Goal: Task Accomplishment & Management: Manage account settings

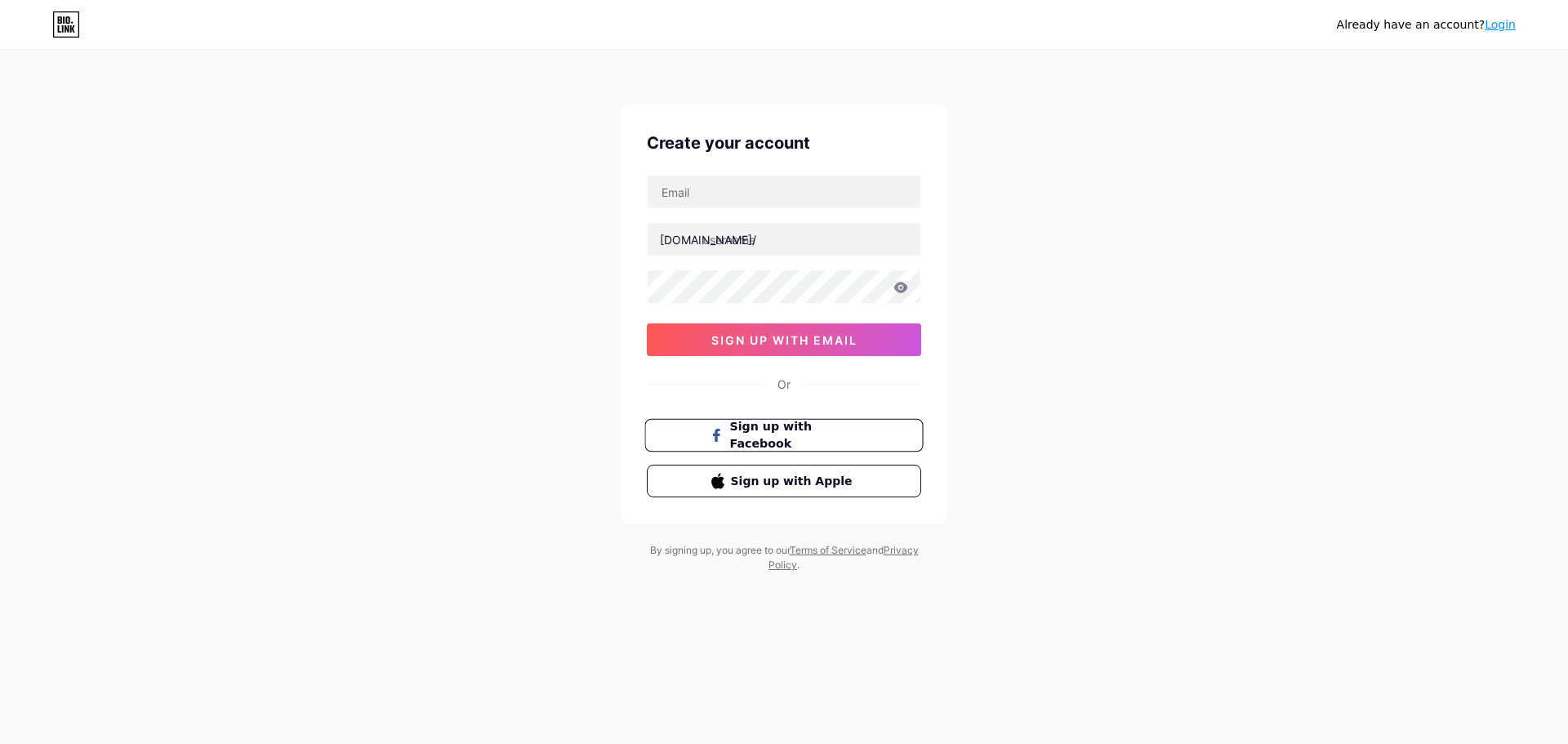
click at [835, 432] on span "Sign up with Facebook" at bounding box center [794, 436] width 128 height 35
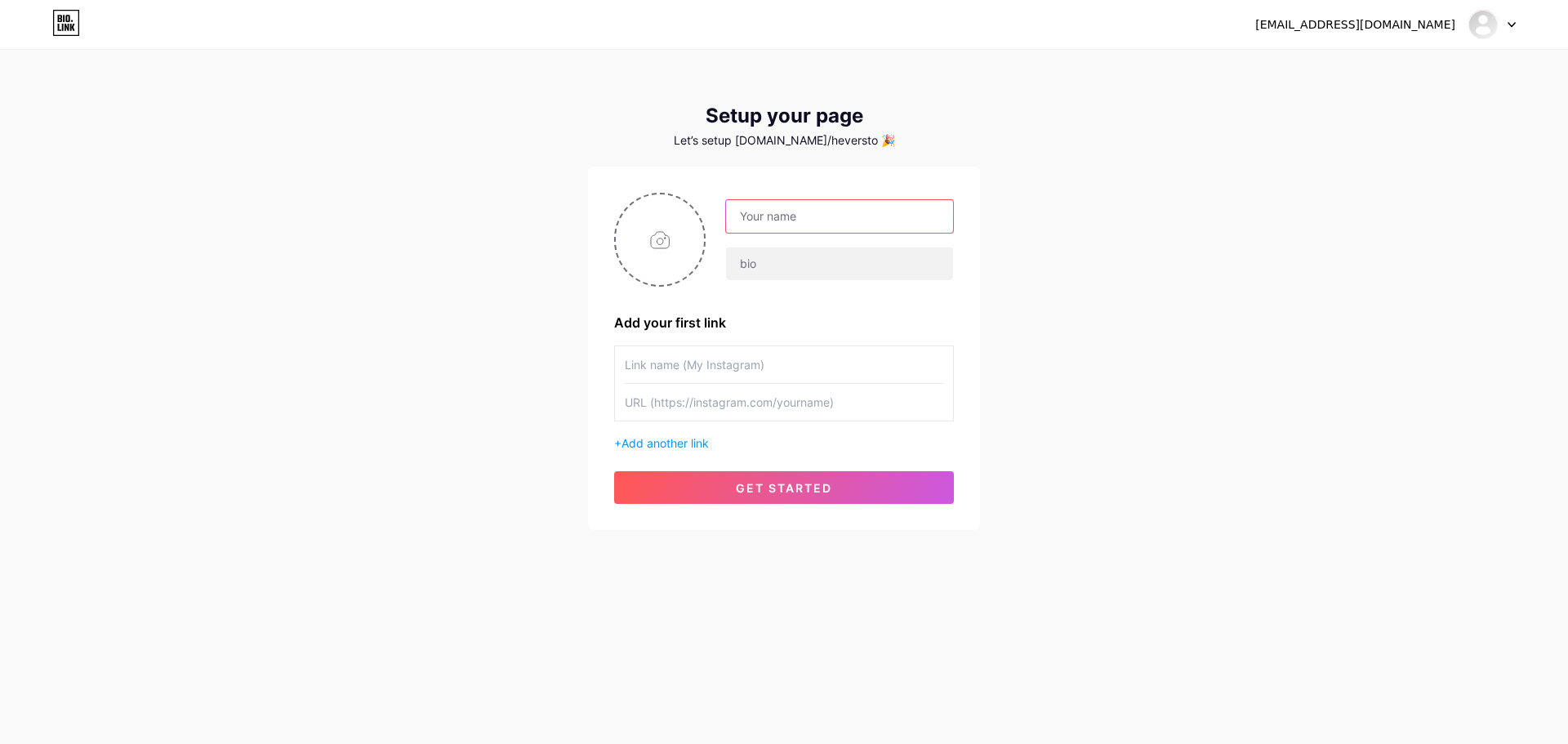
click at [789, 204] on input "text" at bounding box center [840, 216] width 227 height 32
type input "hevergames"
click at [816, 260] on input "text" at bounding box center [840, 263] width 227 height 32
type input "C"
type input "F"
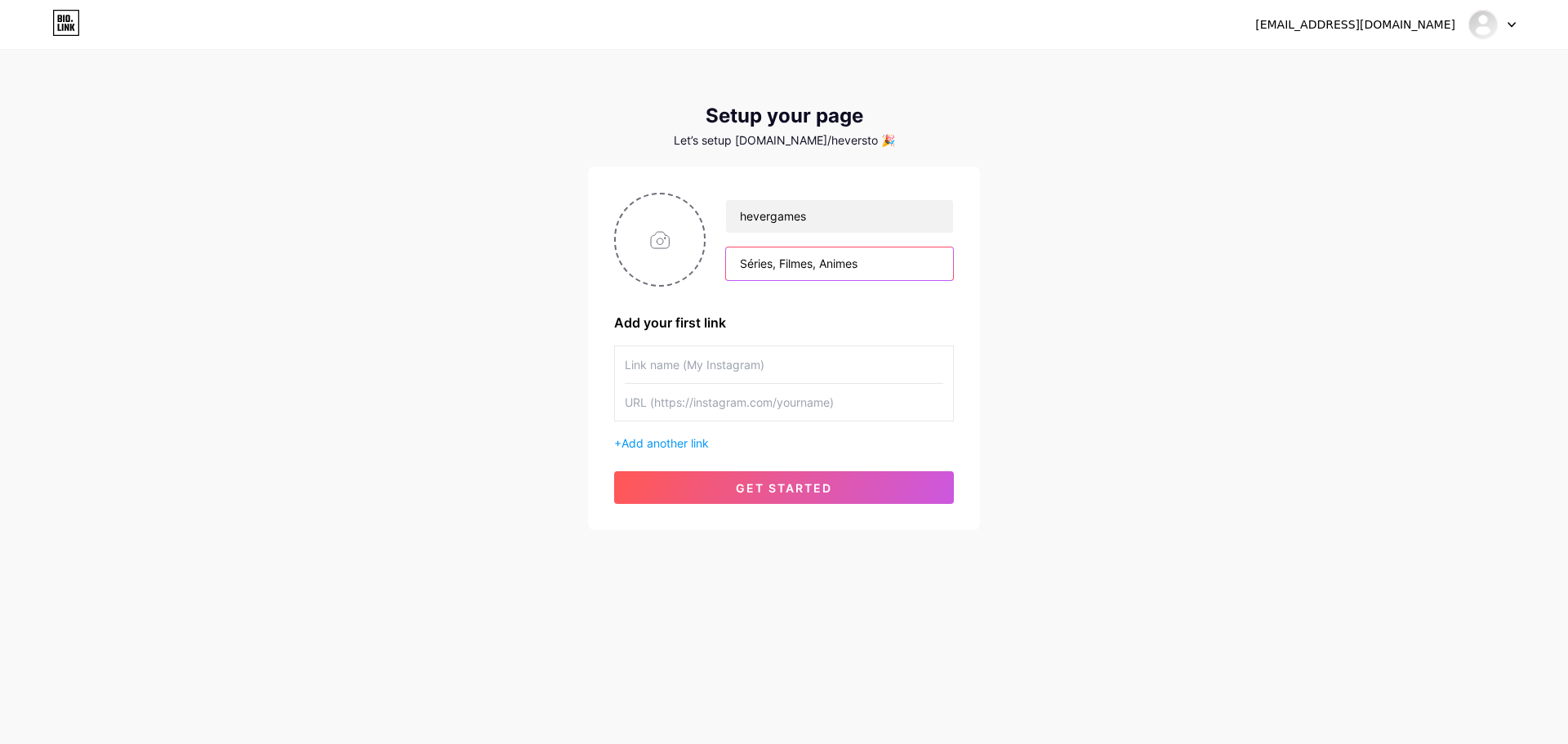
type input "Séries, Filmes, Animes"
click at [726, 357] on input "text" at bounding box center [784, 365] width 319 height 37
paste input "https://www.instagram.com/hever.figueiredo/"
type input "[URL][DOMAIN_NAME]"
drag, startPoint x: 891, startPoint y: 361, endPoint x: 525, endPoint y: 370, distance: 366.1
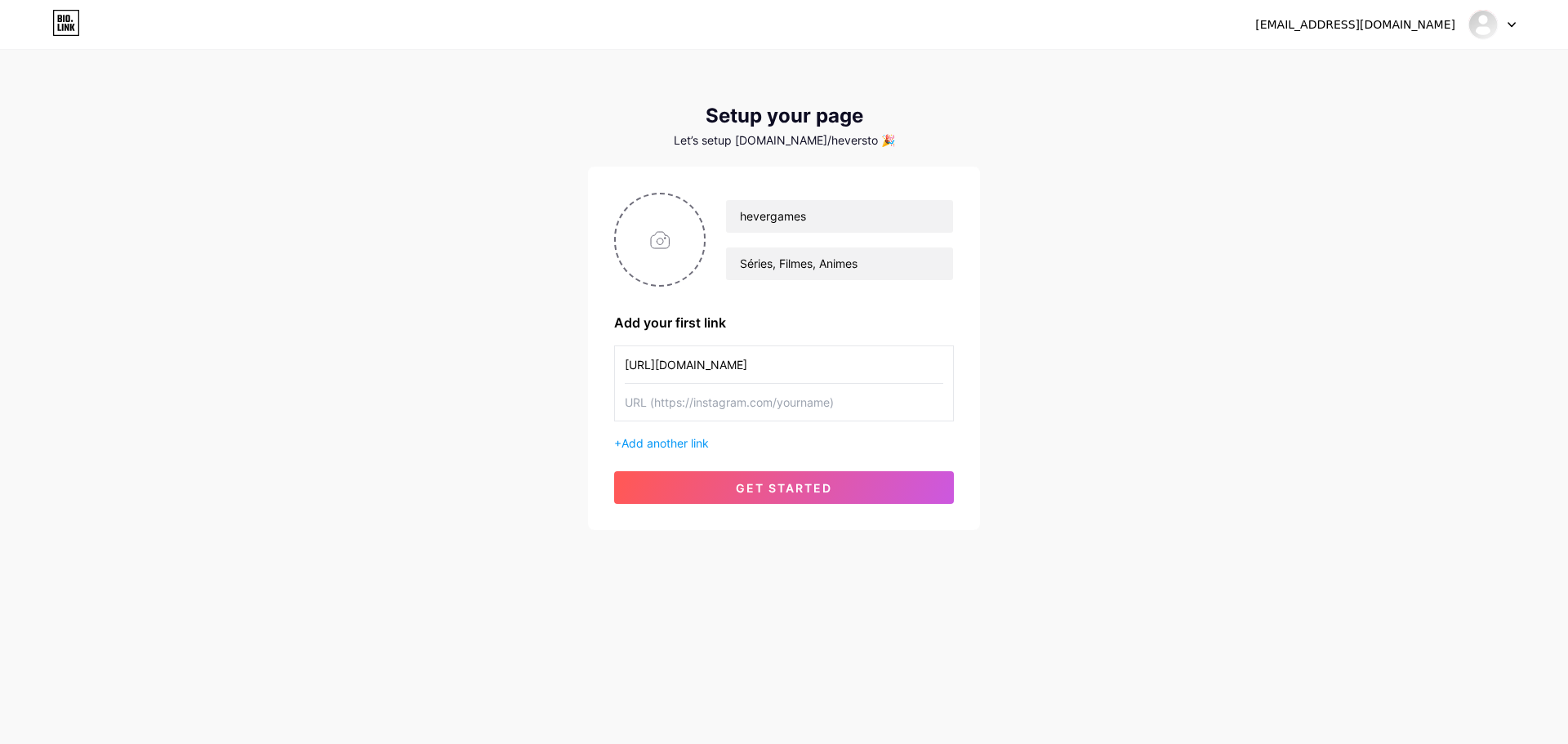
click at [525, 370] on div "heverston-lf@hotmail.com Dashboard Logout Setup your page Let’s setup bio.link/…" at bounding box center [784, 291] width 1568 height 583
click at [829, 404] on input "text" at bounding box center [784, 403] width 319 height 37
paste input "[URL][DOMAIN_NAME]"
type input "[URL][DOMAIN_NAME]"
click at [811, 365] on input "text" at bounding box center [784, 365] width 319 height 37
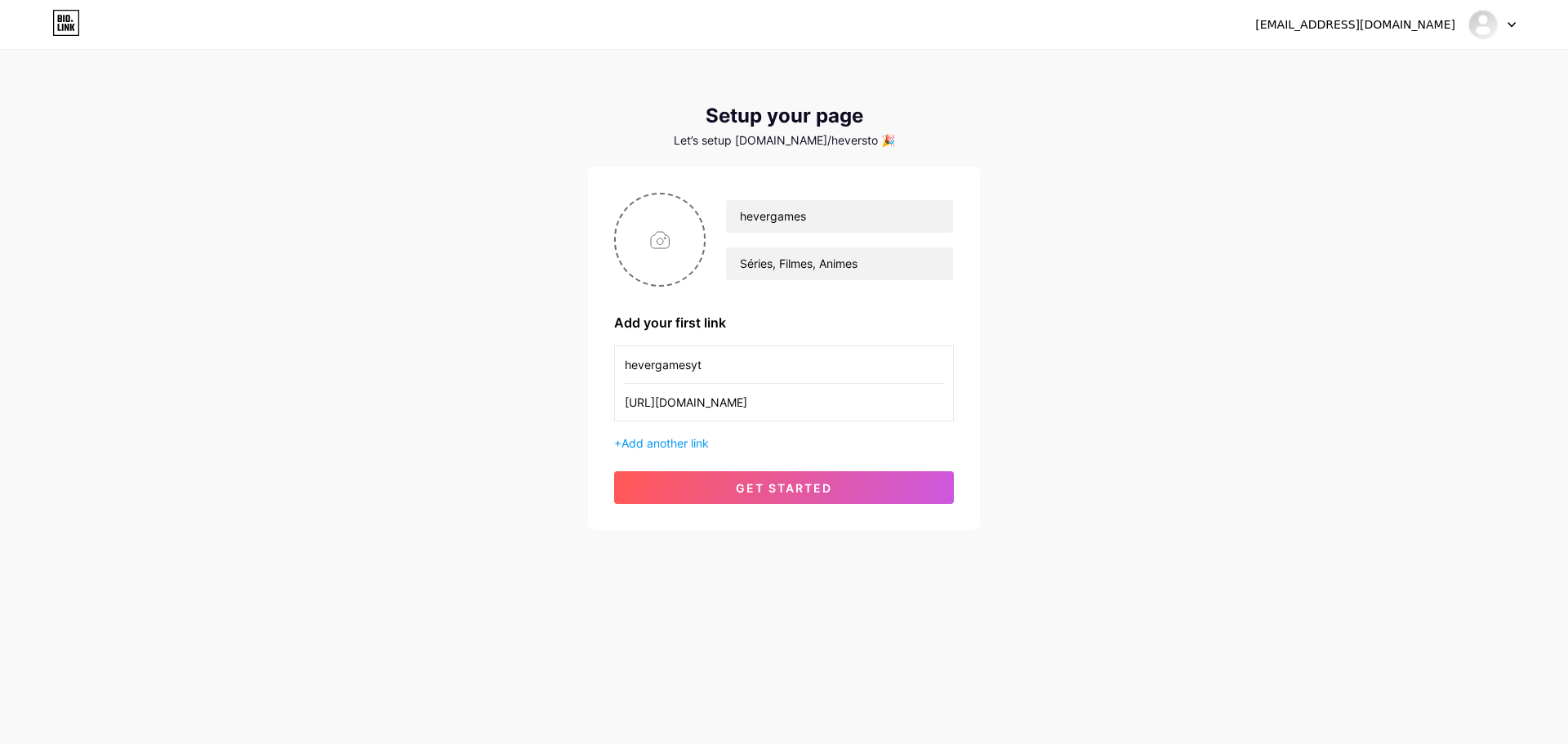
type input "hevergamesyt"
drag, startPoint x: 876, startPoint y: 403, endPoint x: 497, endPoint y: 376, distance: 380.0
click at [497, 376] on div "heverston-lf@hotmail.com Dashboard Logout Setup your page Let’s setup bio.link/…" at bounding box center [784, 291] width 1568 height 583
paste input "[URL][DOMAIN_NAME]"
type input "[URL][DOMAIN_NAME]"
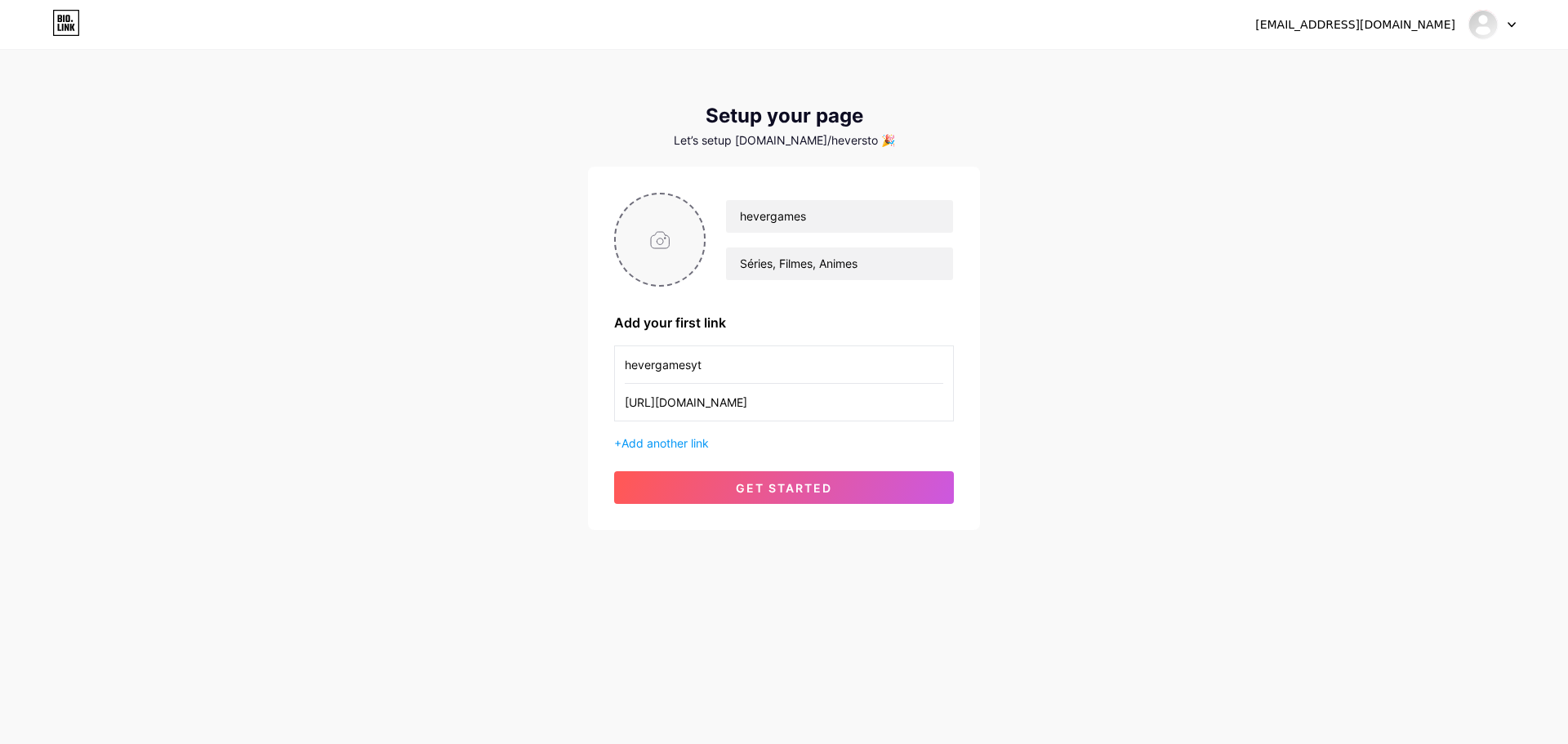
click at [684, 255] on input "file" at bounding box center [660, 240] width 88 height 91
type input "C:\fakepath\Logo (B).png"
click at [682, 444] on span "Add another link" at bounding box center [665, 443] width 87 height 14
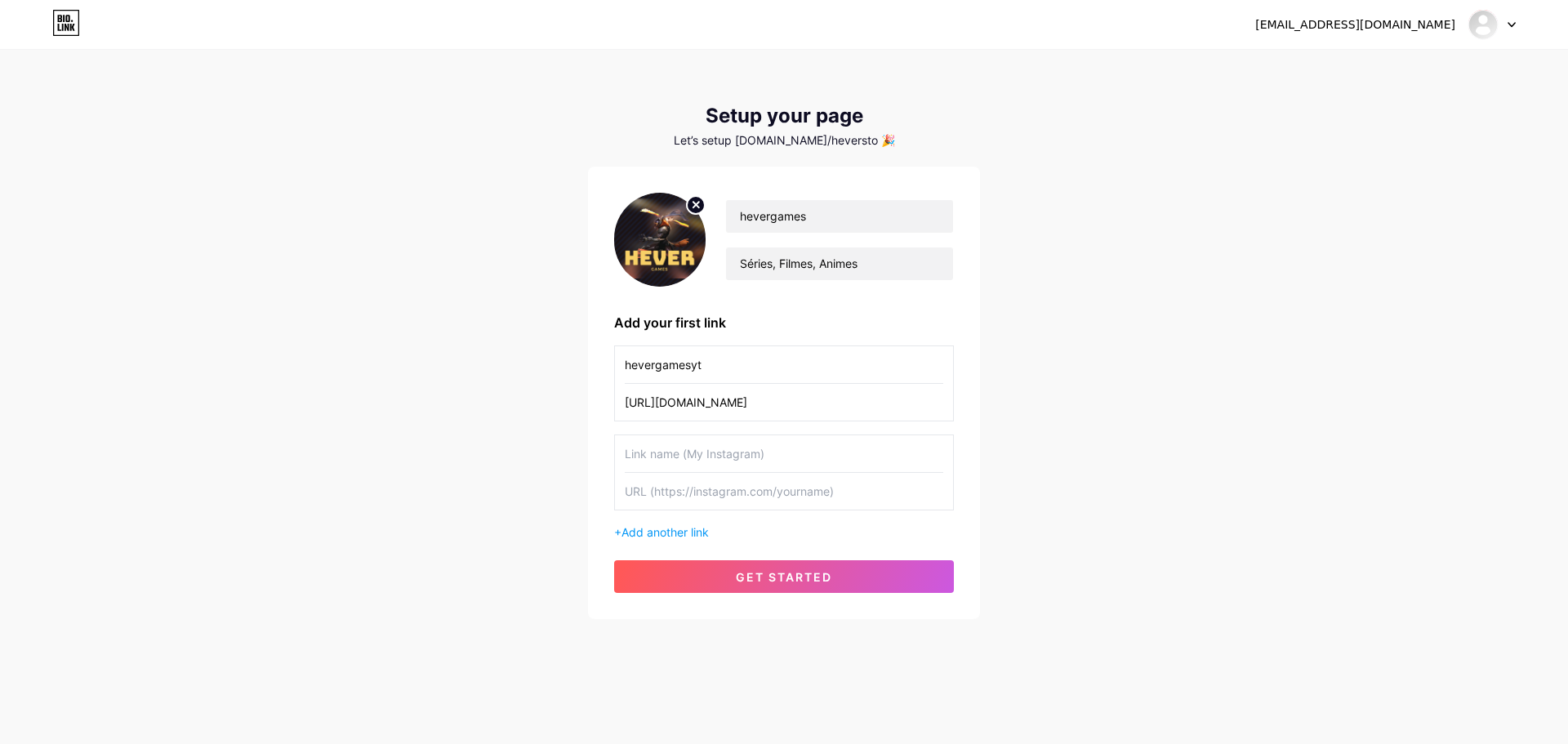
click at [783, 495] on input "text" at bounding box center [784, 492] width 319 height 37
paste input "[URL][DOMAIN_NAME]"
type input "[URL][DOMAIN_NAME]"
drag, startPoint x: 741, startPoint y: 373, endPoint x: 530, endPoint y: 361, distance: 211.3
click at [530, 361] on div "heverston-lf@hotmail.com Dashboard Logout Setup your page Let’s setup bio.link/…" at bounding box center [784, 335] width 1568 height 672
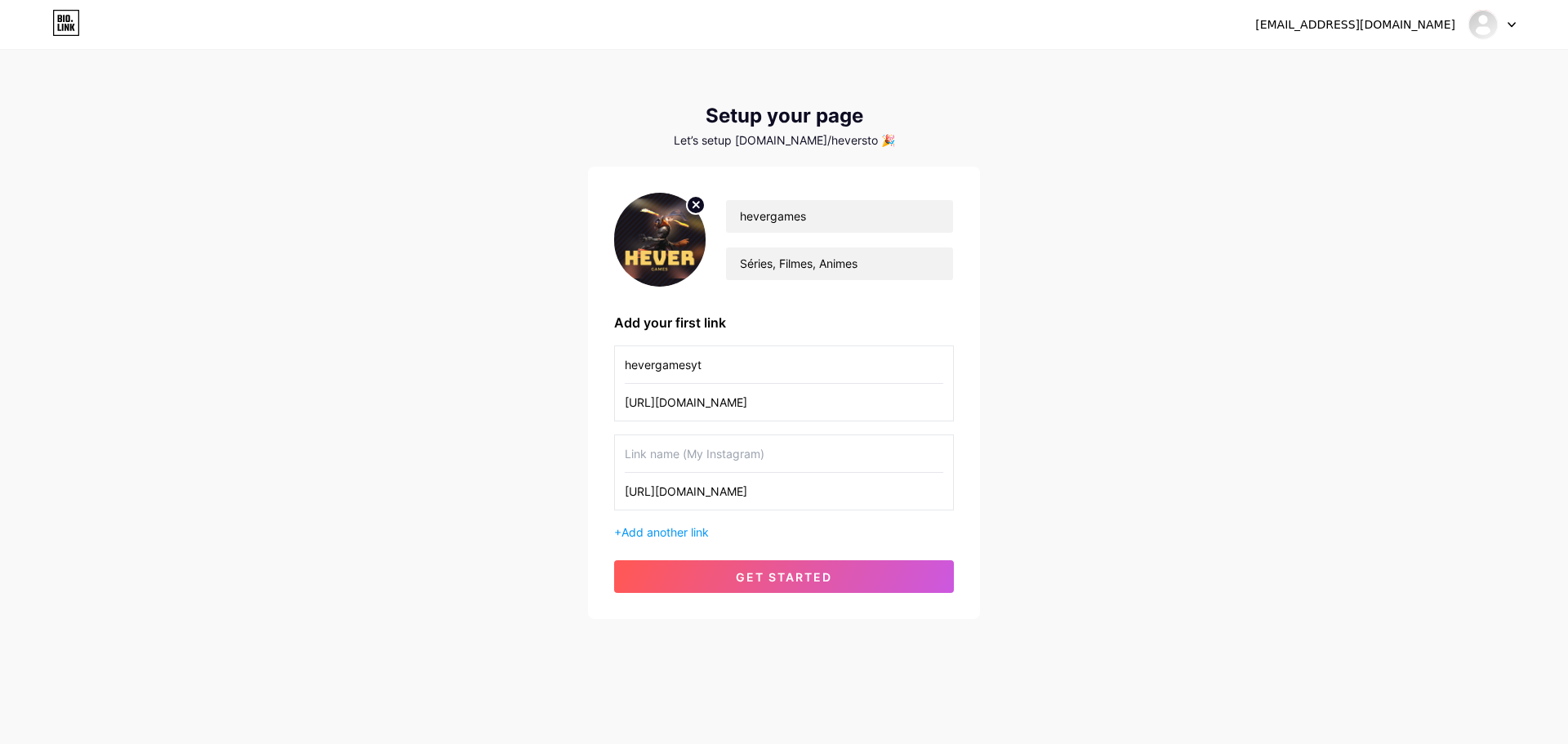
click at [729, 452] on input "text" at bounding box center [784, 454] width 319 height 37
paste input "hevergamesyt"
type input "hevergamesyt"
click at [697, 530] on span "Add another link" at bounding box center [665, 532] width 87 height 14
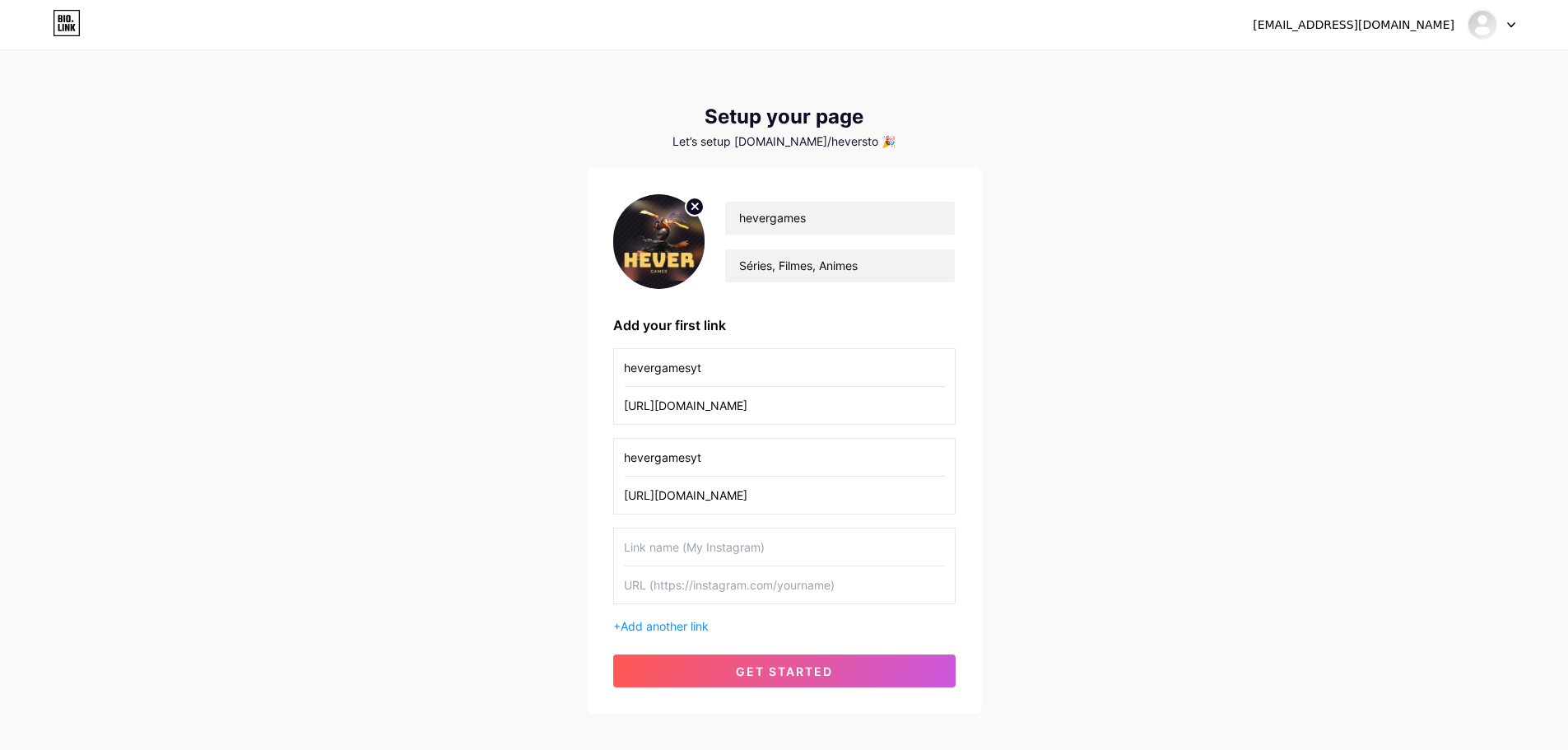
click at [728, 589] on input "text" at bounding box center [784, 585] width 321 height 37
paste input "[URL][DOMAIN_NAME]"
type input "[URL][DOMAIN_NAME]"
click at [746, 543] on input "text" at bounding box center [784, 547] width 321 height 37
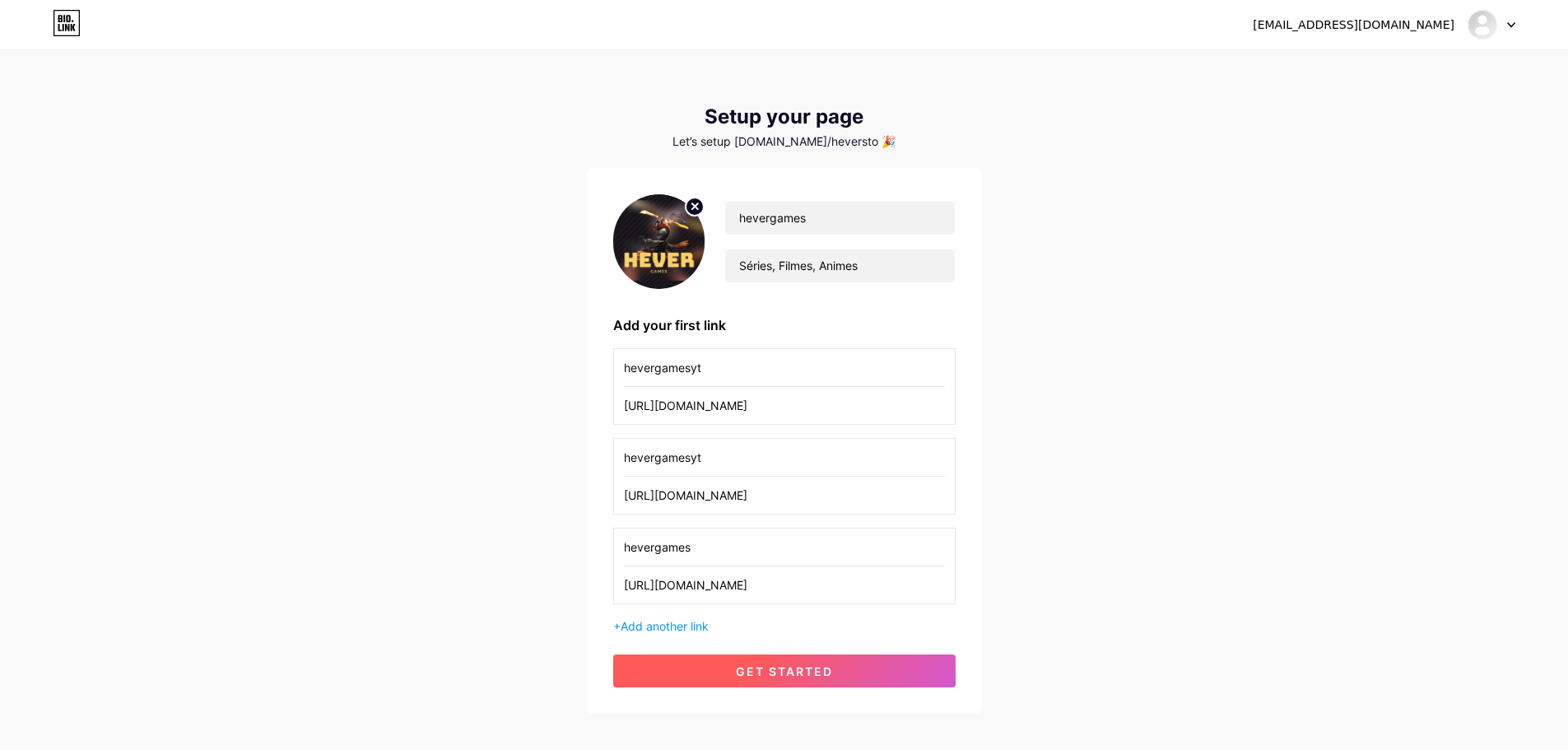
type input "hevergames"
click at [766, 673] on span "get started" at bounding box center [784, 671] width 98 height 14
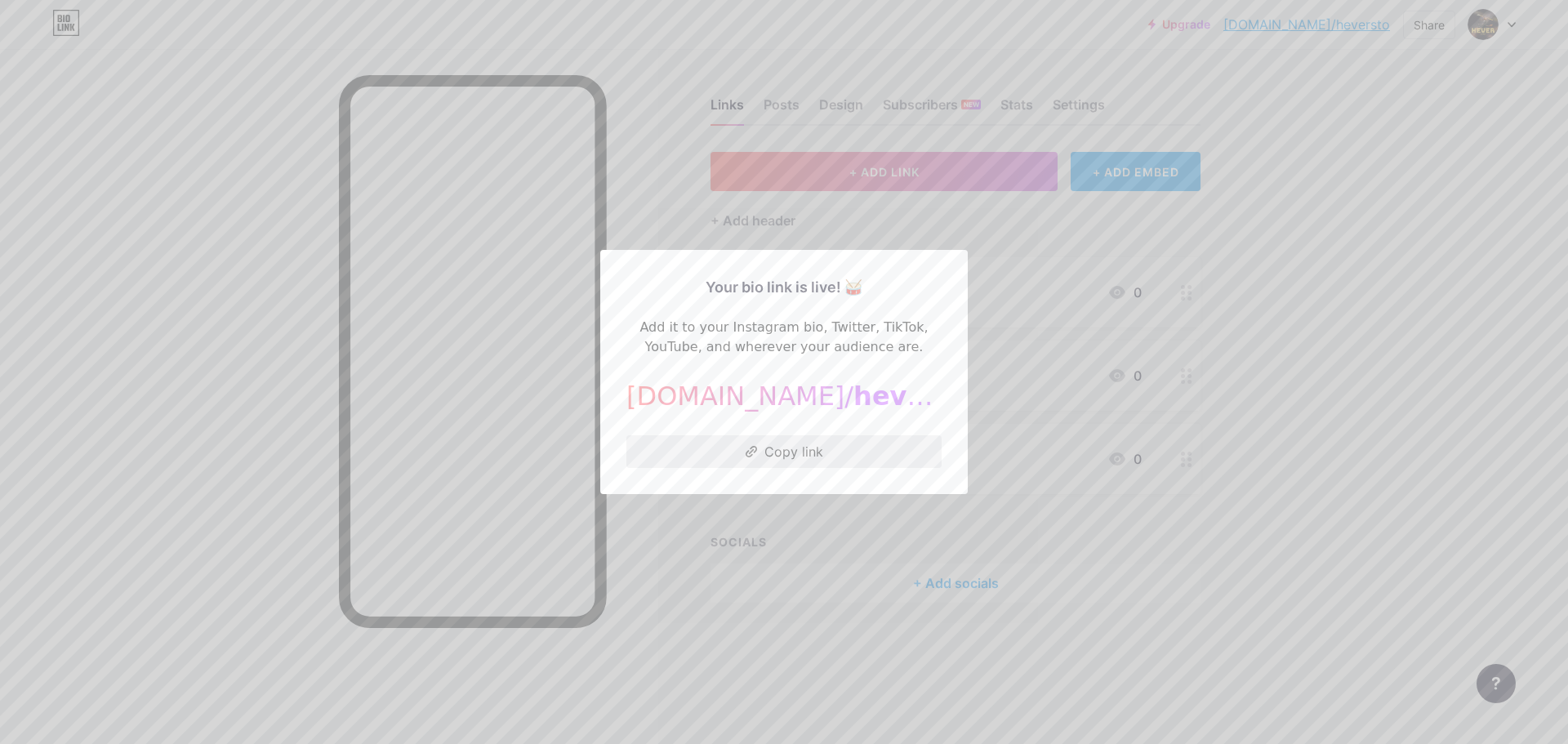
click at [779, 453] on button "Copy link" at bounding box center [784, 451] width 315 height 32
click at [1312, 236] on div at bounding box center [784, 372] width 1568 height 744
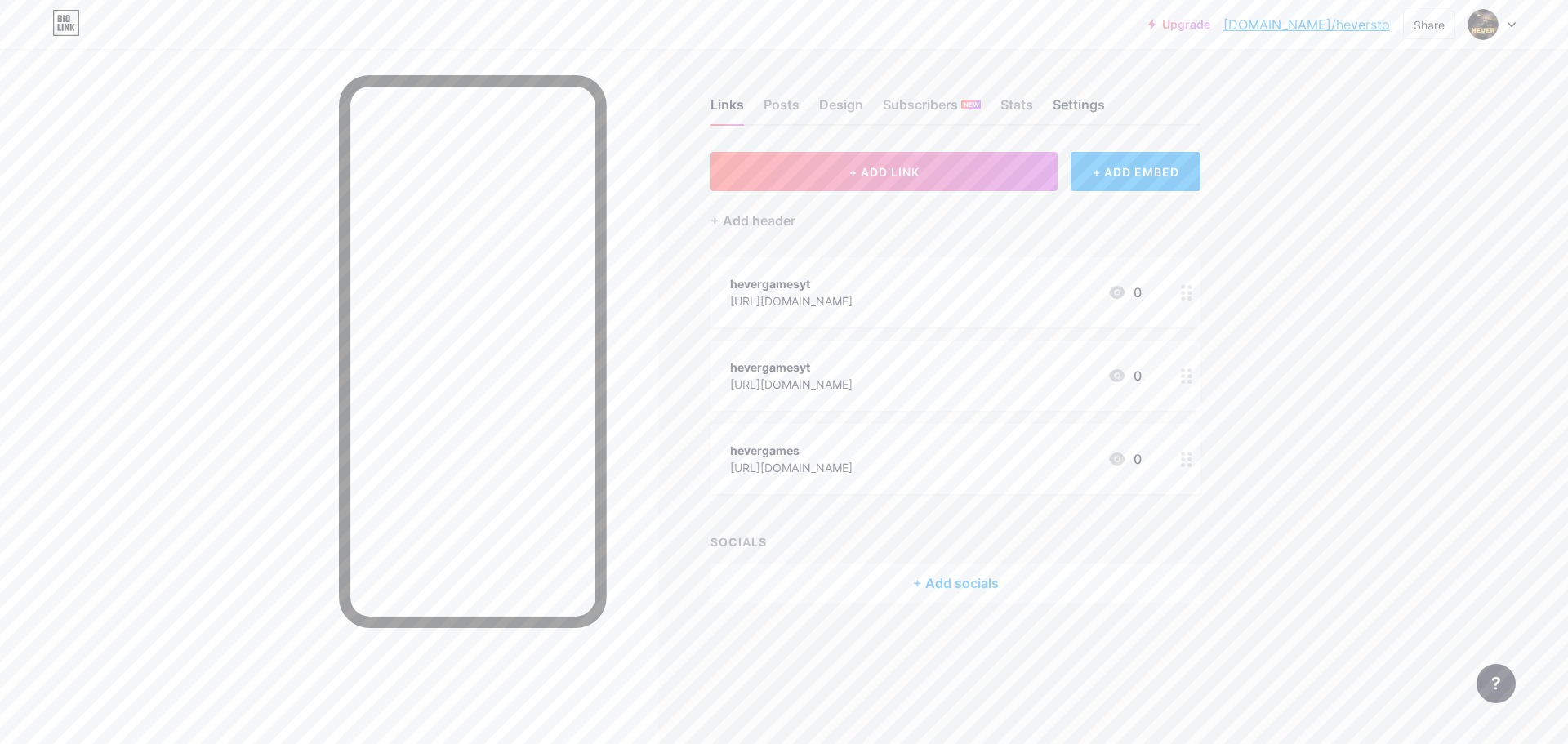
click at [1068, 109] on div "Settings" at bounding box center [1078, 109] width 52 height 29
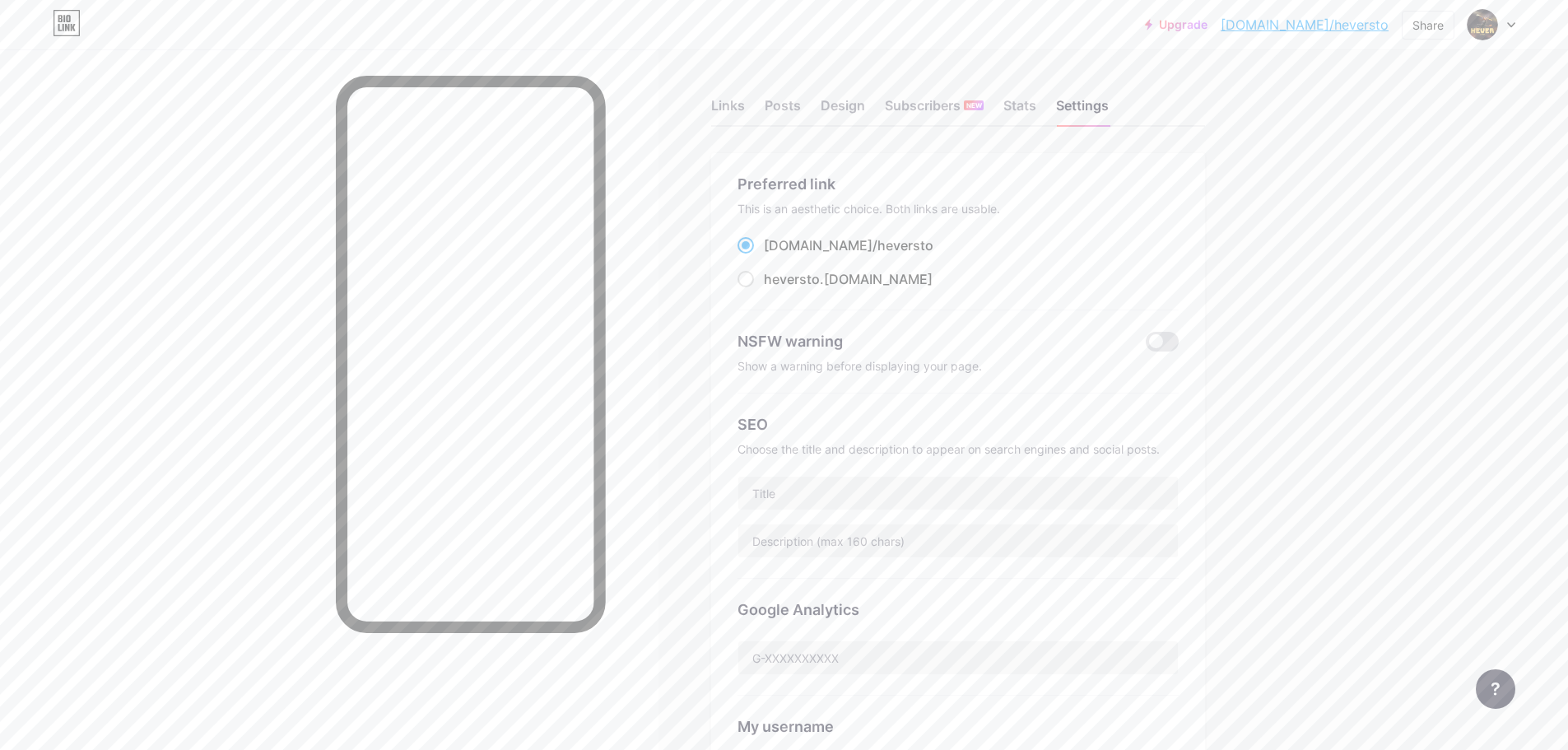
click at [1502, 31] on div at bounding box center [1491, 25] width 47 height 30
click at [1433, 187] on link "Account settings" at bounding box center [1412, 186] width 204 height 44
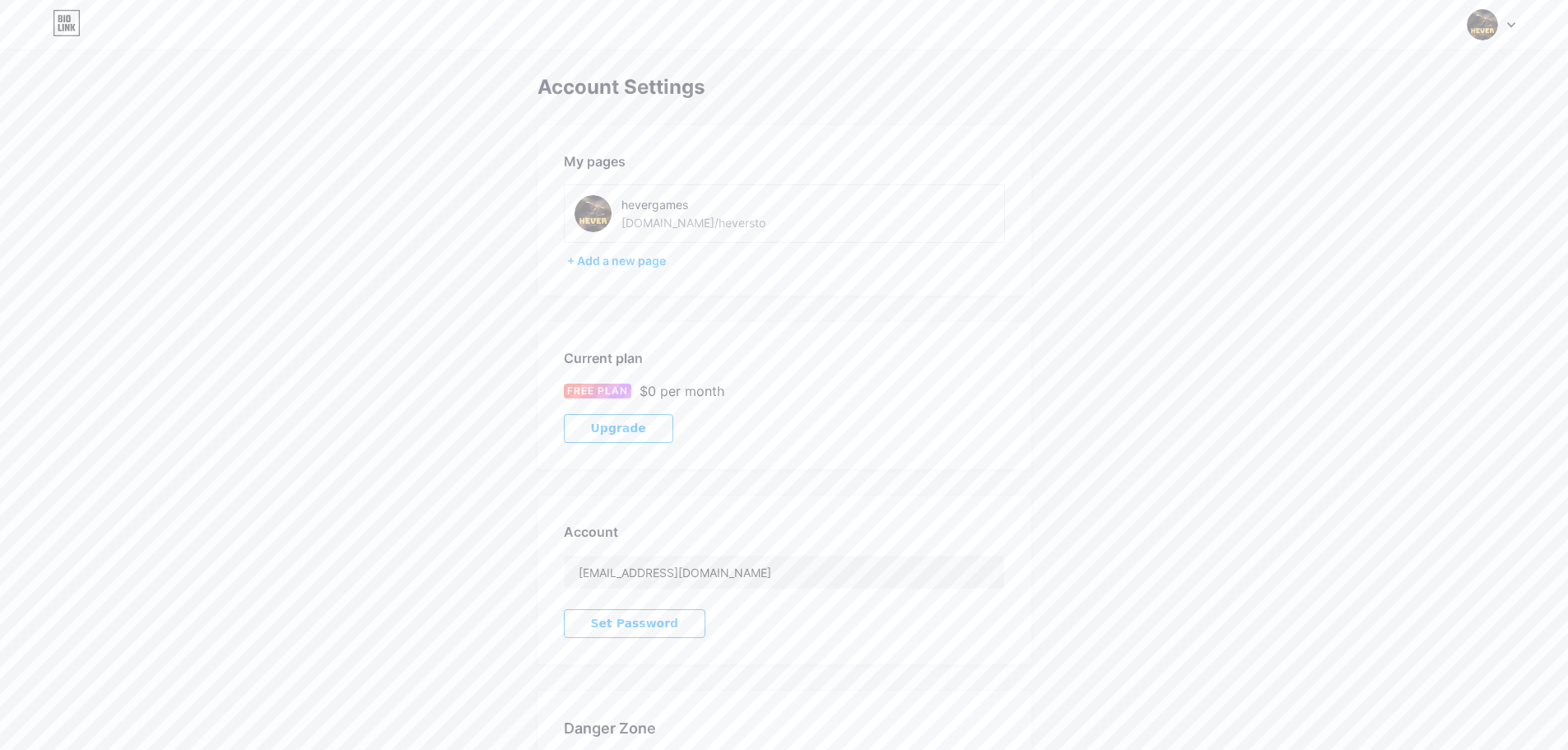
click at [1493, 13] on img at bounding box center [1483, 25] width 32 height 32
click at [1428, 106] on div "hevergames bio.link/heversto" at bounding box center [1421, 106] width 127 height 30
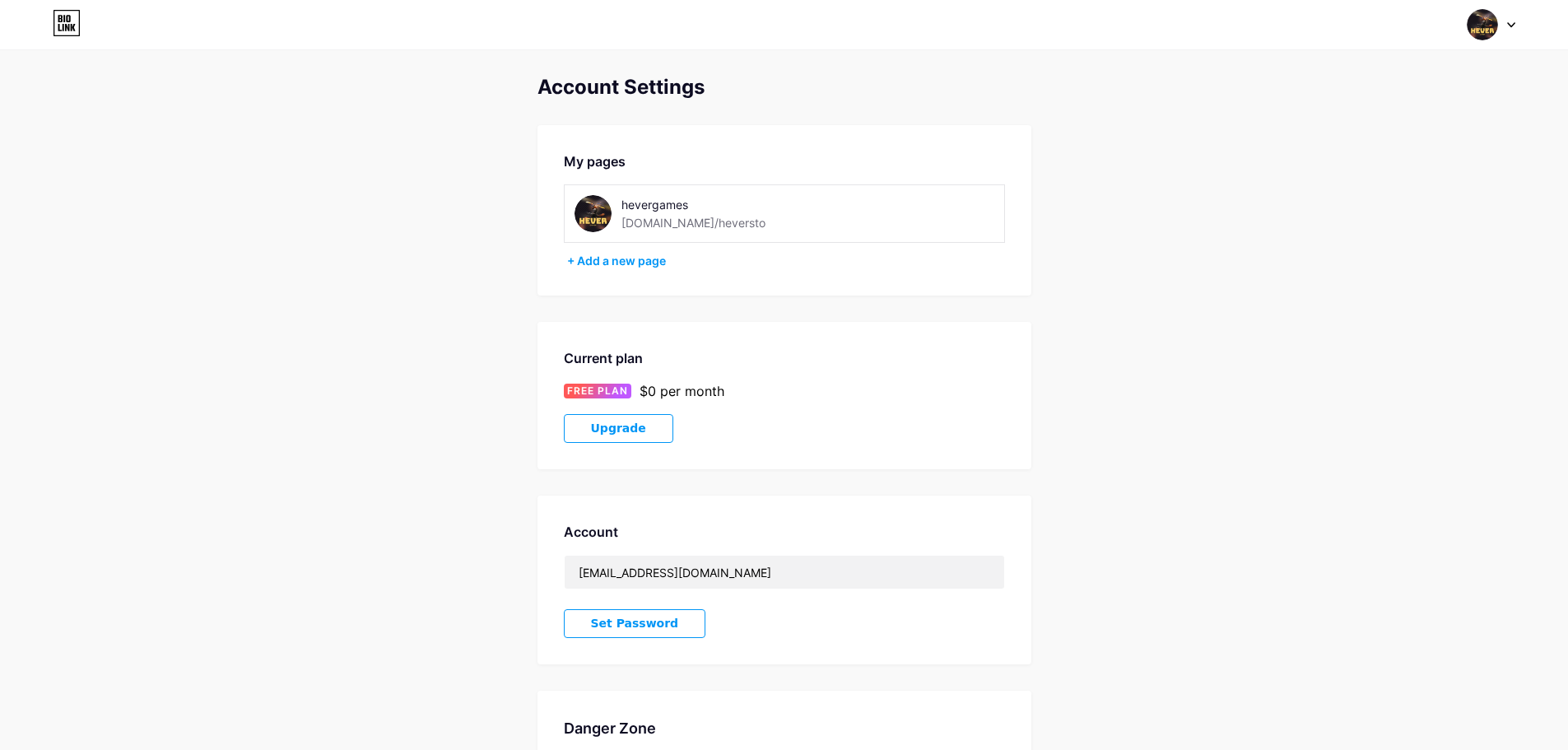
scroll to position [168, 0]
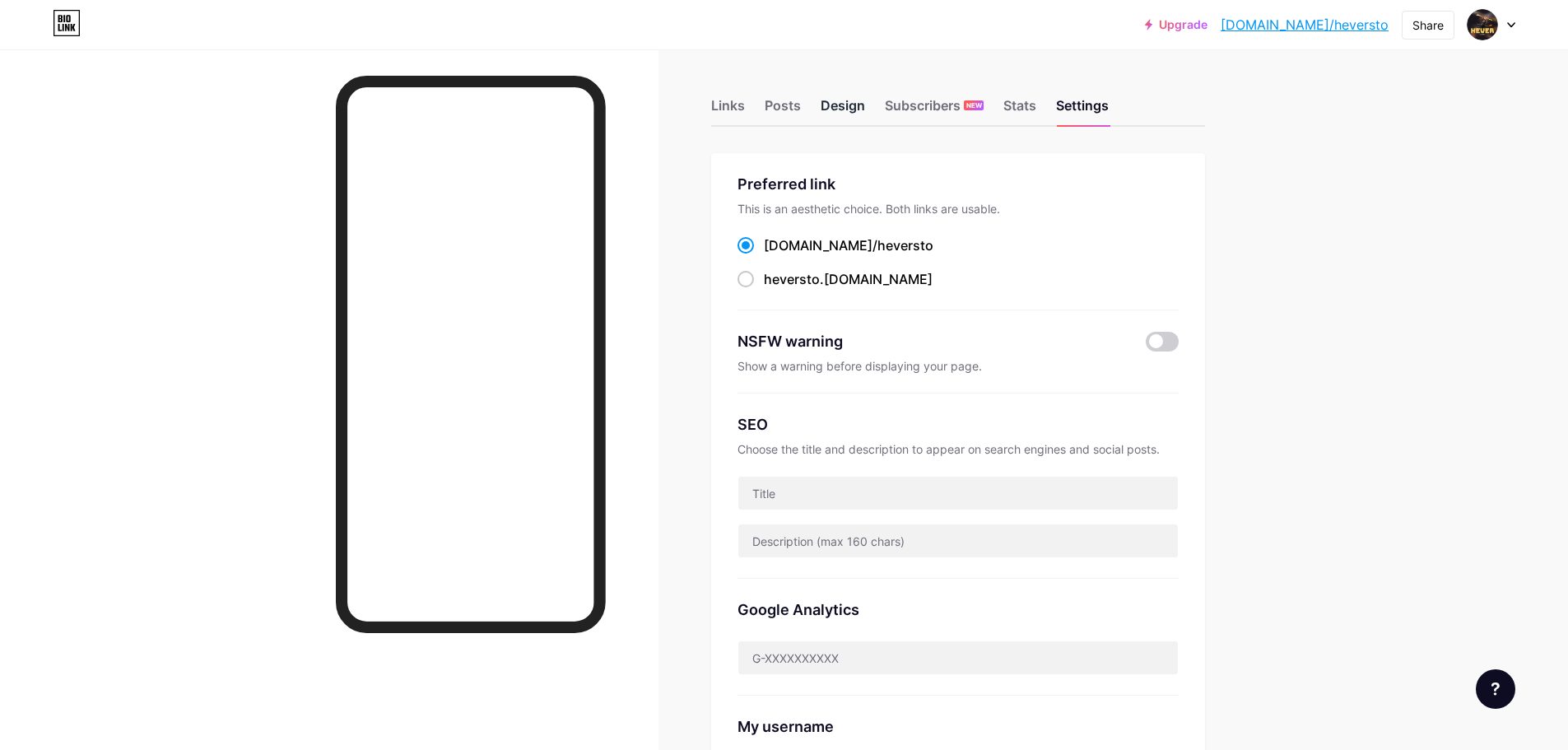
click at [838, 102] on div "Design" at bounding box center [843, 110] width 44 height 30
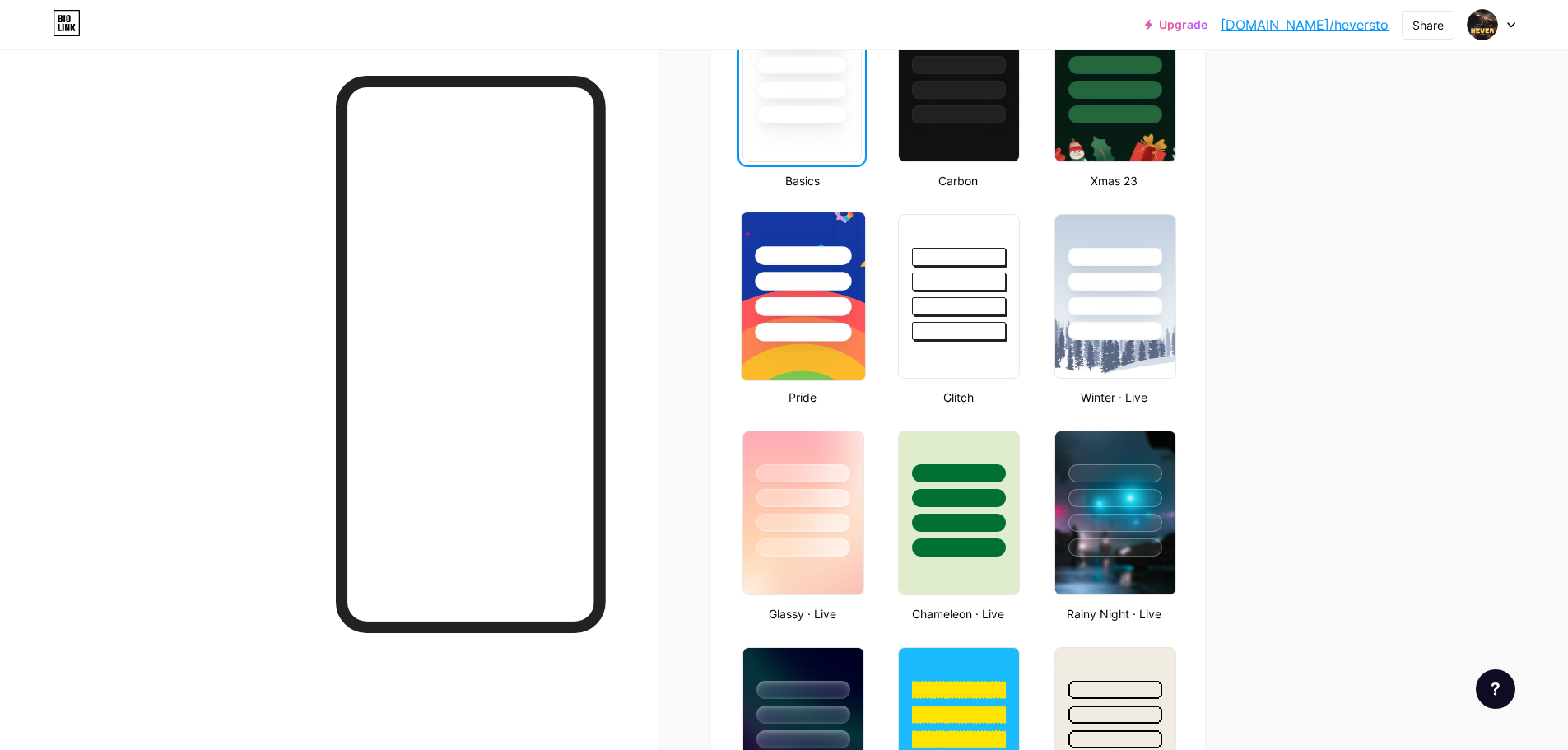
scroll to position [658, 0]
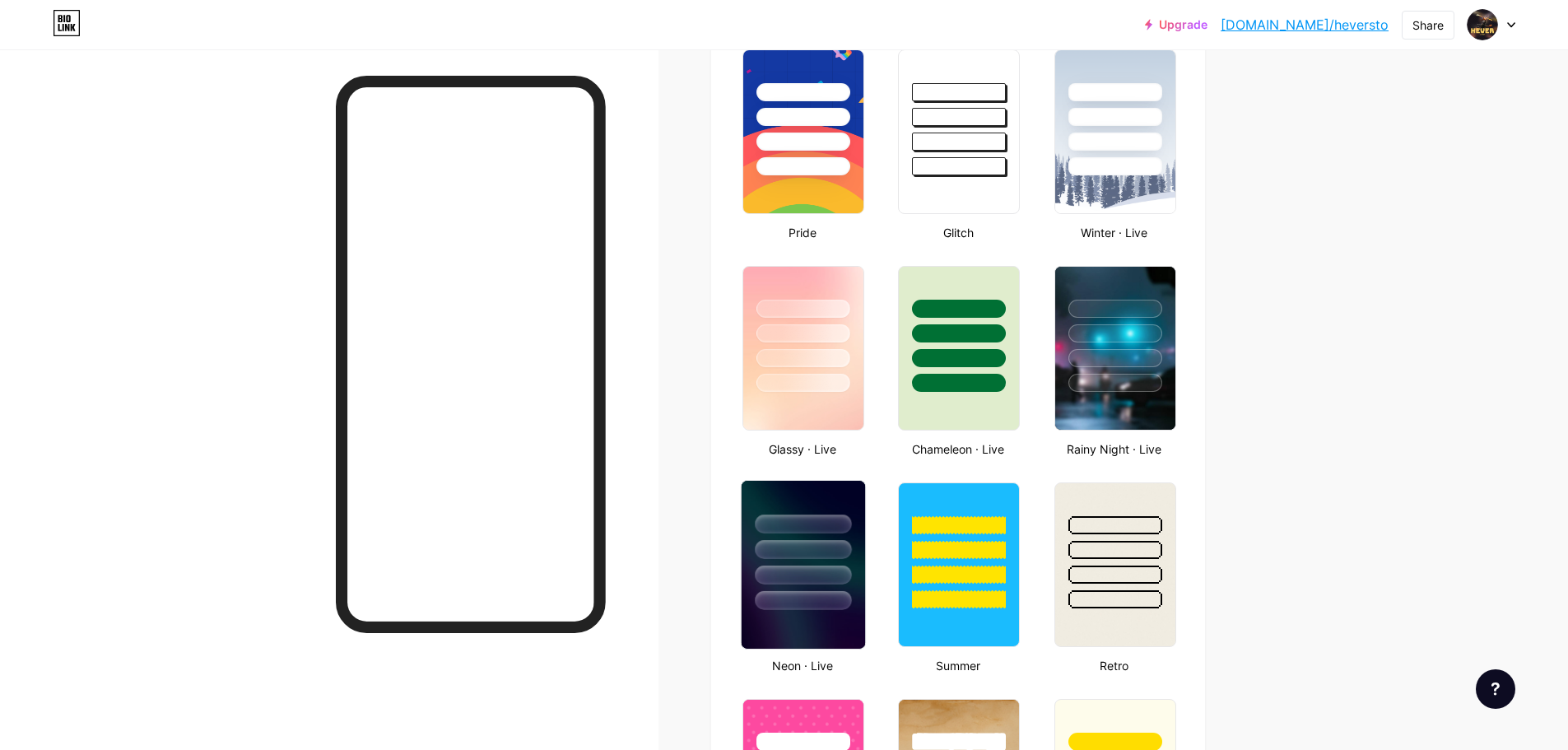
click at [829, 555] on div at bounding box center [803, 549] width 97 height 19
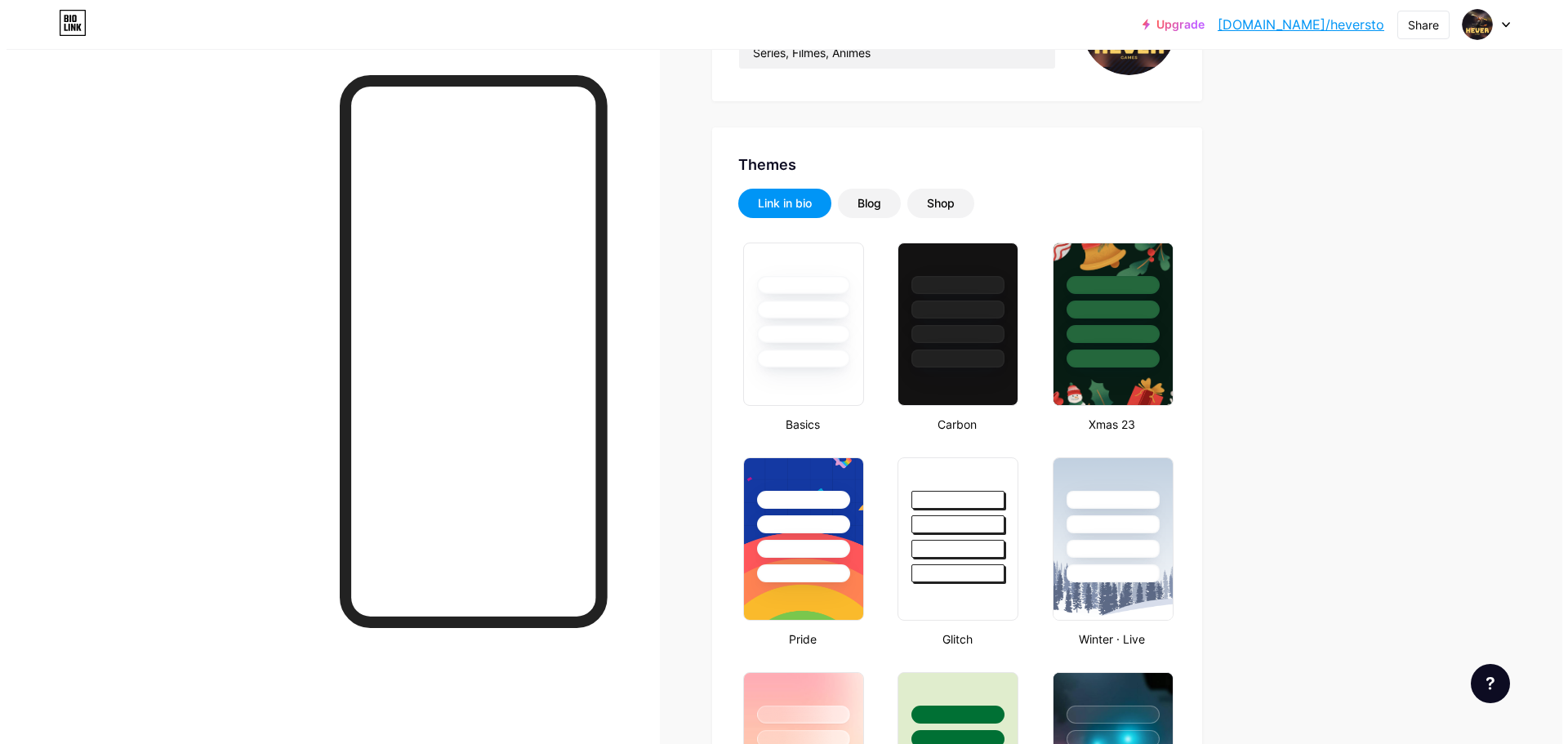
scroll to position [0, 0]
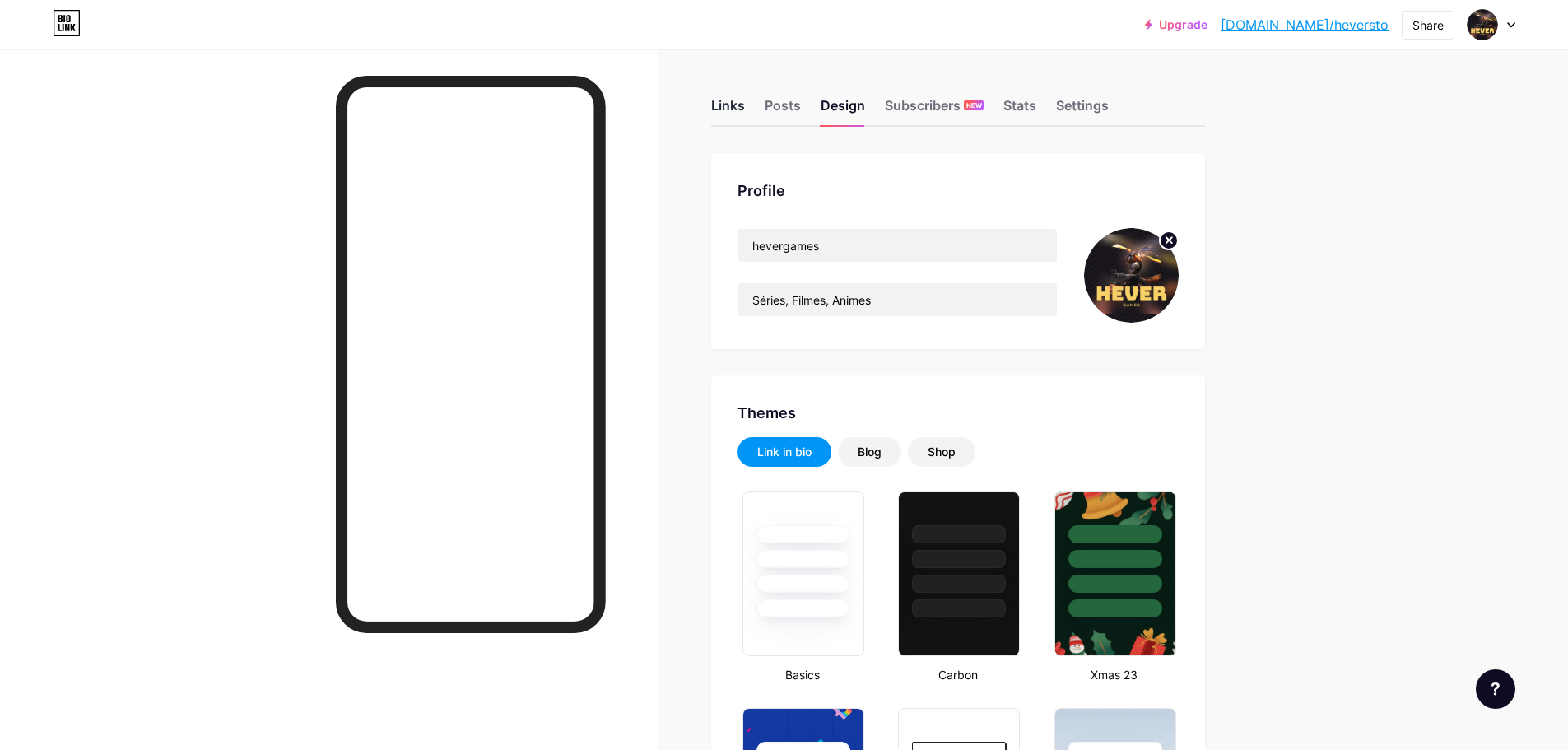
click at [743, 104] on div "Links" at bounding box center [728, 110] width 34 height 30
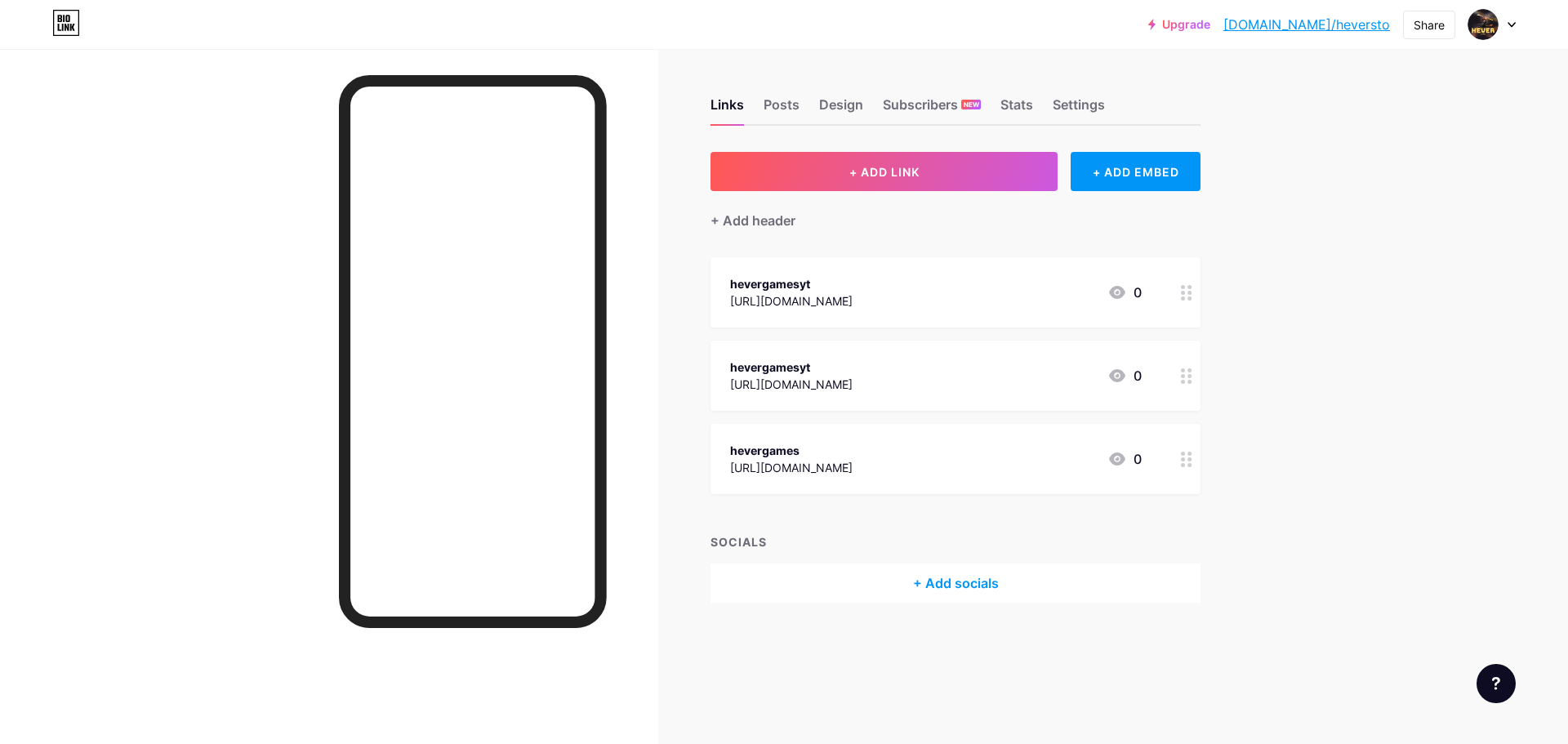
click at [839, 298] on div "[URL][DOMAIN_NAME]" at bounding box center [791, 301] width 122 height 18
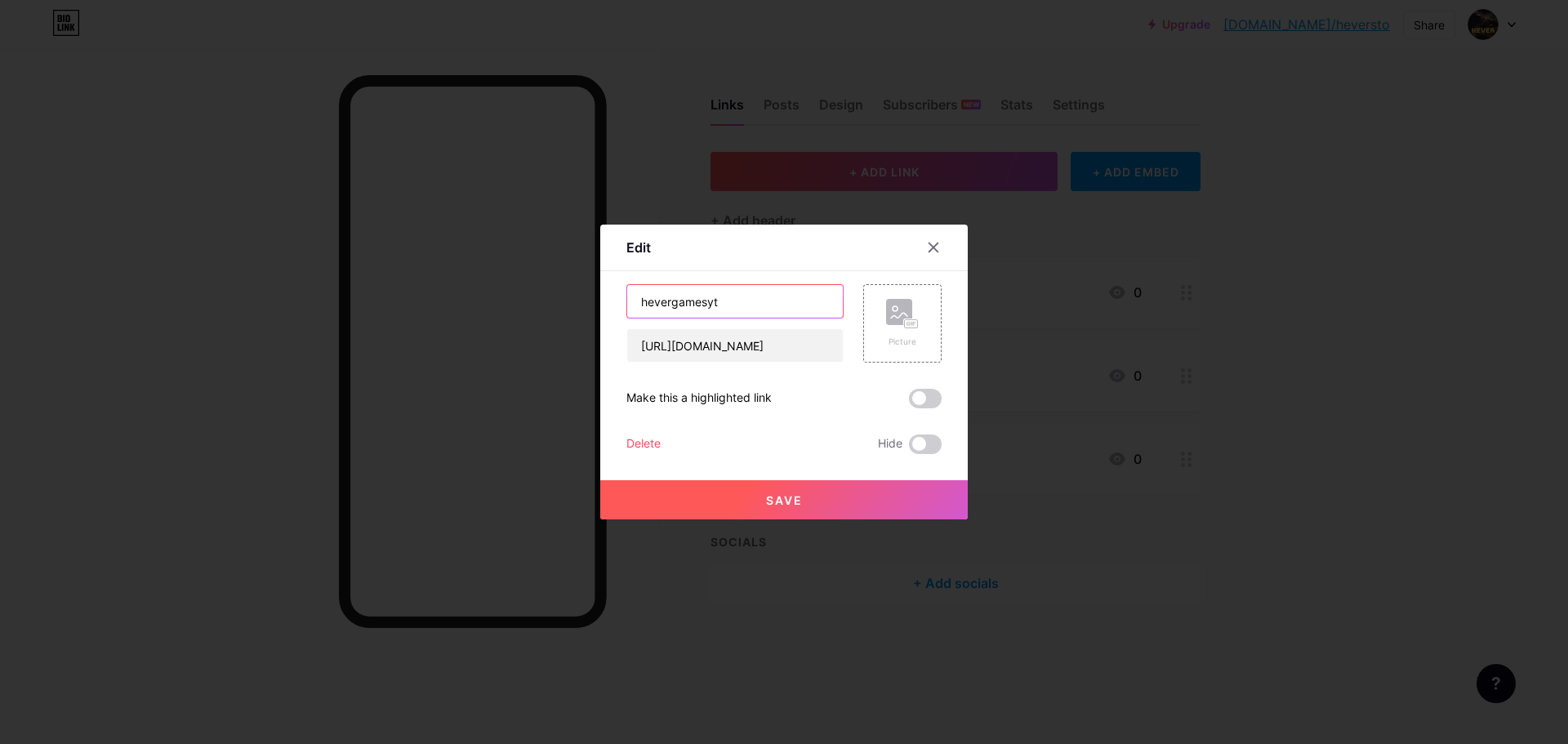
drag, startPoint x: 726, startPoint y: 303, endPoint x: 437, endPoint y: 280, distance: 289.9
click at [437, 280] on div "Edit Content YouTube Play YouTube video without leaving your page. ADD Vimeo Pl…" at bounding box center [784, 372] width 1568 height 744
type input "Instagran"
click at [809, 494] on button "Save" at bounding box center [784, 500] width 368 height 39
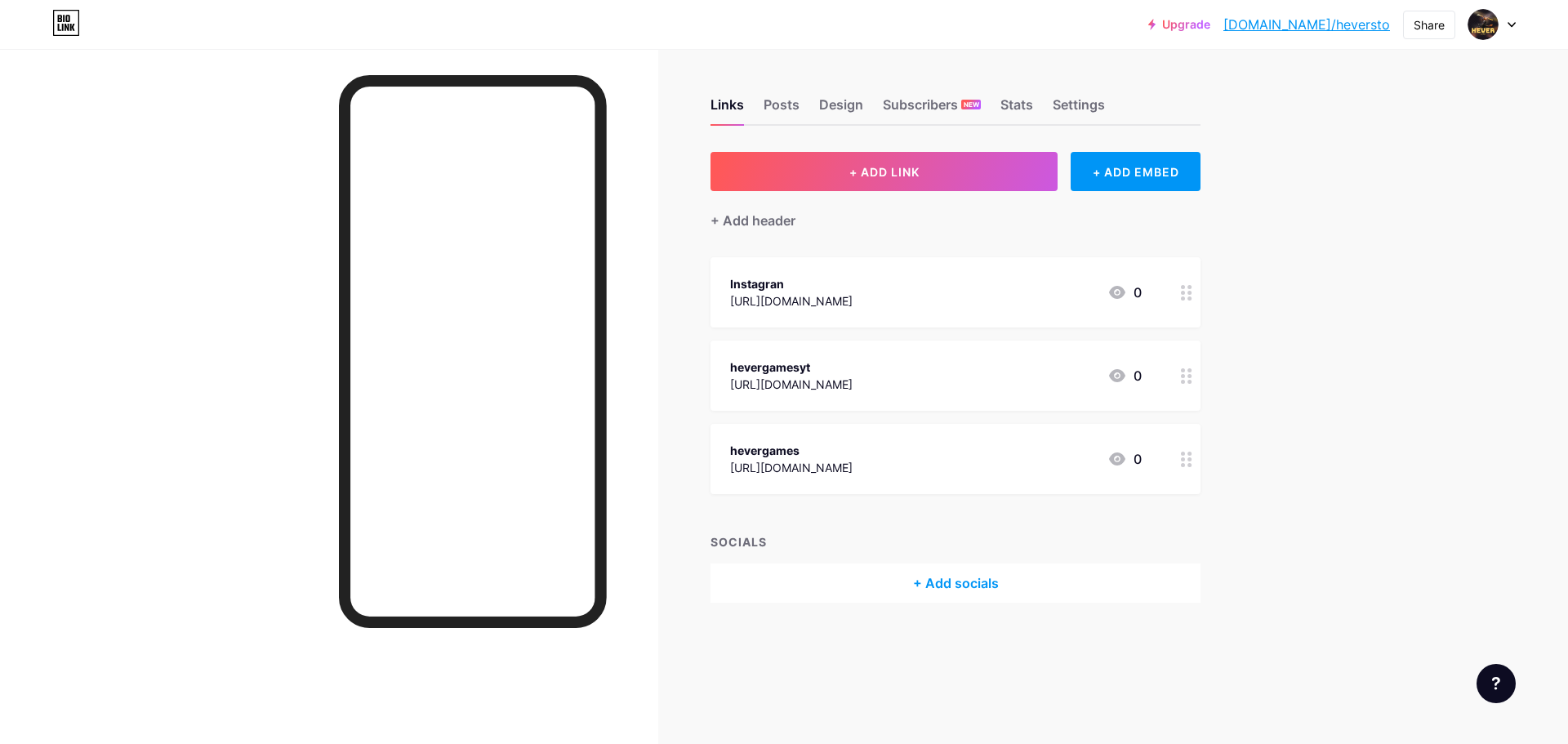
click at [988, 365] on div "hevergamesyt [URL][DOMAIN_NAME] 0" at bounding box center [936, 375] width 412 height 37
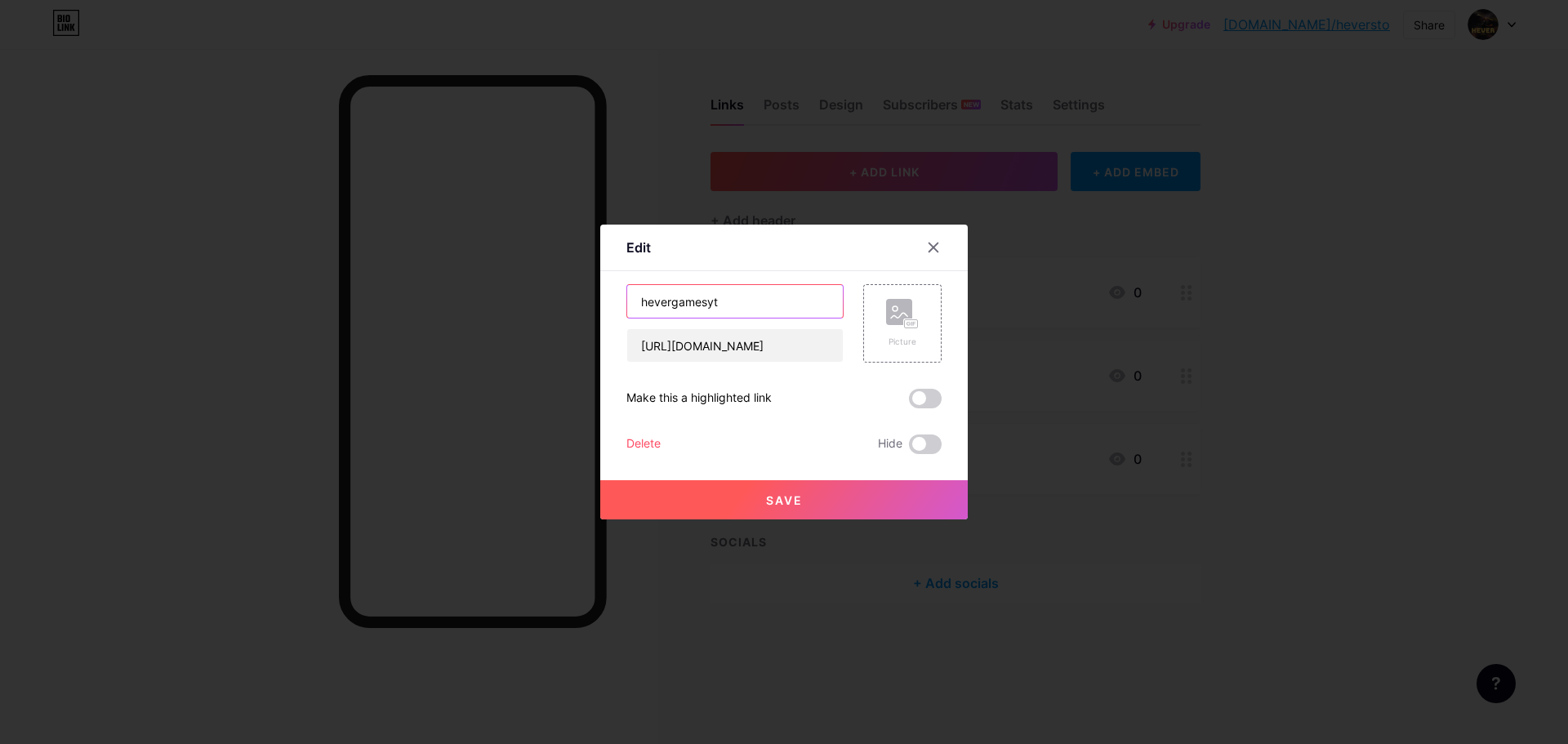
drag, startPoint x: 778, startPoint y: 303, endPoint x: 230, endPoint y: 292, distance: 548.1
click at [230, 292] on div "Edit Content YouTube Play YouTube video without leaving your page. ADD Vimeo Pl…" at bounding box center [784, 372] width 1568 height 744
type input "TikTok"
click at [776, 504] on span "Save" at bounding box center [785, 501] width 37 height 14
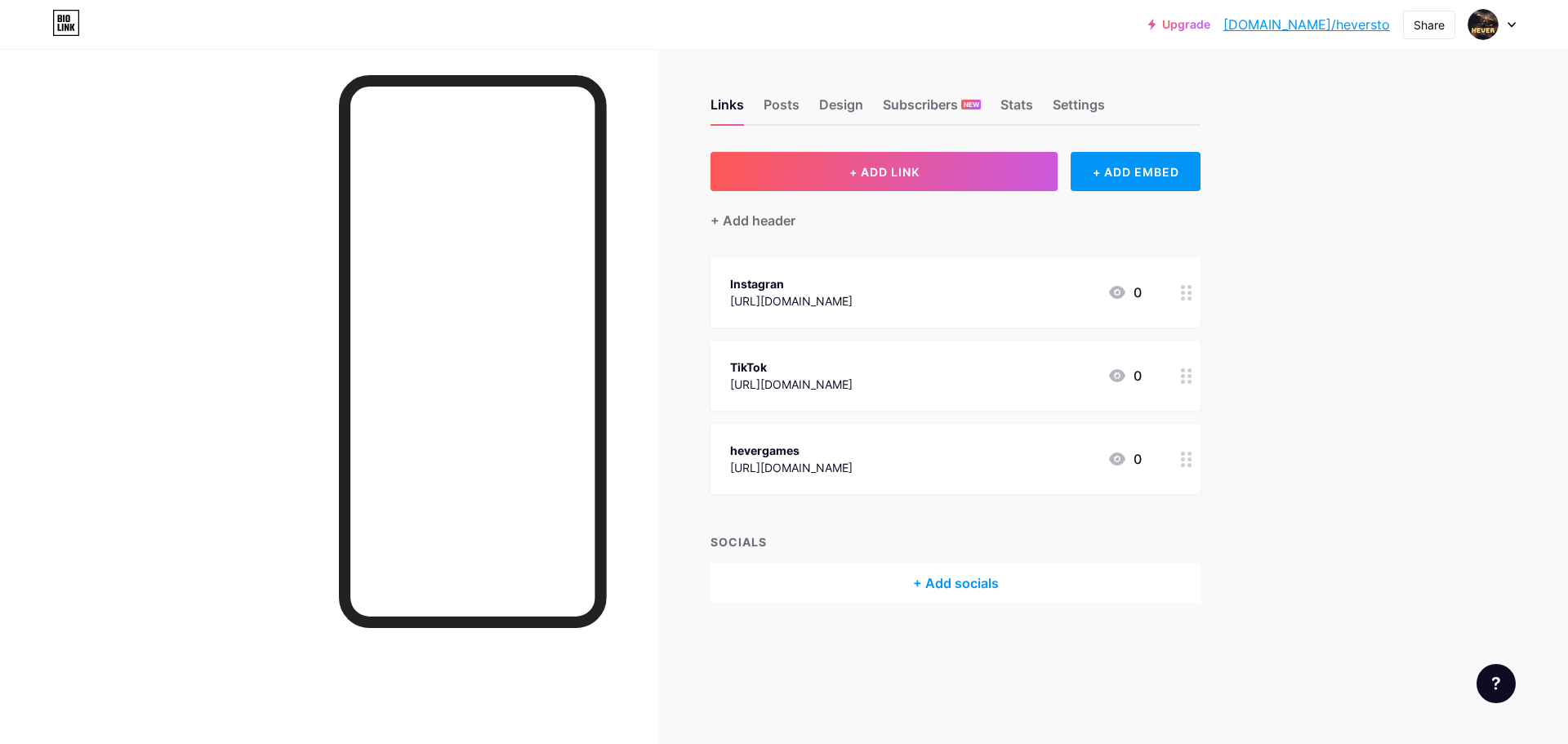
click at [852, 459] on div "[URL][DOMAIN_NAME]" at bounding box center [791, 467] width 122 height 18
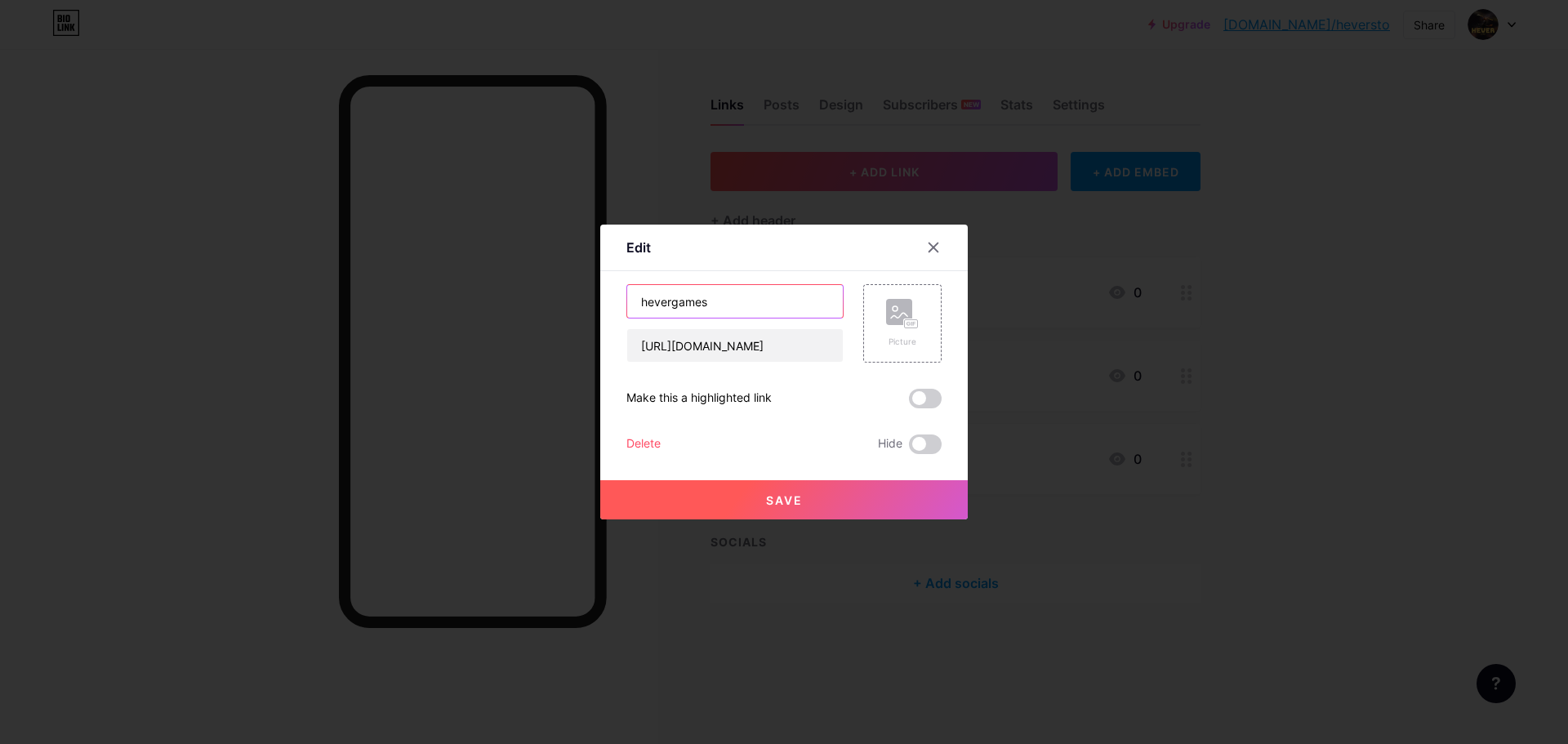
drag, startPoint x: 762, startPoint y: 298, endPoint x: 380, endPoint y: 310, distance: 382.2
click at [380, 310] on div "Edit Content YouTube Play YouTube video without leaving your page. ADD Vimeo Pl…" at bounding box center [784, 372] width 1568 height 744
type input "YouTube"
click at [745, 494] on button "Save" at bounding box center [784, 500] width 368 height 39
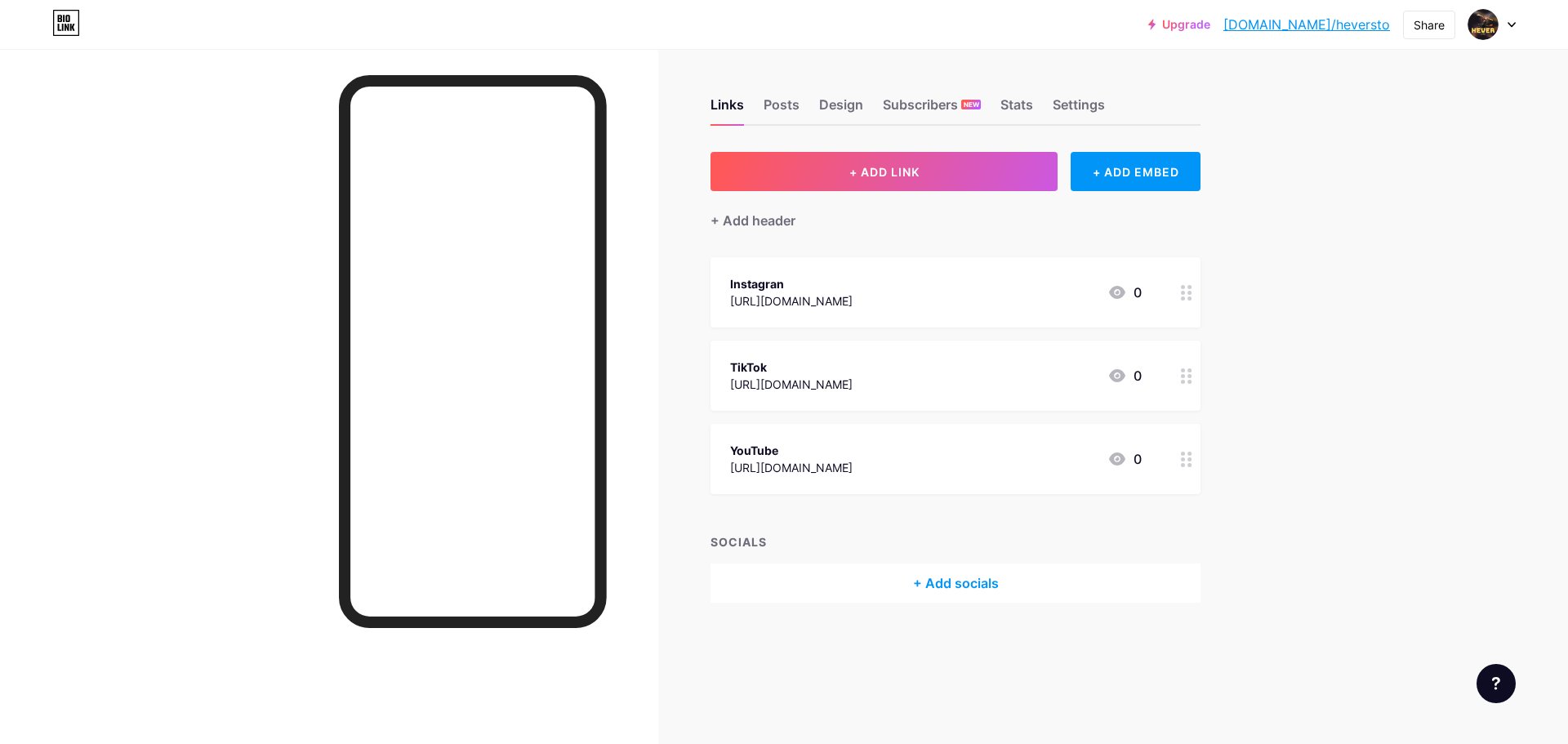
click at [162, 482] on div at bounding box center [328, 420] width 658 height 744
click at [1032, 288] on div "Instagran [URL][DOMAIN_NAME] 0" at bounding box center [936, 292] width 412 height 37
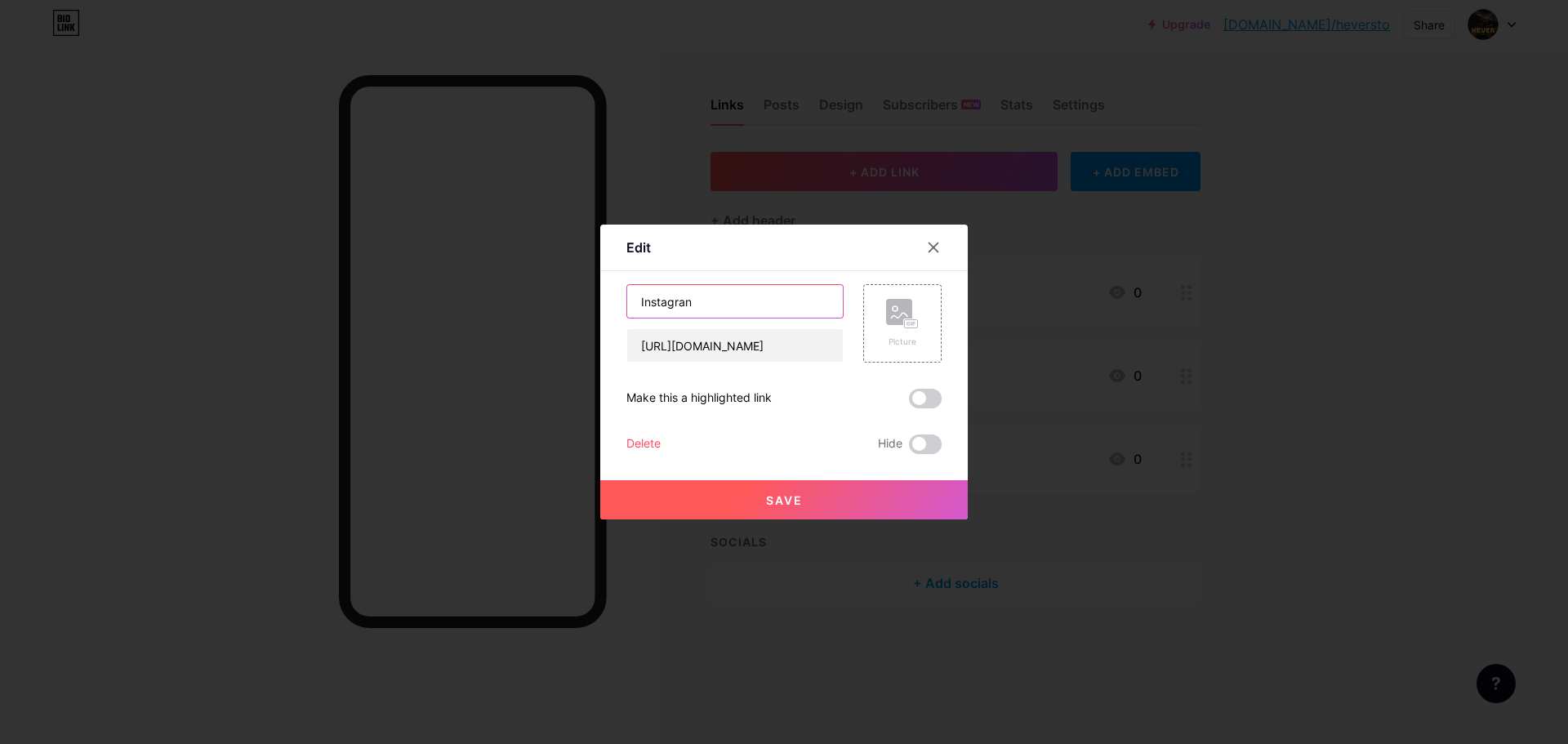
drag, startPoint x: 733, startPoint y: 310, endPoint x: 444, endPoint y: 276, distance: 291.0
click at [444, 276] on div "Edit Content YouTube Play YouTube video without leaving your page. ADD Vimeo Pl…" at bounding box center [784, 372] width 1568 height 744
click at [763, 349] on input "[URL][DOMAIN_NAME]" at bounding box center [735, 345] width 216 height 32
paste input "[DOMAIN_NAME][URL]"
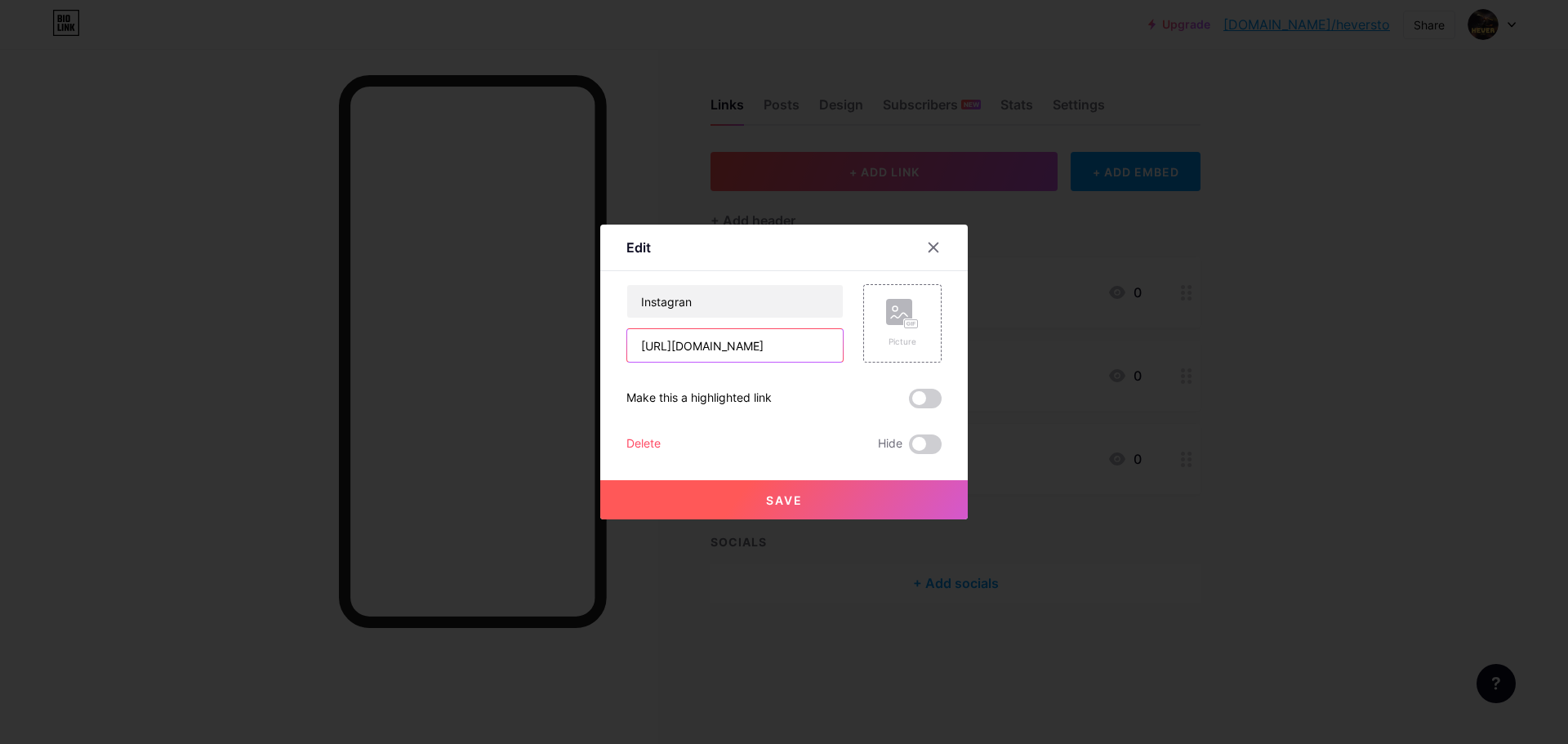
type input "[URL][DOMAIN_NAME]"
click at [797, 497] on button "Save" at bounding box center [784, 500] width 368 height 39
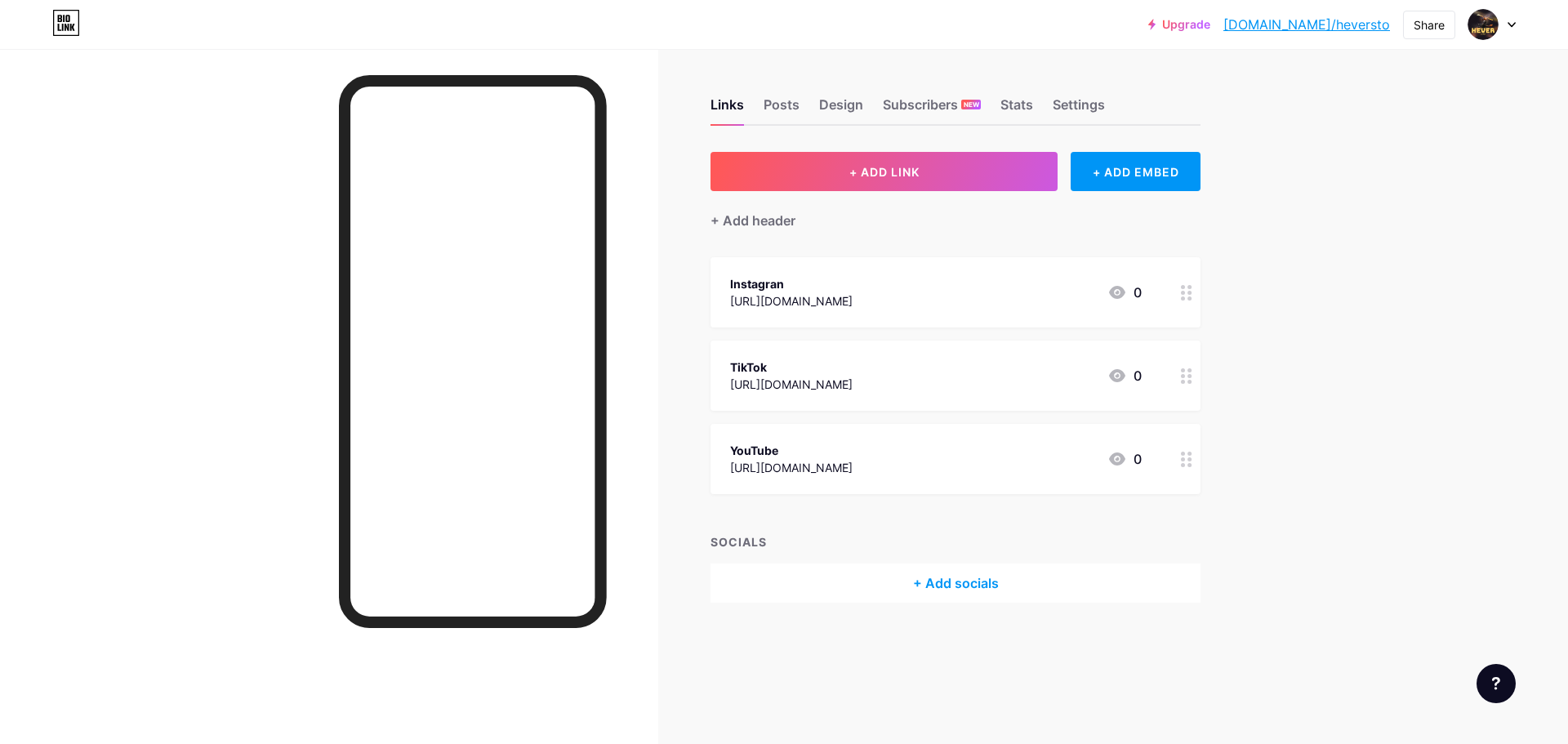
click at [852, 286] on div "Instagran" at bounding box center [791, 284] width 122 height 18
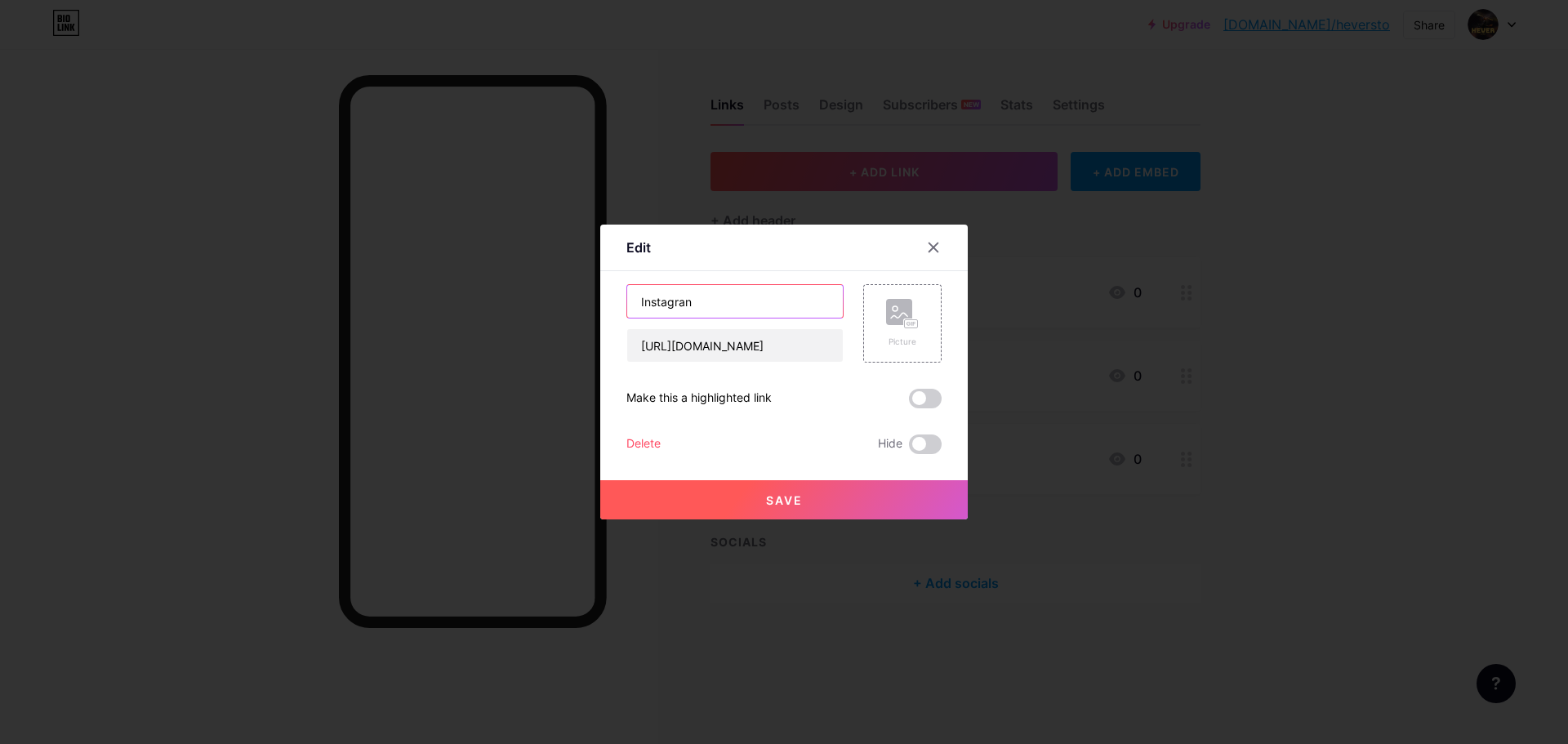
click at [737, 310] on input "Instagran" at bounding box center [735, 301] width 216 height 32
paste input "ACESSO START 30 DIAS - 2 TELA R$ 20"
click at [814, 304] on input "ACESSO START 30 DIAS - 2 TELA R$ 20" at bounding box center [735, 301] width 216 height 32
type input "ACESSO START 30 DIAS - 2 TELAS R$ 20,00"
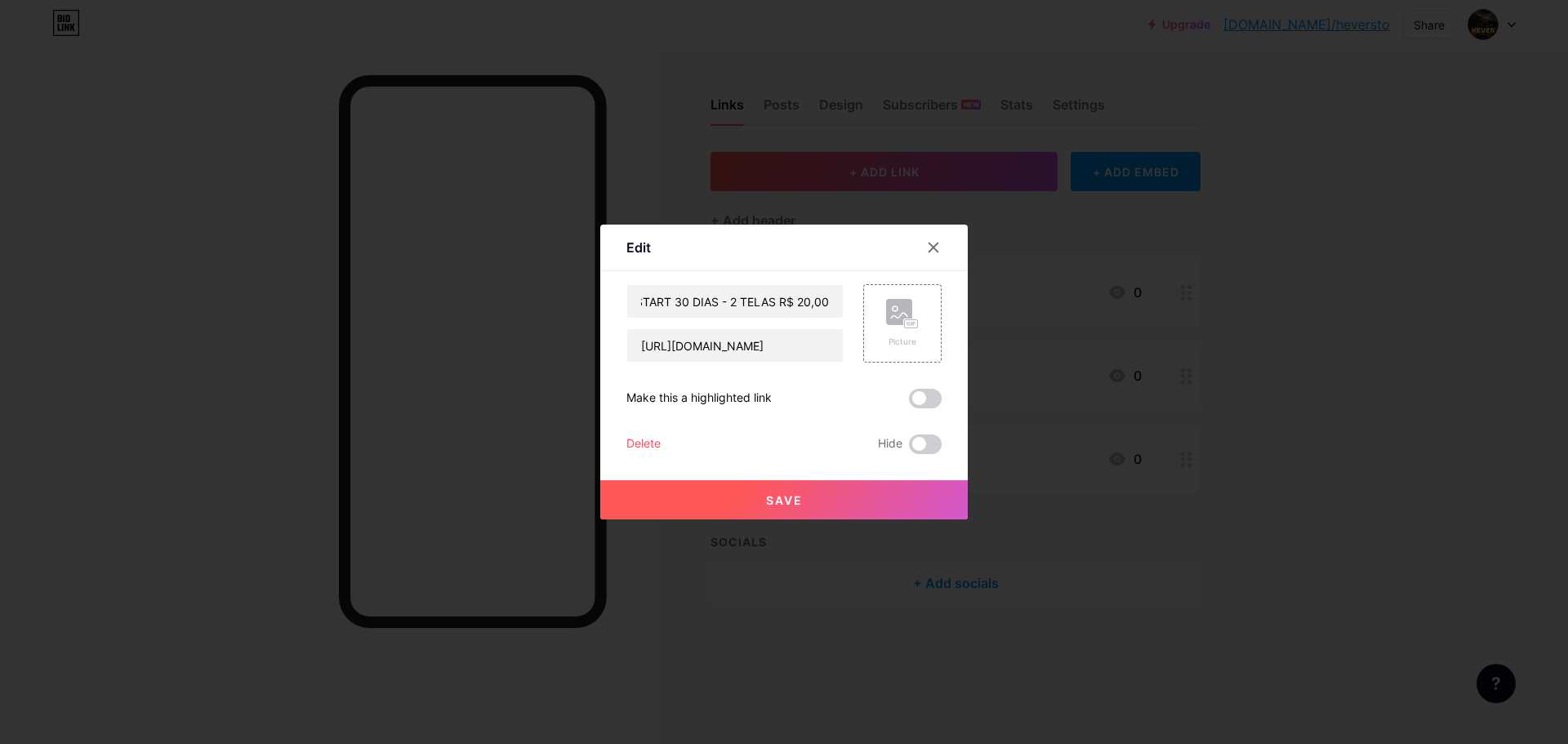
click at [775, 494] on span "Save" at bounding box center [785, 501] width 37 height 14
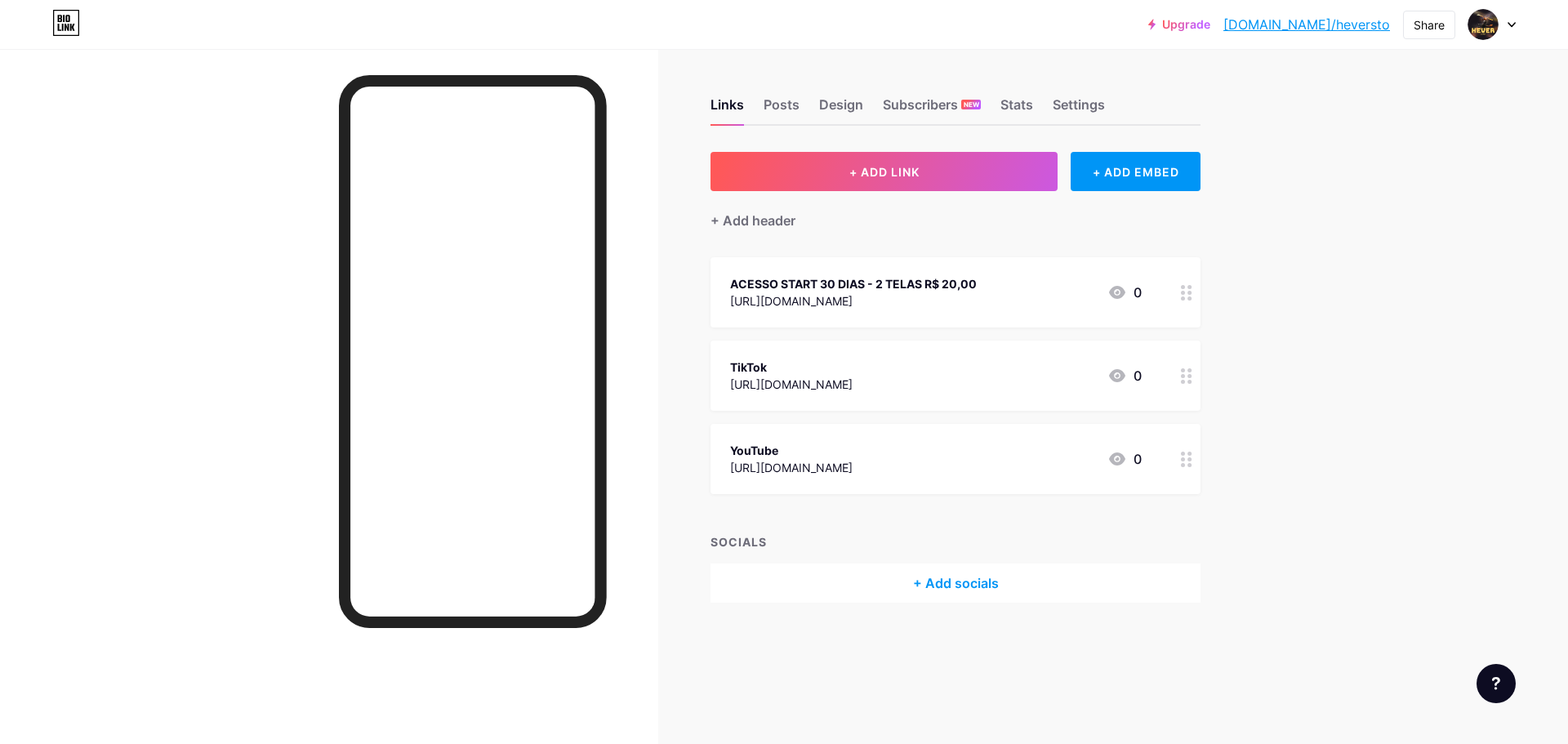
click at [852, 366] on div "TikTok" at bounding box center [791, 368] width 122 height 18
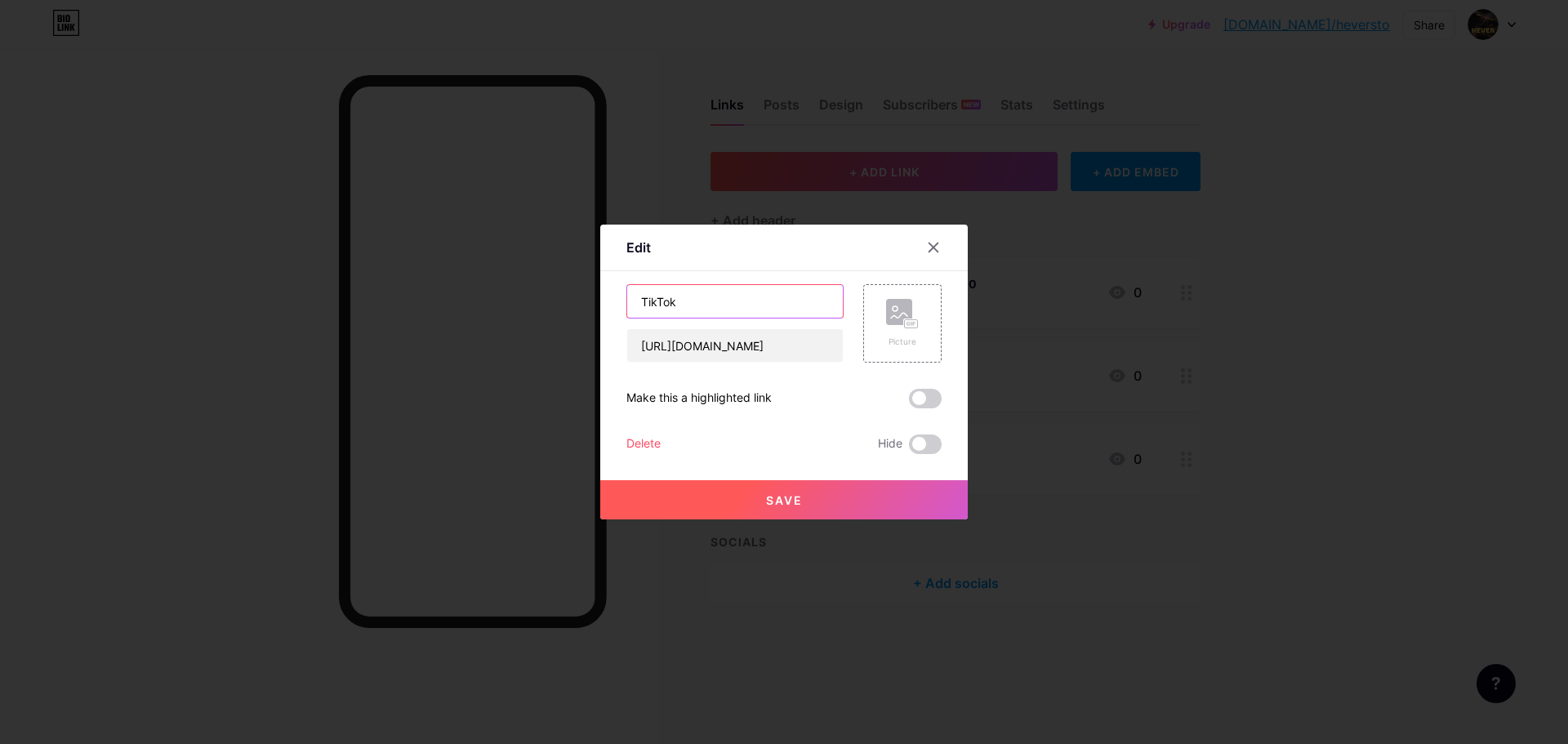
click at [750, 300] on input "TikTok" at bounding box center [735, 301] width 216 height 32
paste input "ACESSO PRO+ 6 MESES 2 TELAS"
type input "ACESSO PRO+ 6 MESES 2 TELAS"
click at [707, 357] on input "[URL][DOMAIN_NAME]" at bounding box center [735, 345] width 216 height 32
paste input "[DOMAIN_NAME][URL]"
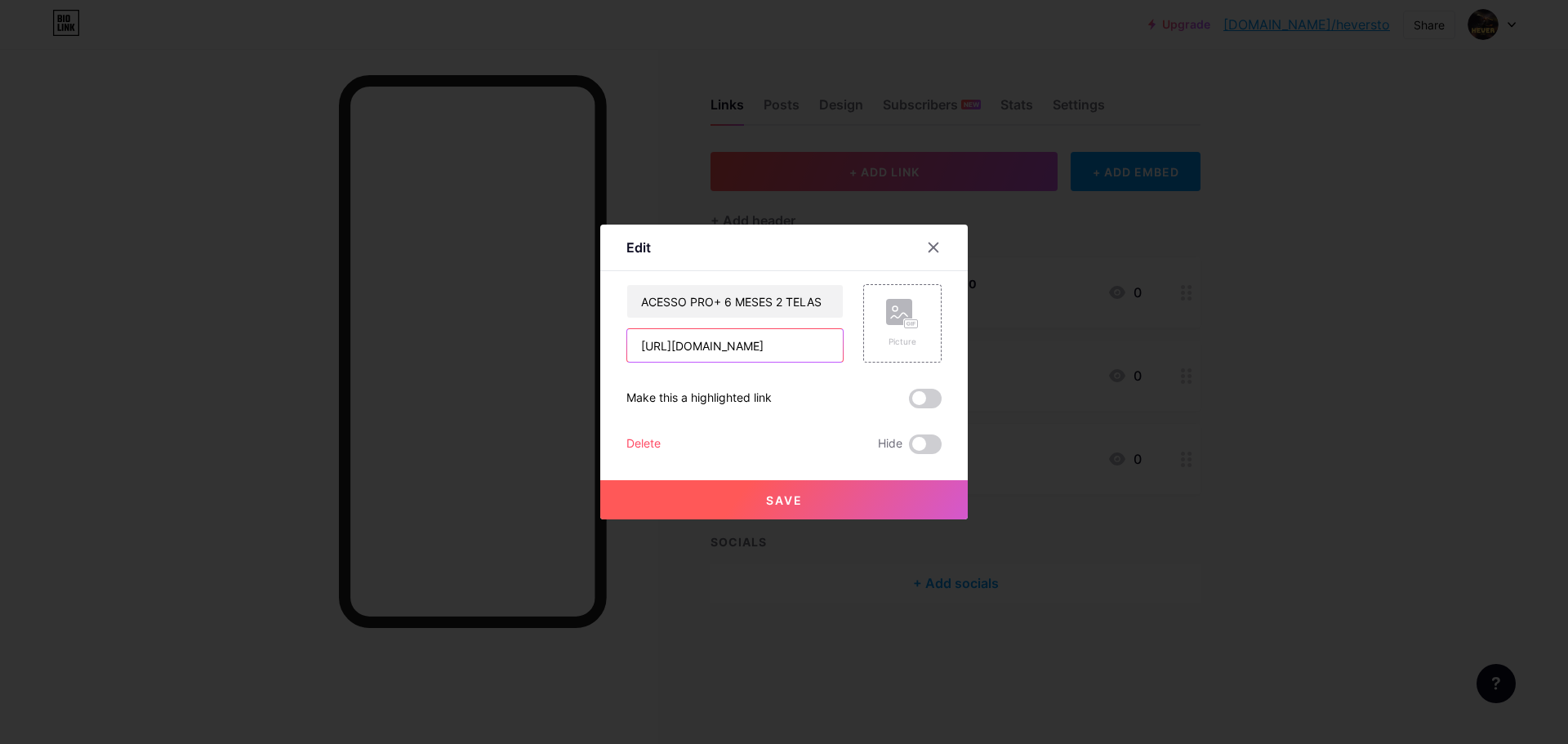
scroll to position [0, 74]
type input "[URL][DOMAIN_NAME]"
click at [818, 499] on button "Save" at bounding box center [784, 500] width 368 height 39
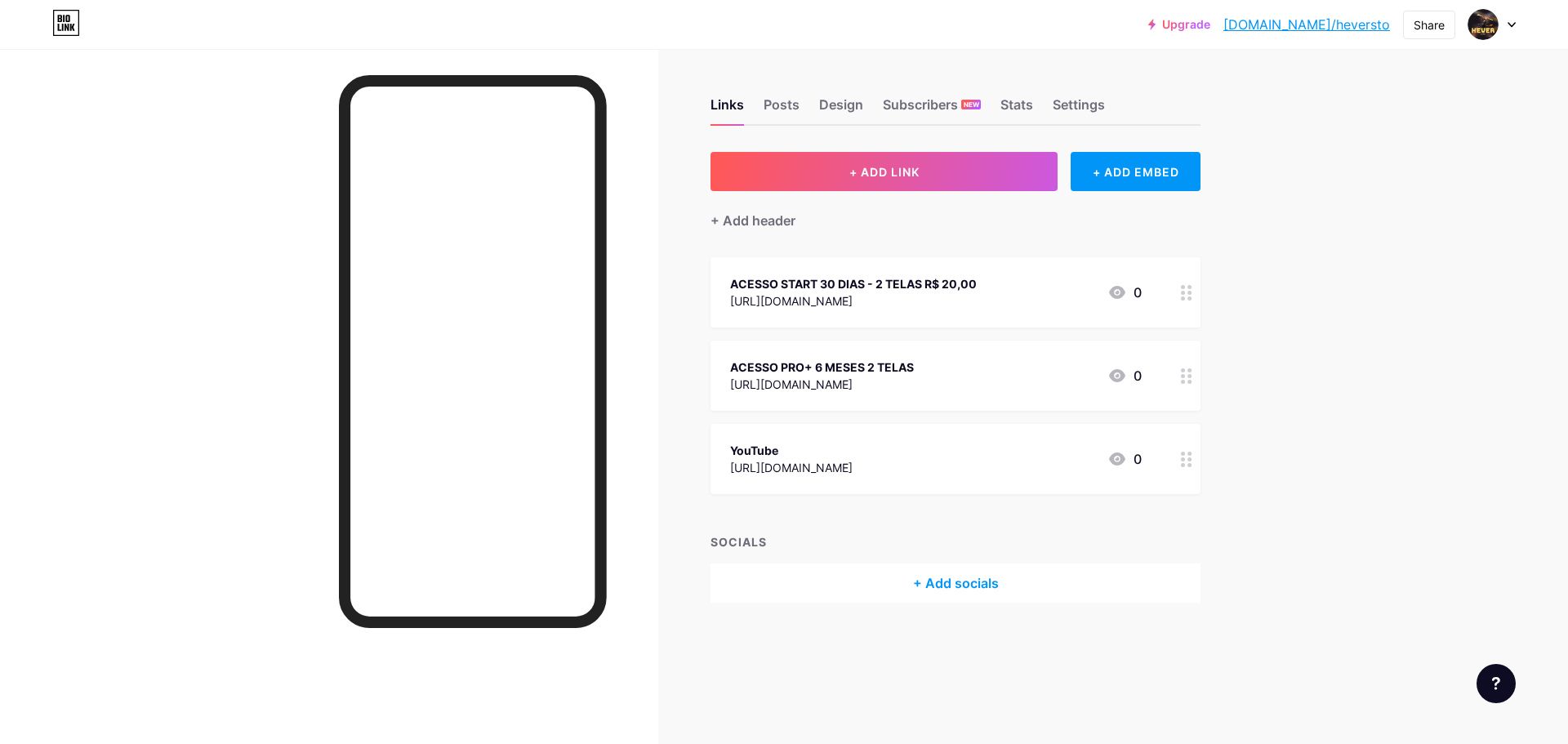
click at [852, 454] on div "YouTube" at bounding box center [791, 451] width 122 height 18
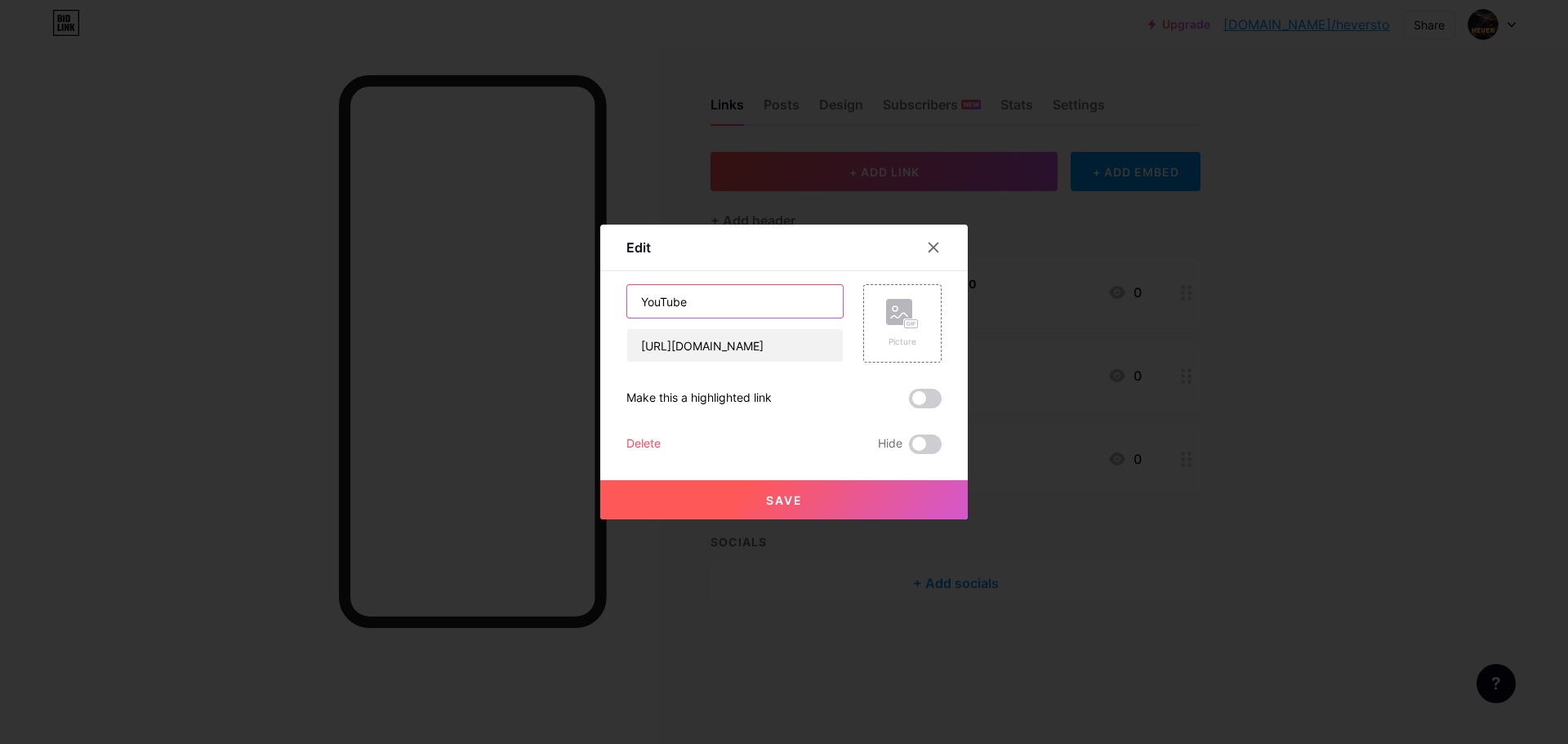
click at [787, 295] on input "YouTube" at bounding box center [735, 301] width 216 height 32
paste input "DOBRADINHA CINEFLIX - 2 ANOS R$ 97"
type input "DOBRADINHA CINEFLIX - 2 ANOS R$ 97"
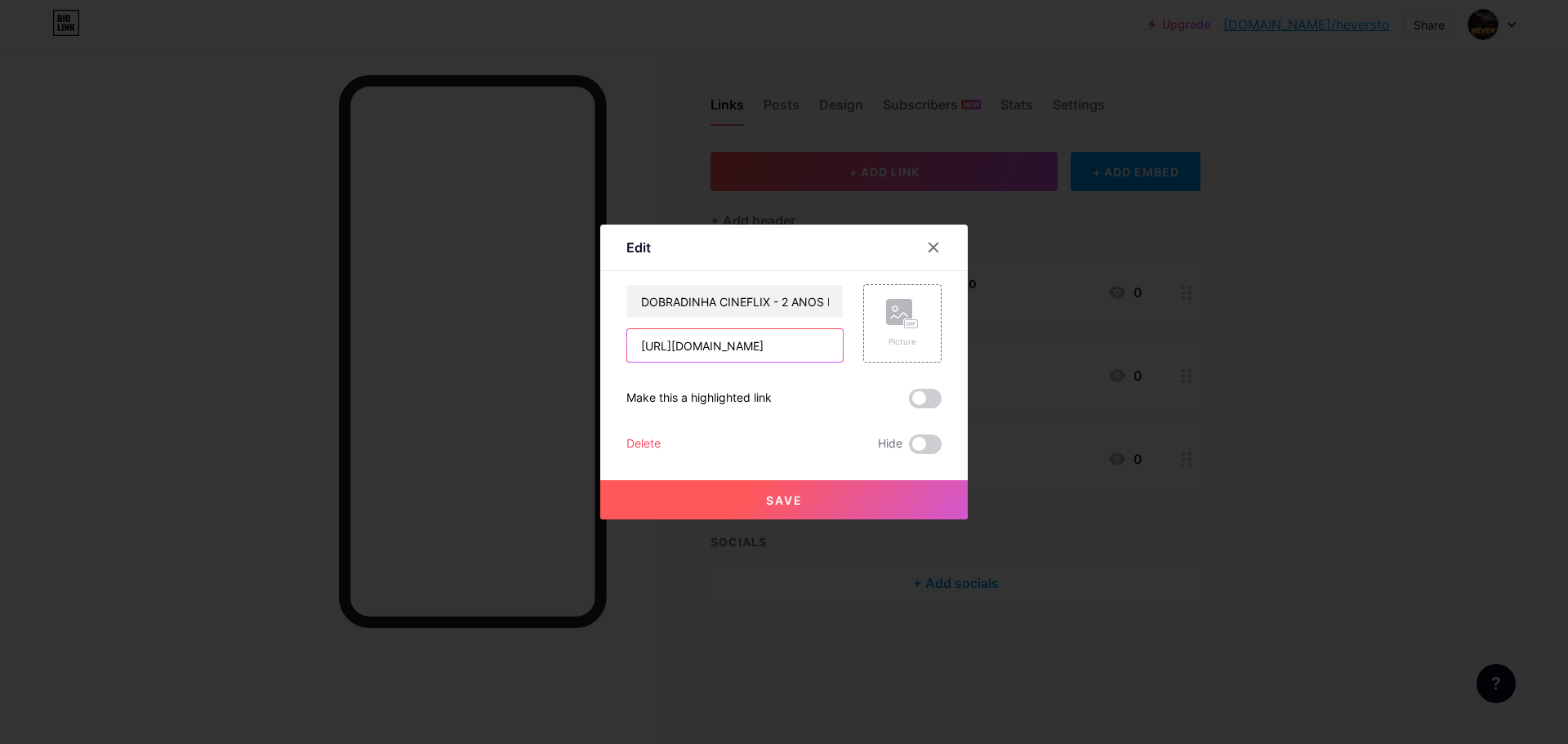
click at [745, 342] on input "[URL][DOMAIN_NAME]" at bounding box center [735, 345] width 216 height 32
paste input "[DOMAIN_NAME][URL]"
type input "[URL][DOMAIN_NAME]"
click at [771, 496] on span "Save" at bounding box center [785, 501] width 37 height 14
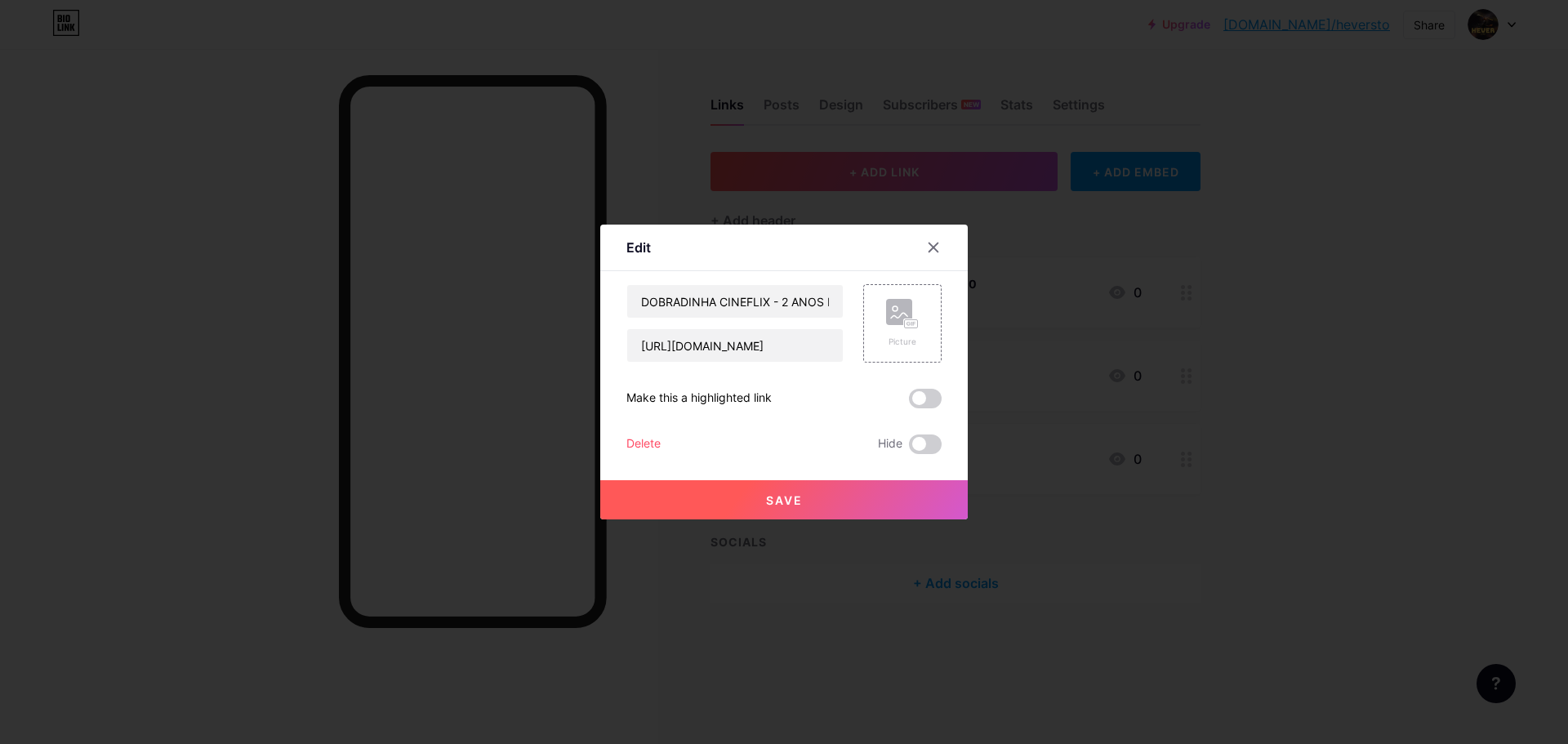
scroll to position [0, 0]
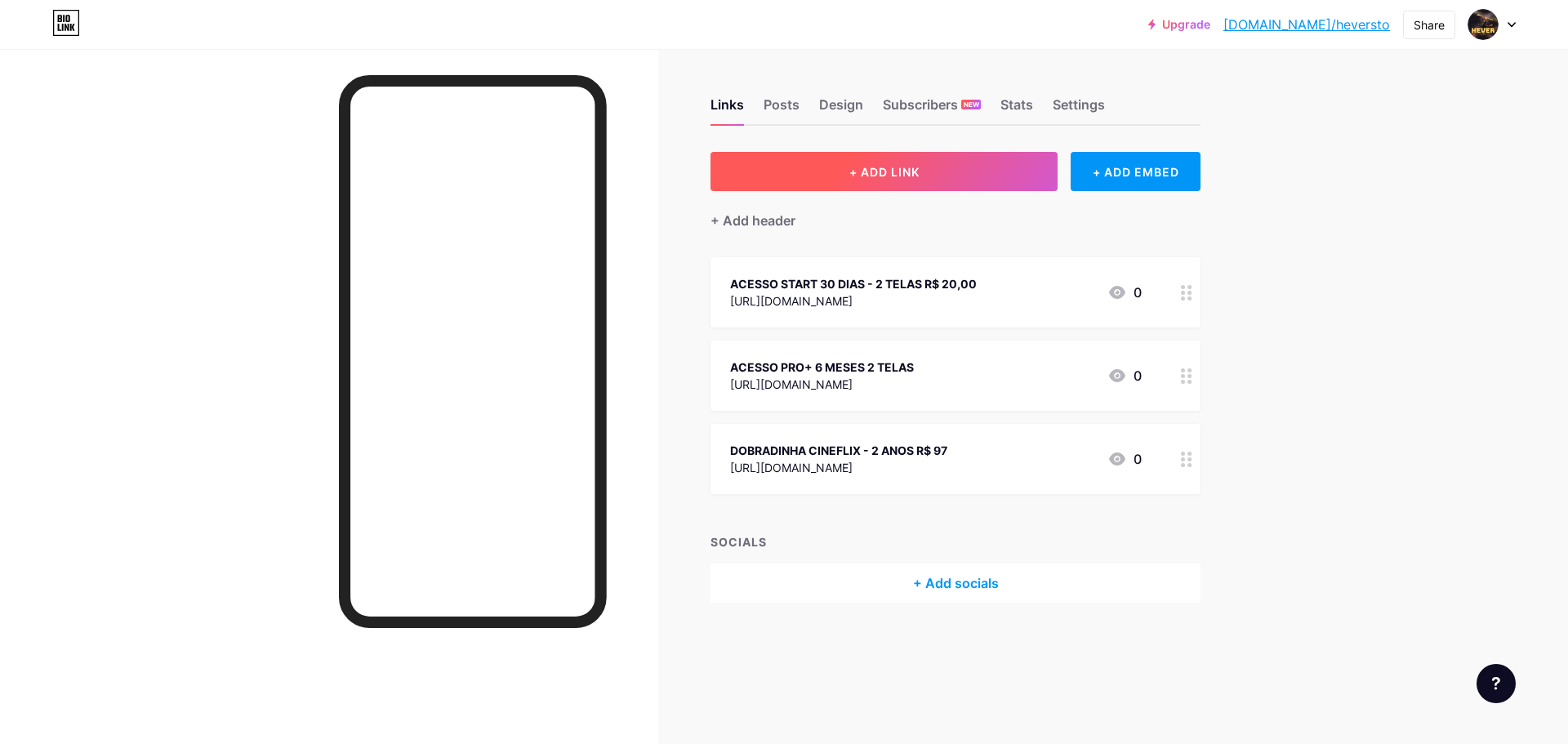
click at [931, 181] on button "+ ADD LINK" at bounding box center [884, 171] width 347 height 39
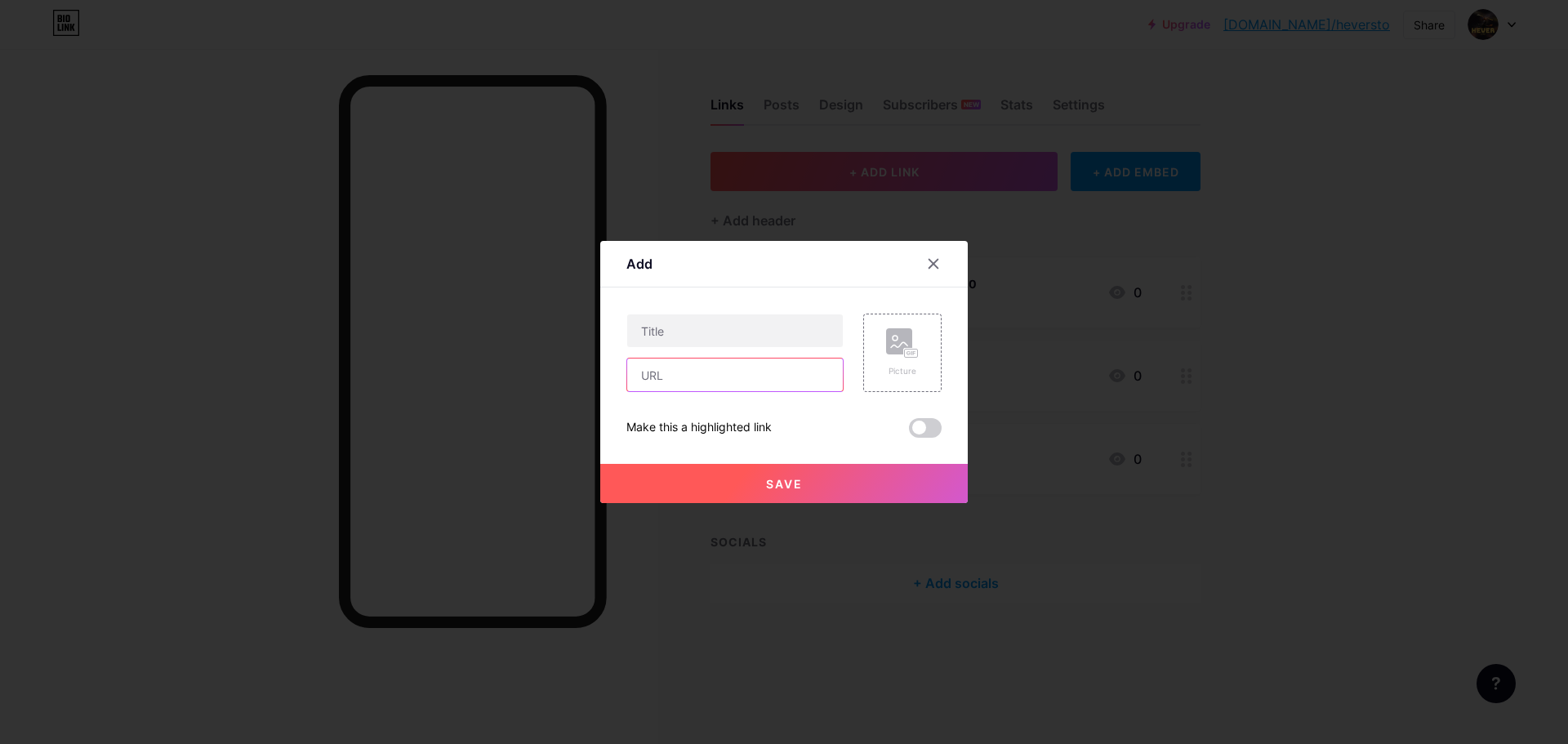
click at [796, 384] on input "text" at bounding box center [735, 374] width 216 height 32
paste input "[URL][DOMAIN_NAME]"
type input "[URL][DOMAIN_NAME]"
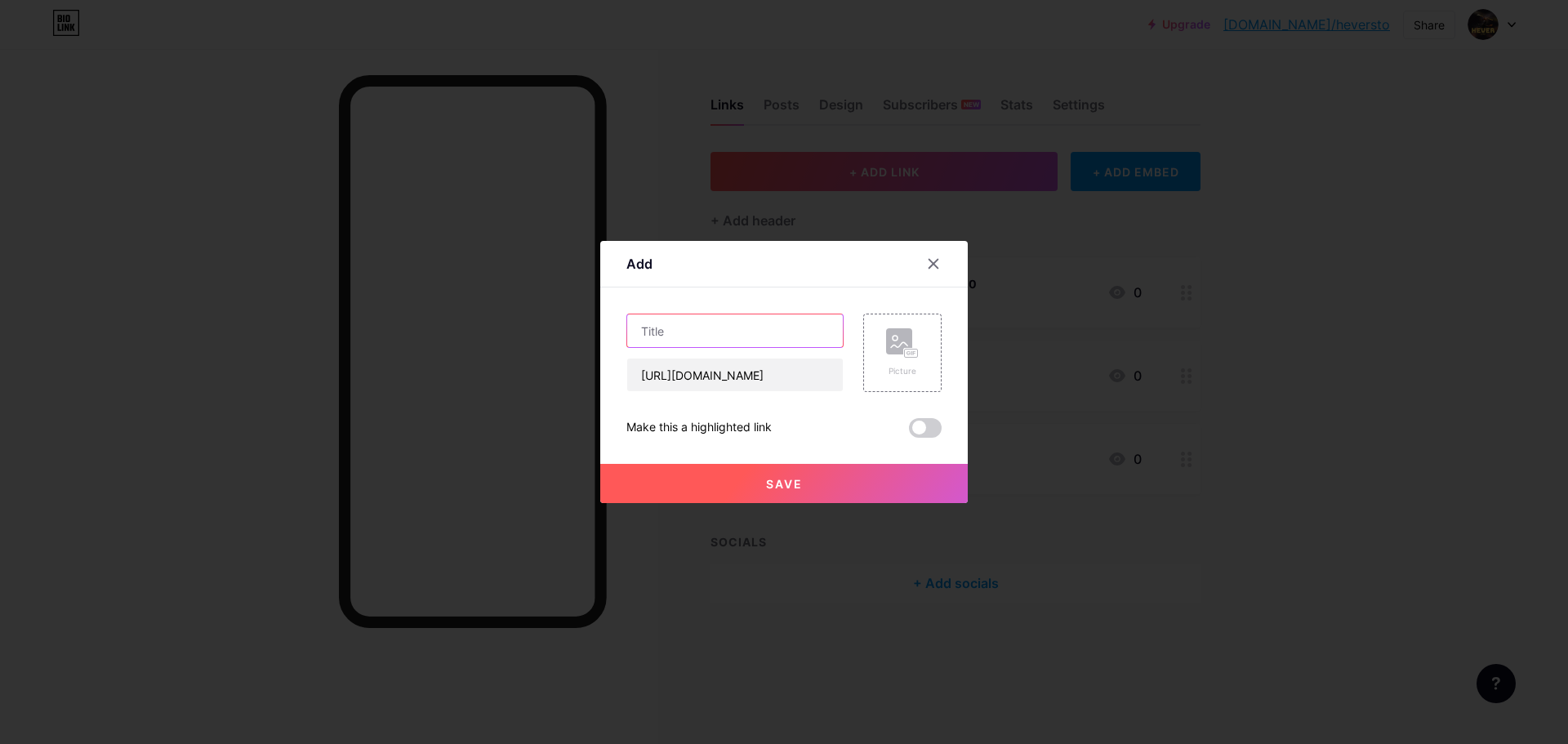
click at [702, 341] on input "text" at bounding box center [735, 330] width 216 height 32
paste input "4 ANOS - PROMOÇÃO"
type input "4 ANOS - PROMOÇÃO"
click at [796, 483] on span "Save" at bounding box center [785, 484] width 37 height 14
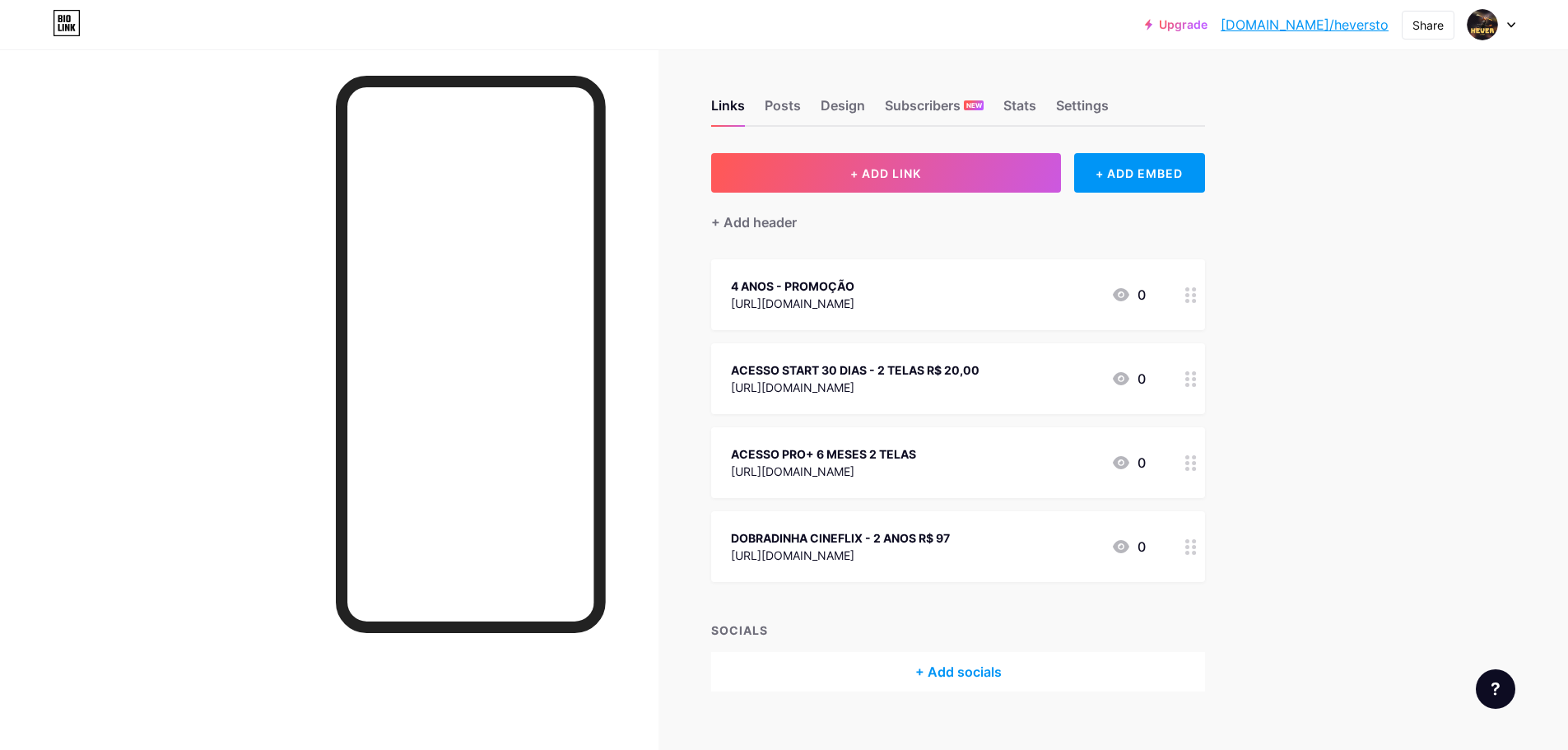
drag, startPoint x: 903, startPoint y: 545, endPoint x: 999, endPoint y: 557, distance: 96.7
click at [950, 557] on div "DOBRADINHA CINEFLIX - 2 ANOS R$ 97 [URL][DOMAIN_NAME]" at bounding box center [841, 546] width 219 height 37
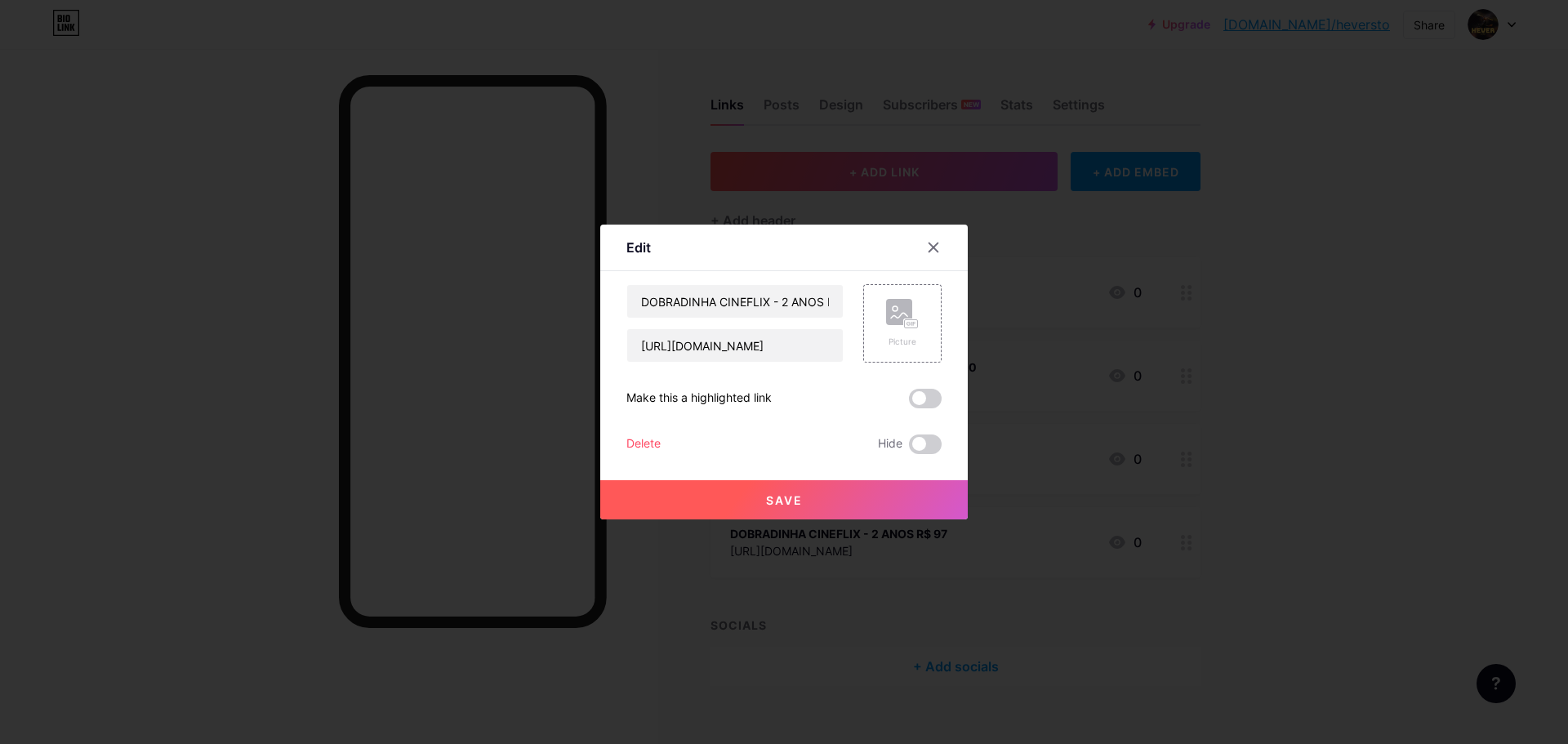
drag, startPoint x: 1286, startPoint y: 497, endPoint x: 1267, endPoint y: 490, distance: 20.2
click at [1283, 497] on div at bounding box center [784, 372] width 1568 height 744
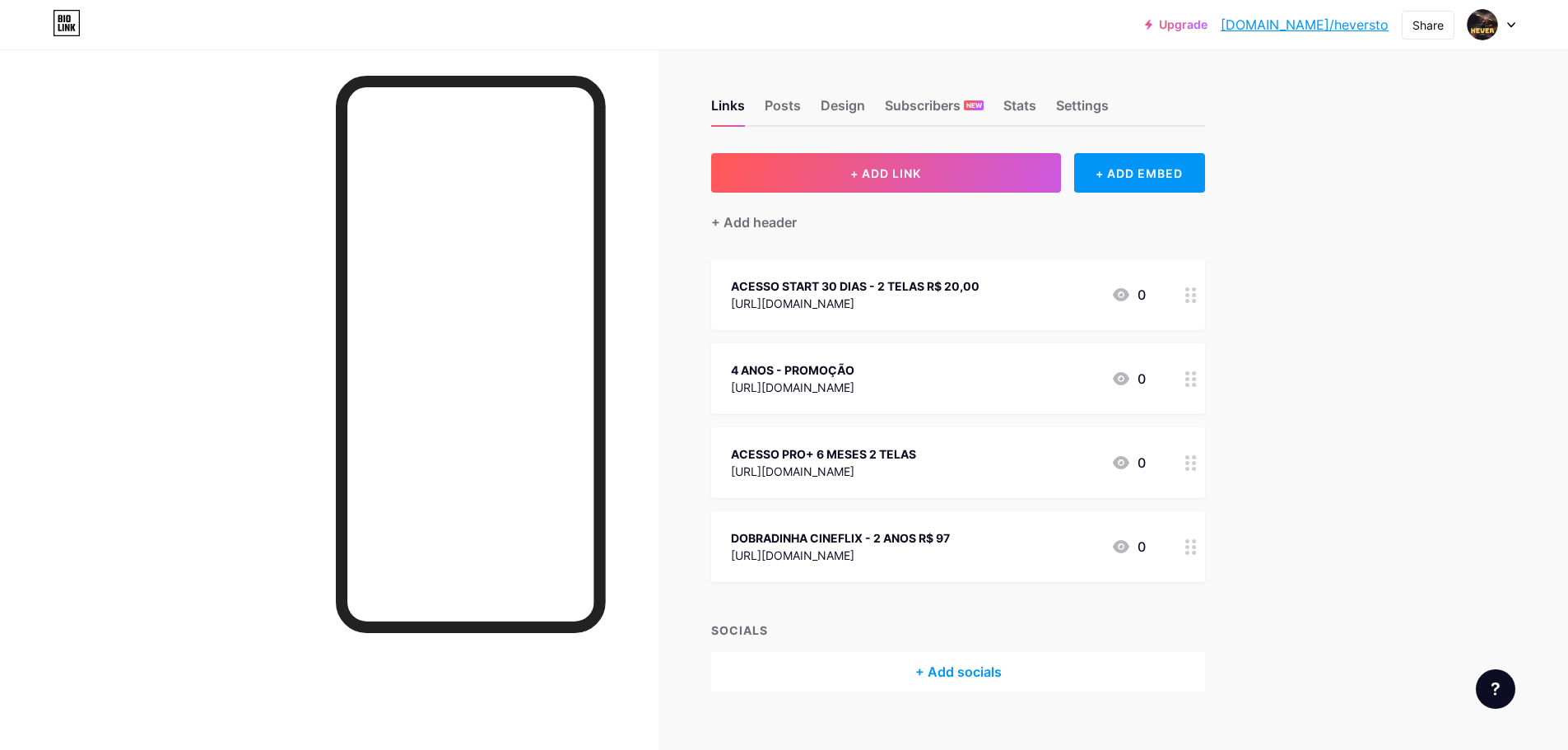
click at [934, 283] on div "ACESSO START 30 DIAS - 2 TELAS R$ 20,00" at bounding box center [855, 287] width 248 height 18
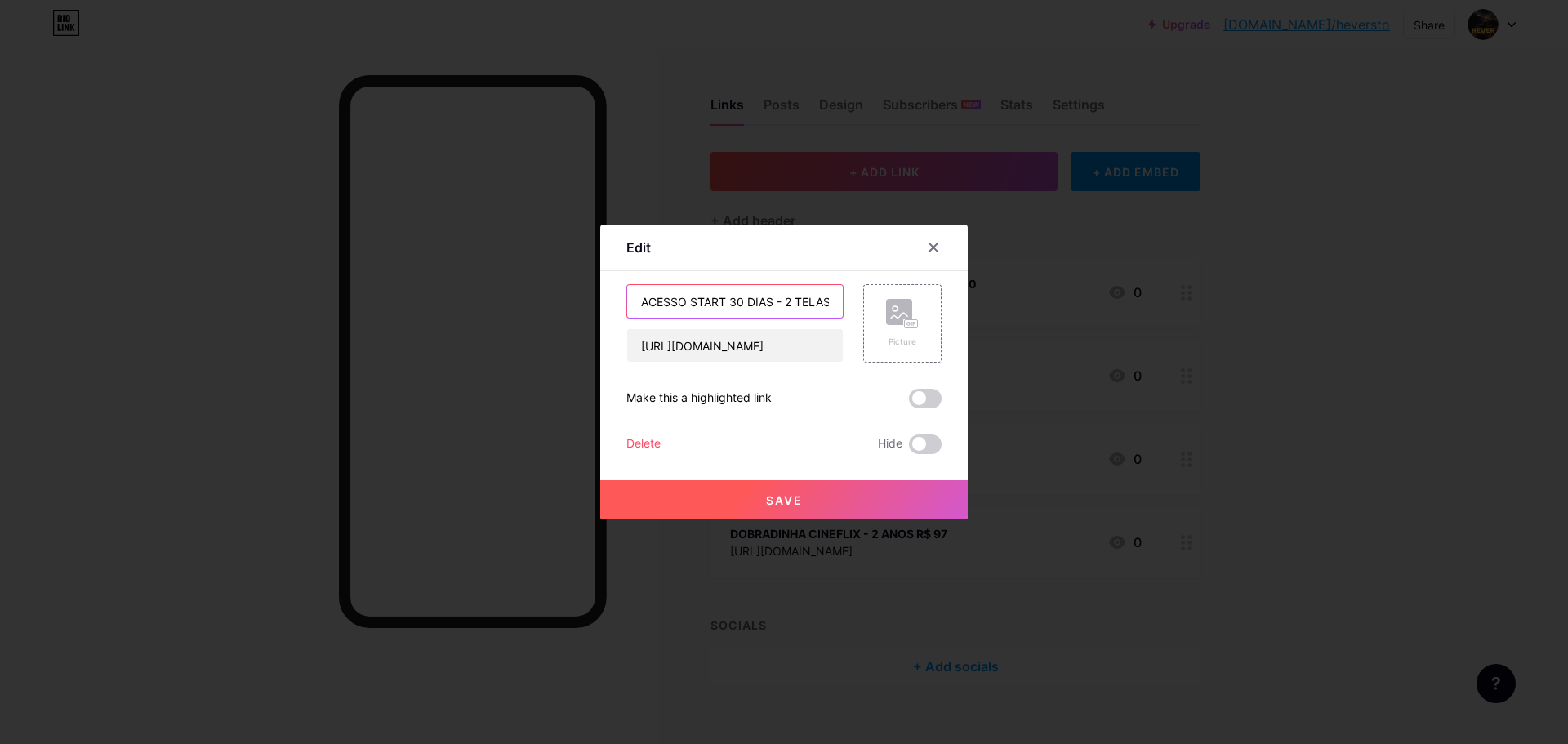
click at [691, 300] on input "ACESSO START 30 DIAS - 2 TELAS R$ 20,00" at bounding box center [735, 301] width 216 height 32
click at [931, 245] on icon at bounding box center [933, 246] width 13 height 13
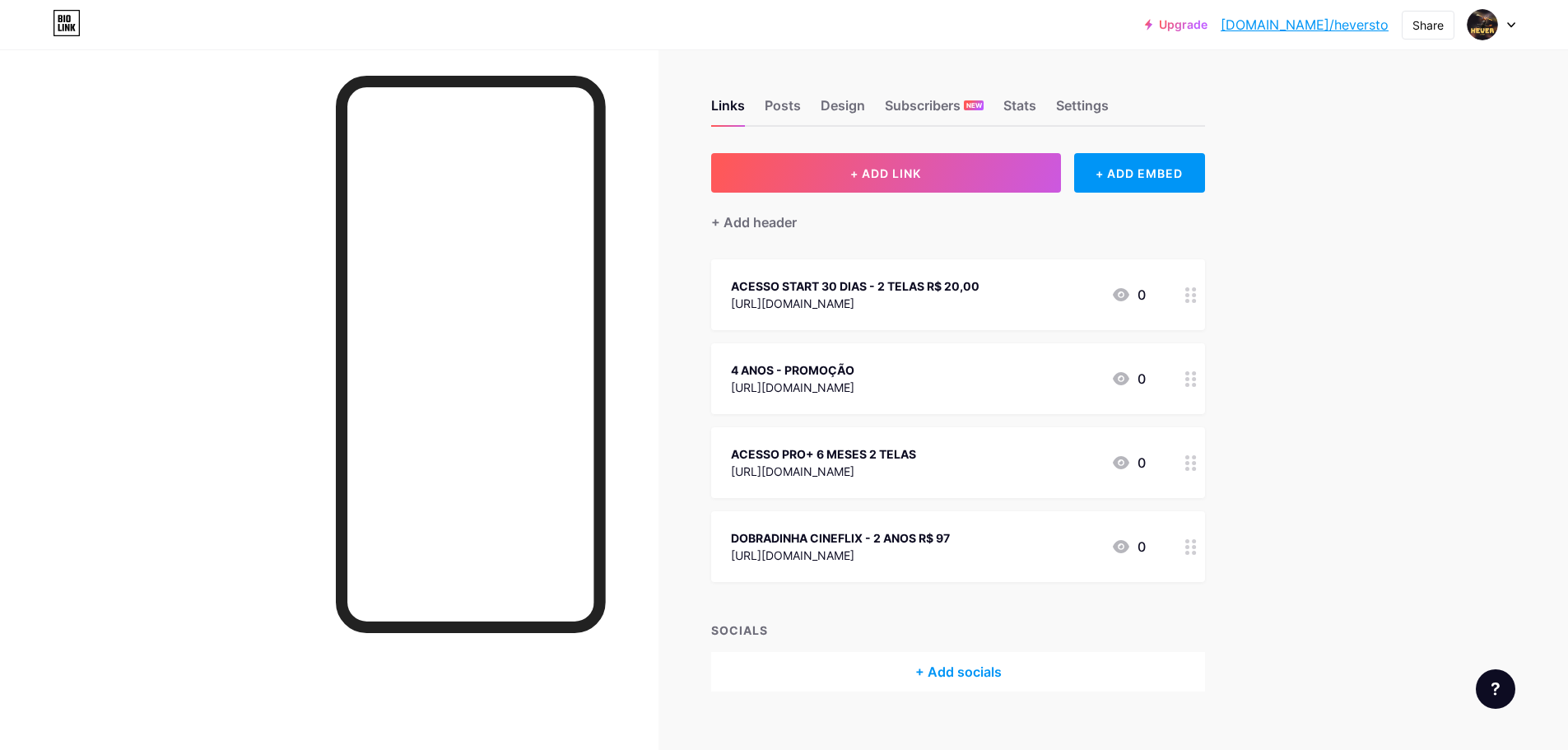
click at [854, 368] on div "4 ANOS - PROMOÇÃO" at bounding box center [792, 371] width 123 height 18
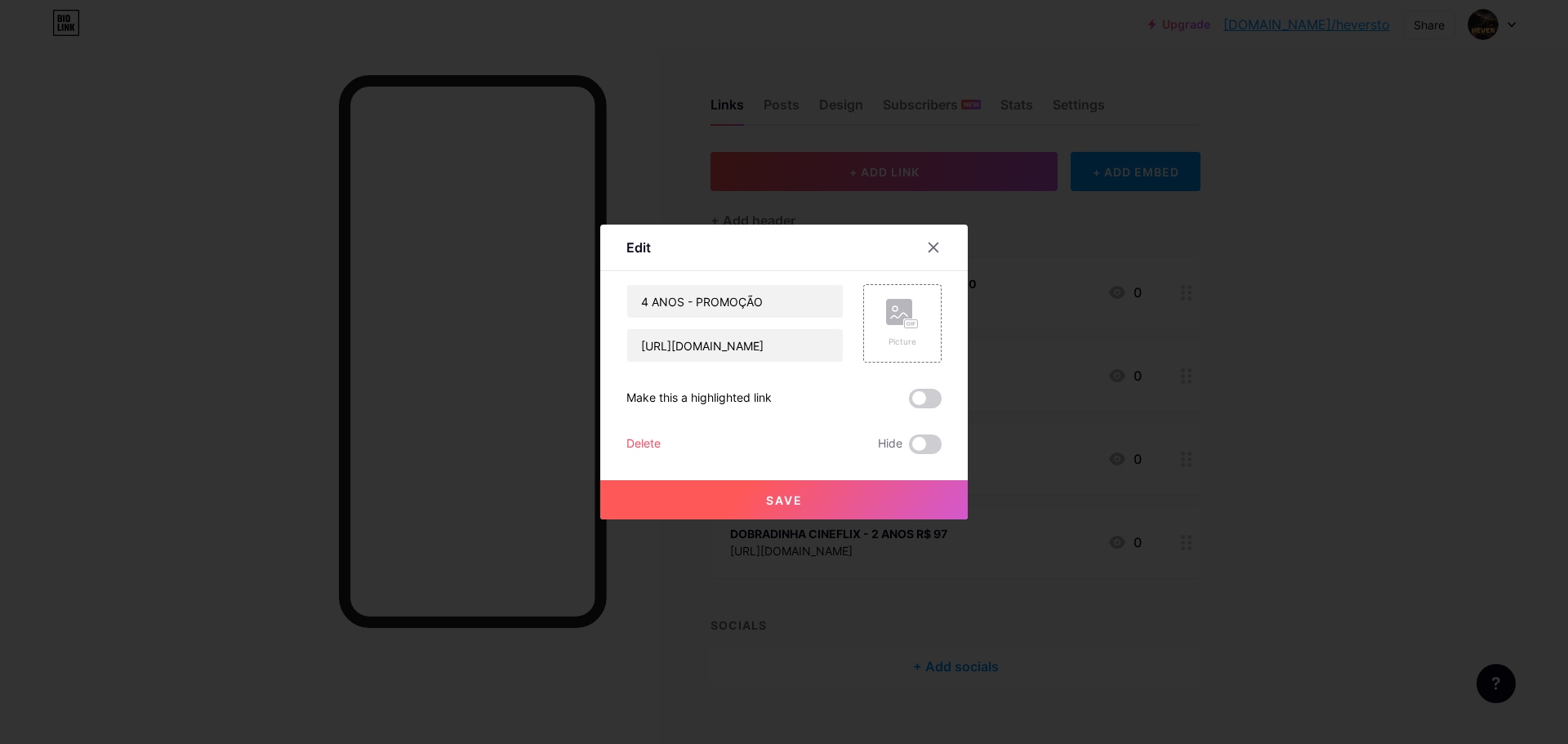
click at [931, 245] on icon at bounding box center [933, 246] width 13 height 13
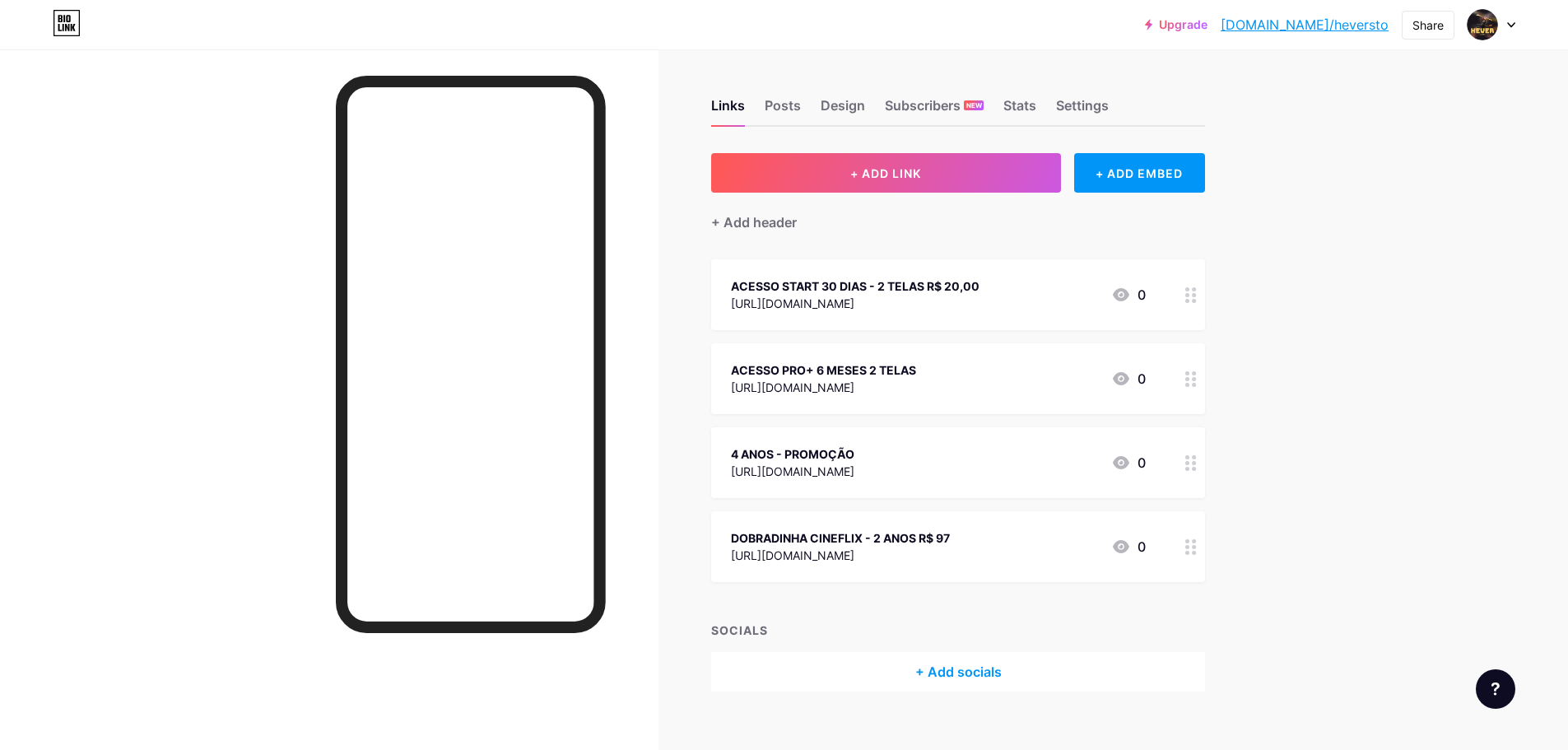
click at [917, 372] on div "ACESSO PRO+ 6 MESES 2 TELAS" at bounding box center [824, 371] width 185 height 18
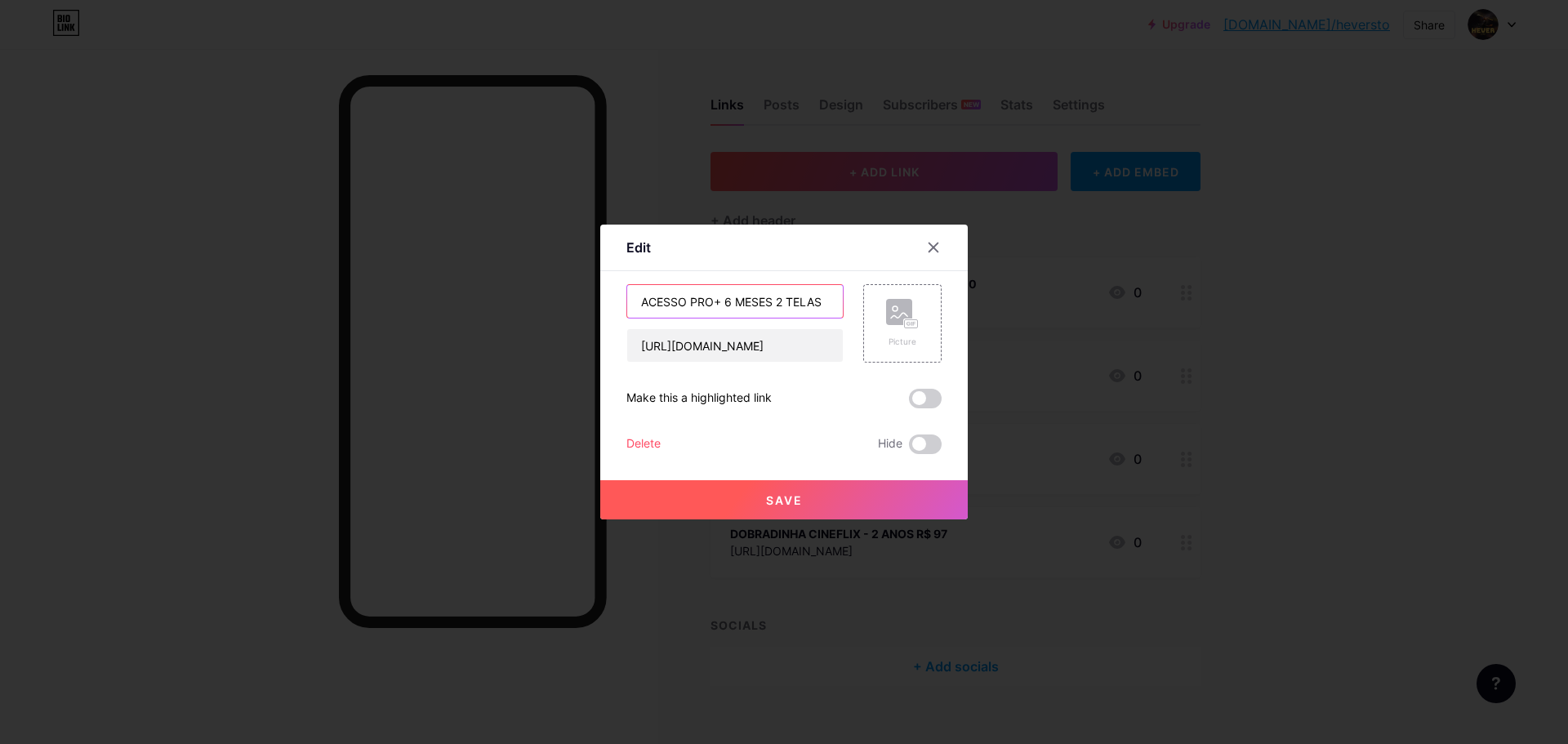
click at [741, 301] on input "ACESSO PRO+ 6 MESES 2 TELAS" at bounding box center [735, 301] width 216 height 32
paste input "START 30 DIAS - 2 TELAS R$ 20,00"
drag, startPoint x: 664, startPoint y: 293, endPoint x: 682, endPoint y: 310, distance: 24.8
click at [682, 310] on input "ACESSO START 30 DIAS - 2 TELAS R$ 20,00" at bounding box center [735, 301] width 216 height 32
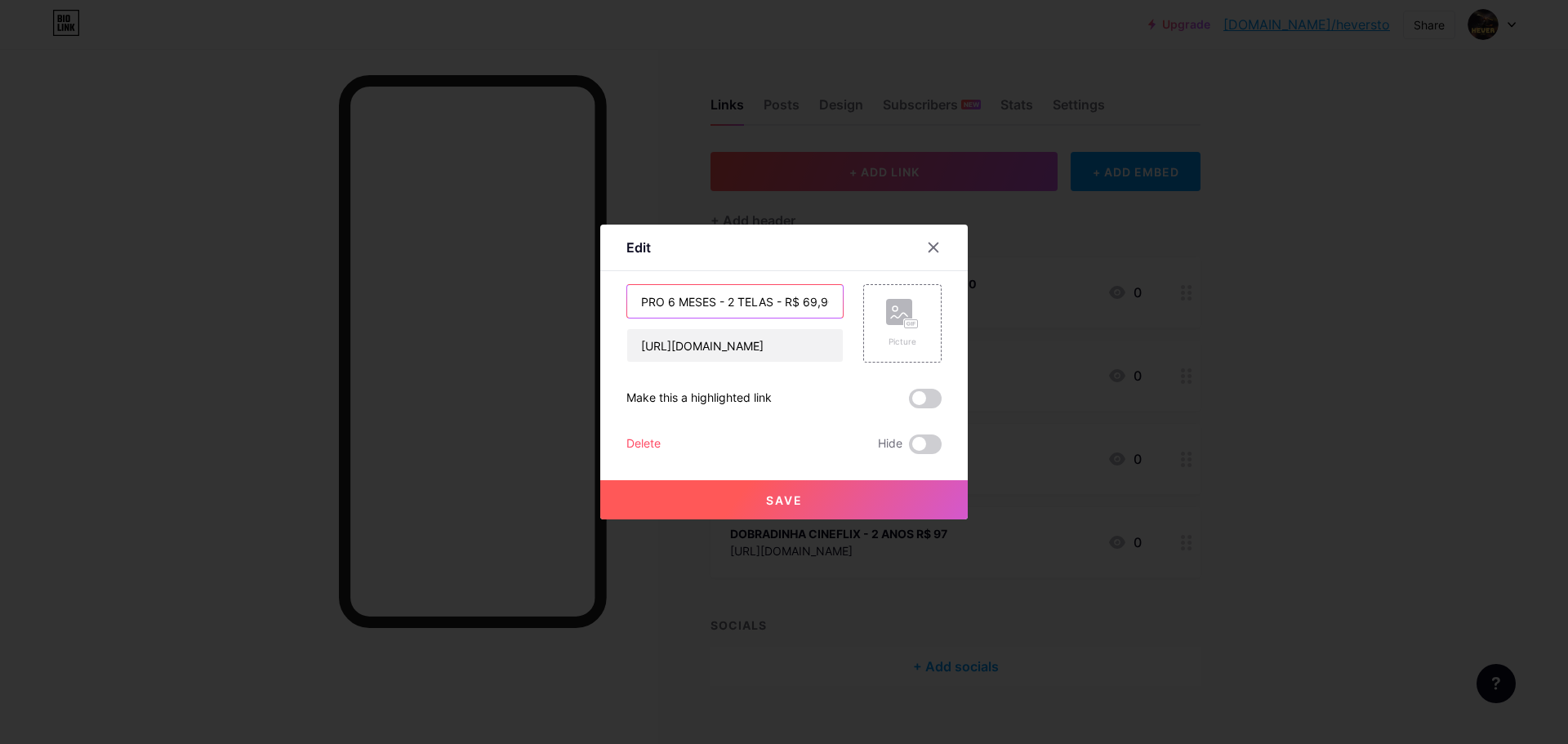
type input "ACESSO PRO 6 MESES - 2 TELAS - R$ 69,90"
click at [752, 487] on button "Save" at bounding box center [784, 500] width 368 height 39
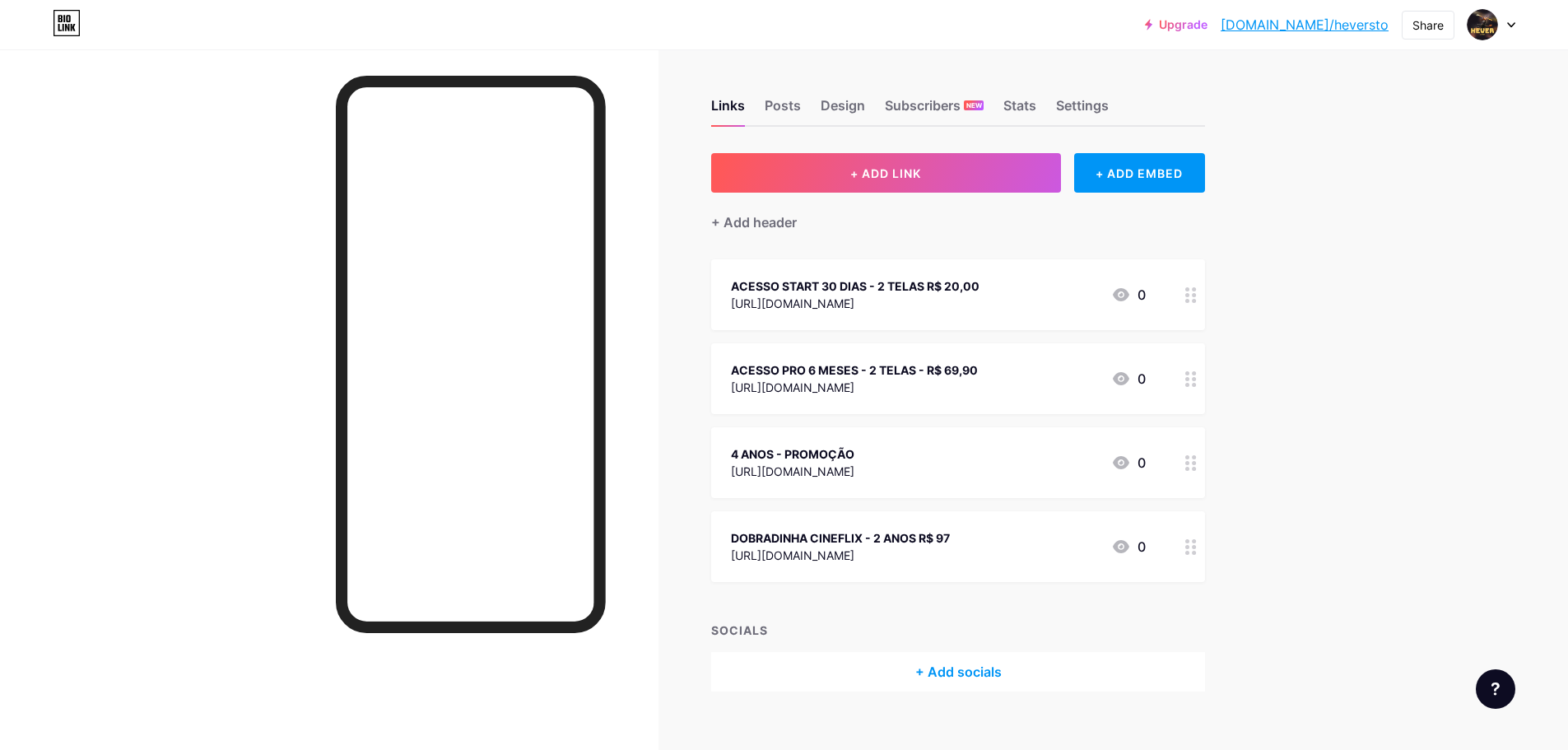
click at [1195, 299] on icon at bounding box center [1192, 296] width 12 height 16
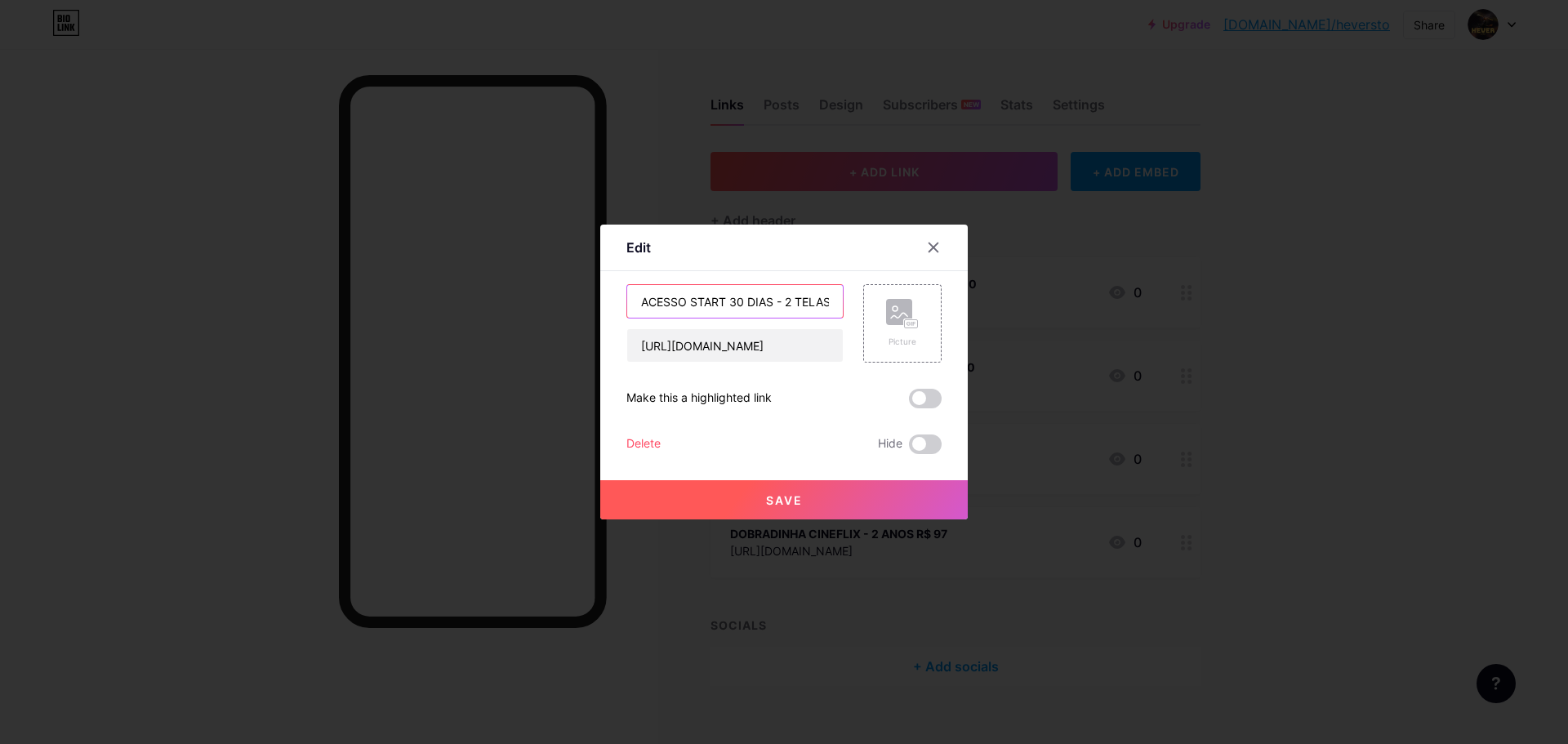
drag, startPoint x: 726, startPoint y: 302, endPoint x: 765, endPoint y: 305, distance: 39.1
click at [765, 305] on input "ACESSO START 30 DIAS - 2 TELAS R$ 20,00" at bounding box center [735, 301] width 216 height 32
click at [818, 300] on input "ACESSO START 1 MÊS - 2 TELAS R$ 20,00" at bounding box center [735, 301] width 216 height 32
type input "ACESSO START 1 MÊS - 2 TELAS - R$ 20,00"
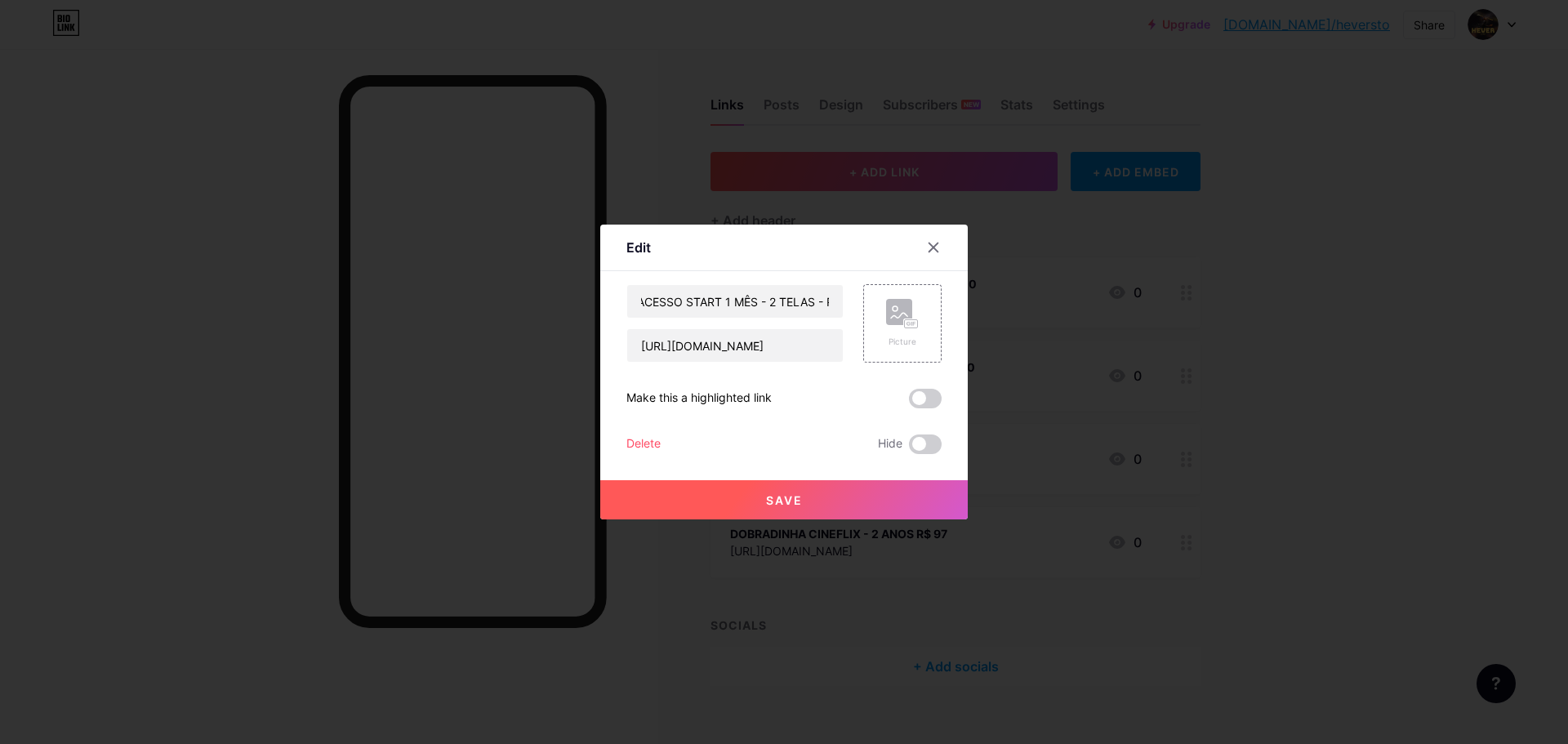
scroll to position [0, 0]
click at [796, 495] on span "Save" at bounding box center [785, 501] width 37 height 14
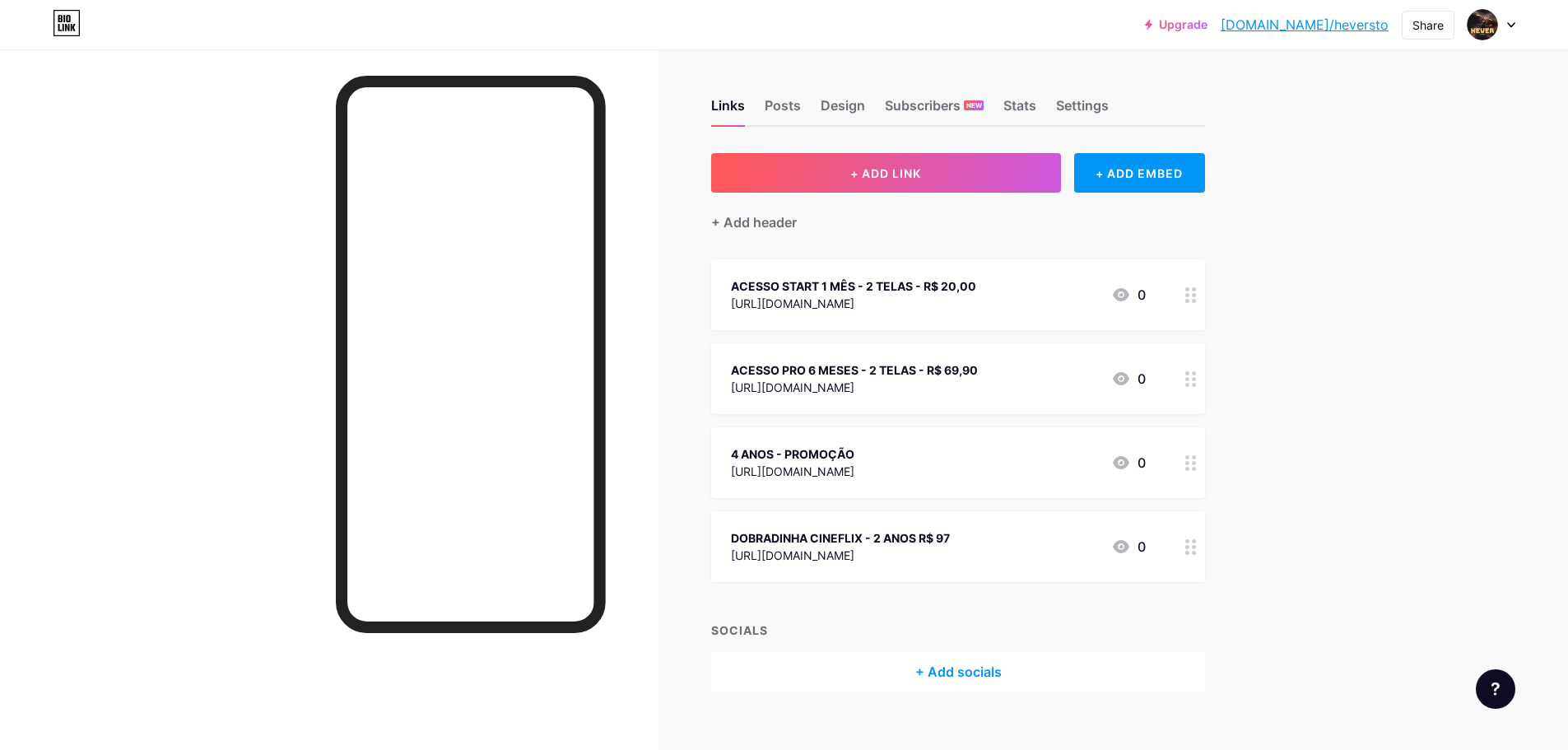
click at [1023, 290] on div "ACESSO START 1 MÊS - 2 TELAS - R$ 20,00 [URL][DOMAIN_NAME] 0" at bounding box center [938, 295] width 415 height 37
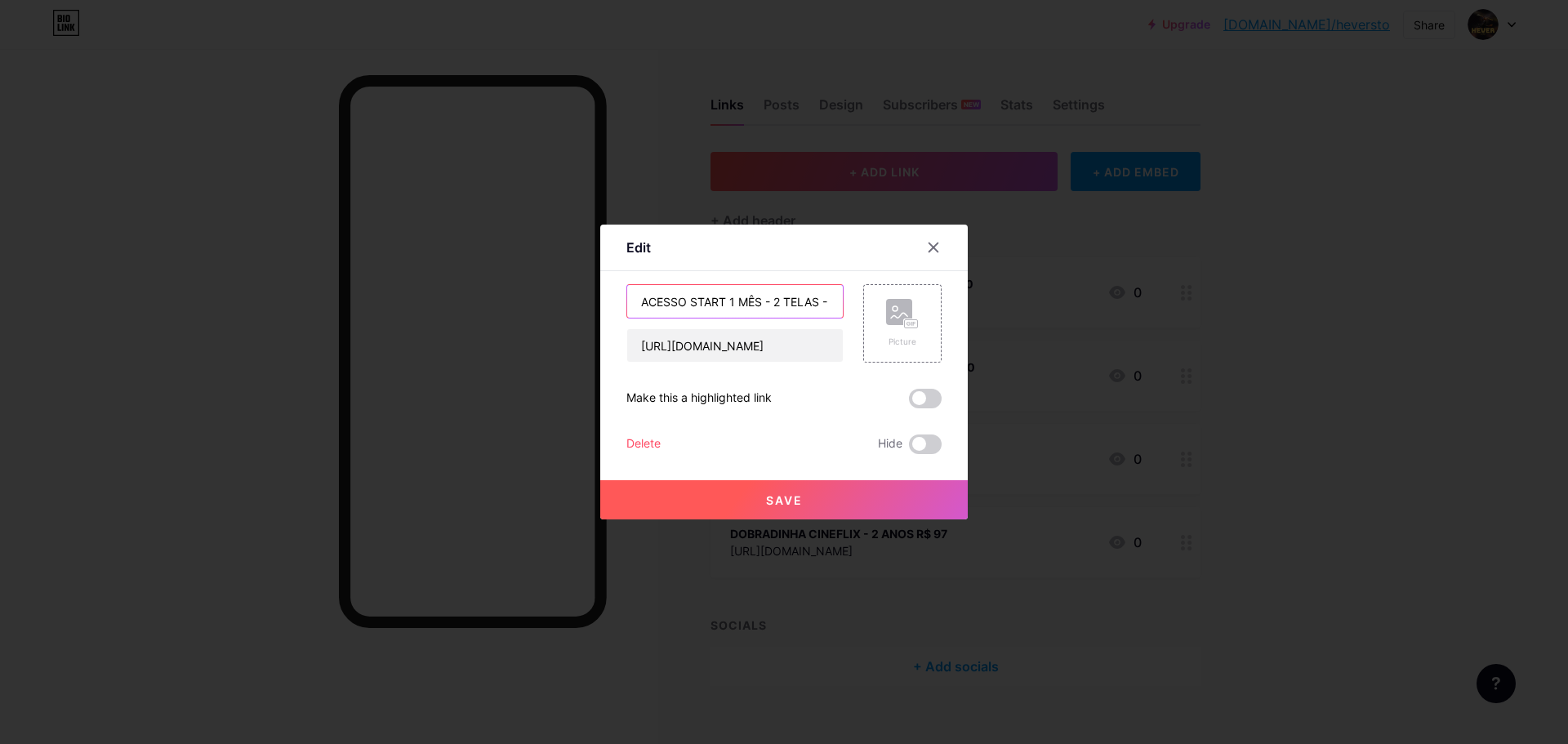
click at [822, 302] on input "ACESSO START 1 MÊS - 2 TELAS - R$ 20,00" at bounding box center [735, 301] width 216 height 32
type input "ACESSO START 1 MÊS - 2 TELAS R$ 20,00"
click at [823, 491] on button "Save" at bounding box center [784, 500] width 368 height 39
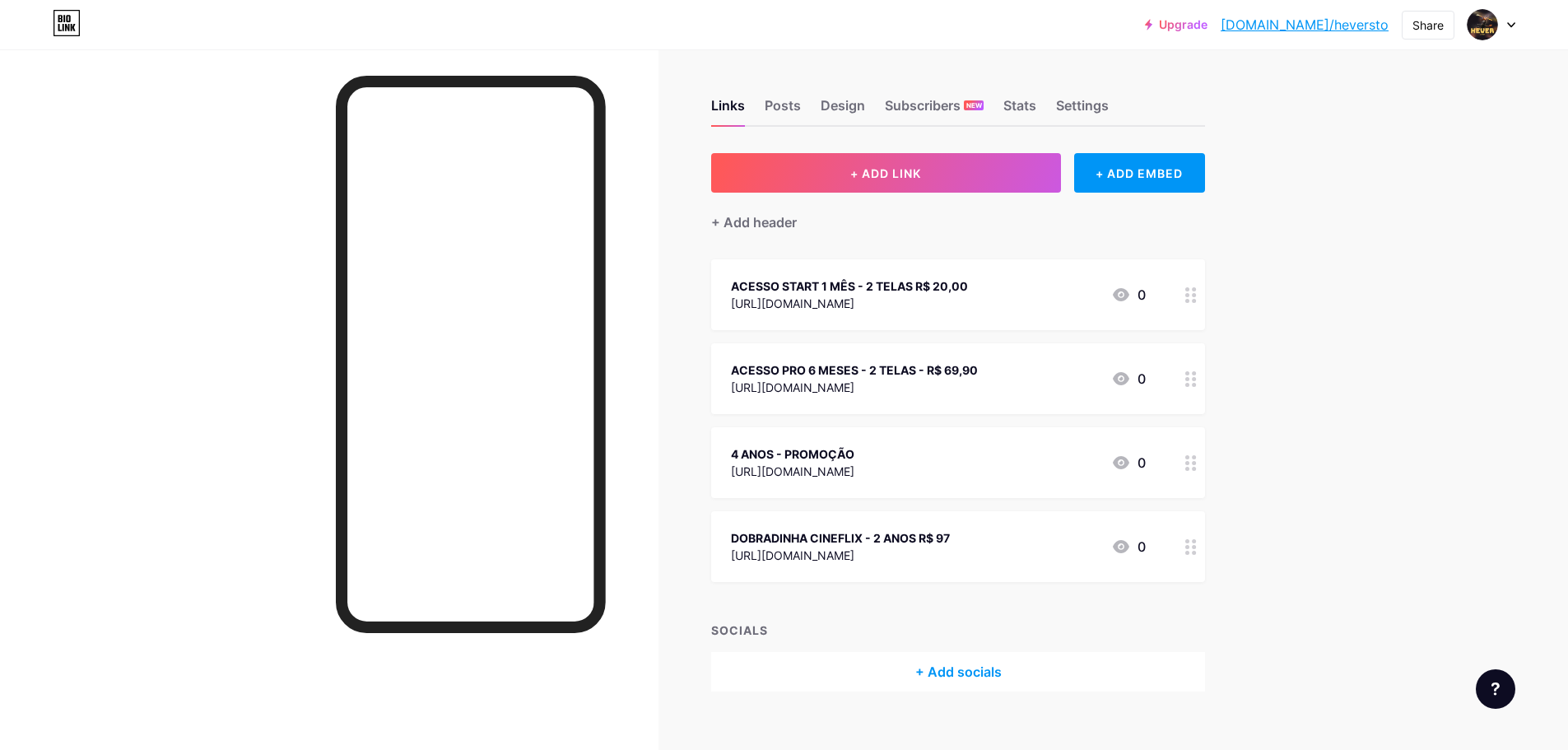
click at [1024, 290] on div "ACESSO START 1 MÊS - 2 TELAS R$ 20,00 [URL][DOMAIN_NAME] 0" at bounding box center [938, 295] width 415 height 37
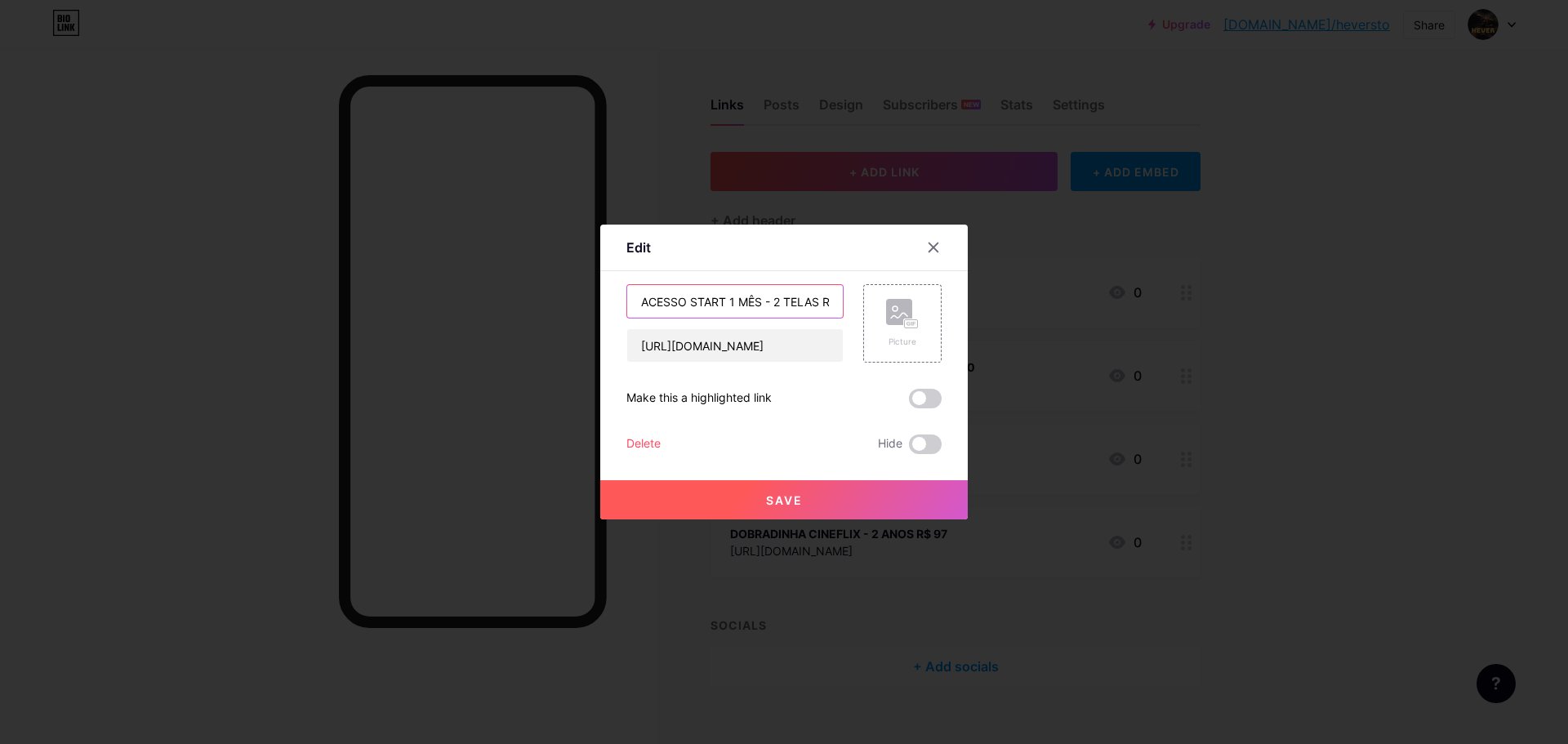
click at [816, 305] on input "ACESSO START 1 MÊS - 2 TELAS R$ 20,00" at bounding box center [735, 301] width 216 height 32
type input "ACESSO START 1 MÊS - 2 TELAS R$ 20,00"
click at [792, 505] on span "Save" at bounding box center [785, 501] width 37 height 14
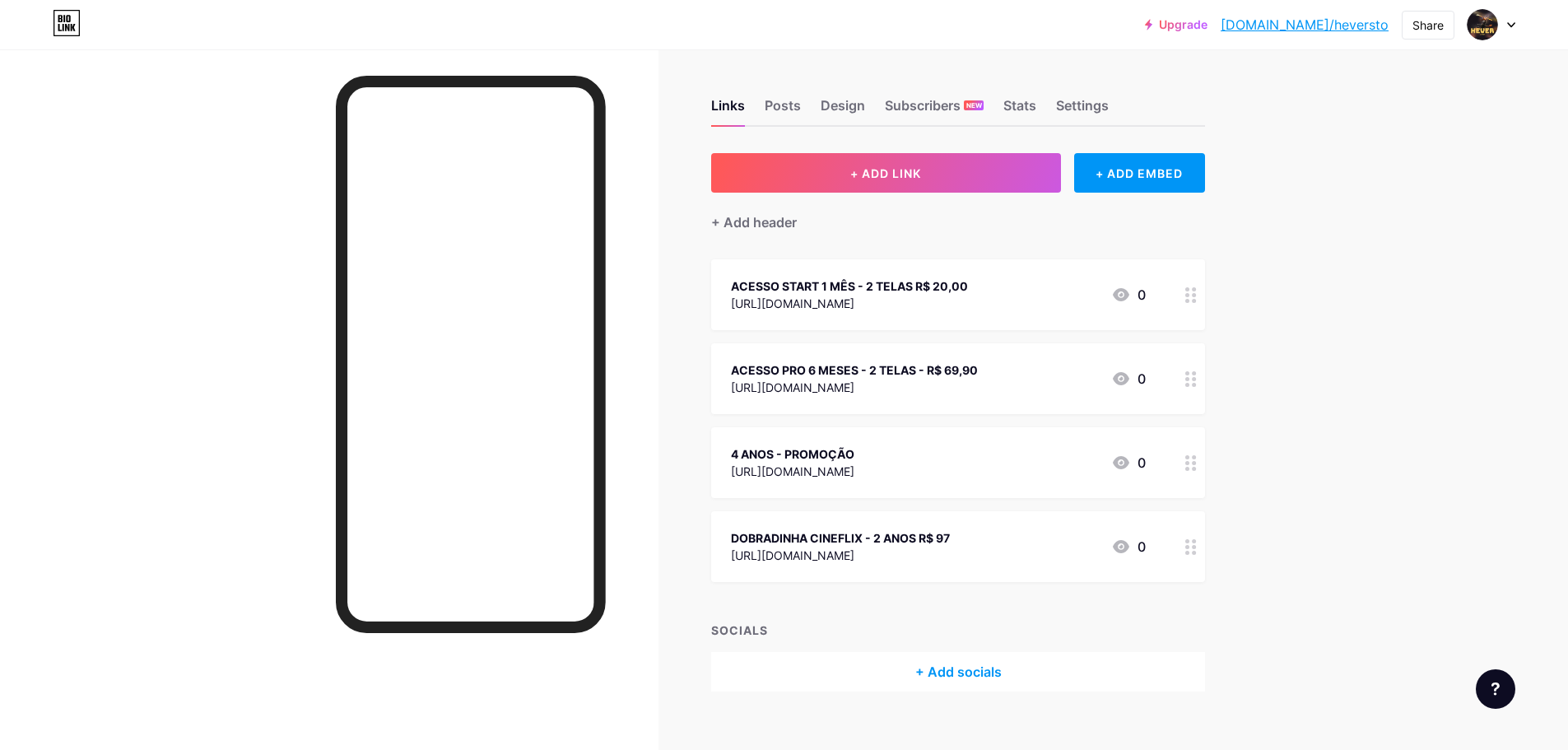
click at [866, 288] on div "ACESSO START 1 MÊS - 2 TELAS R$ 20,00" at bounding box center [850, 287] width 238 height 18
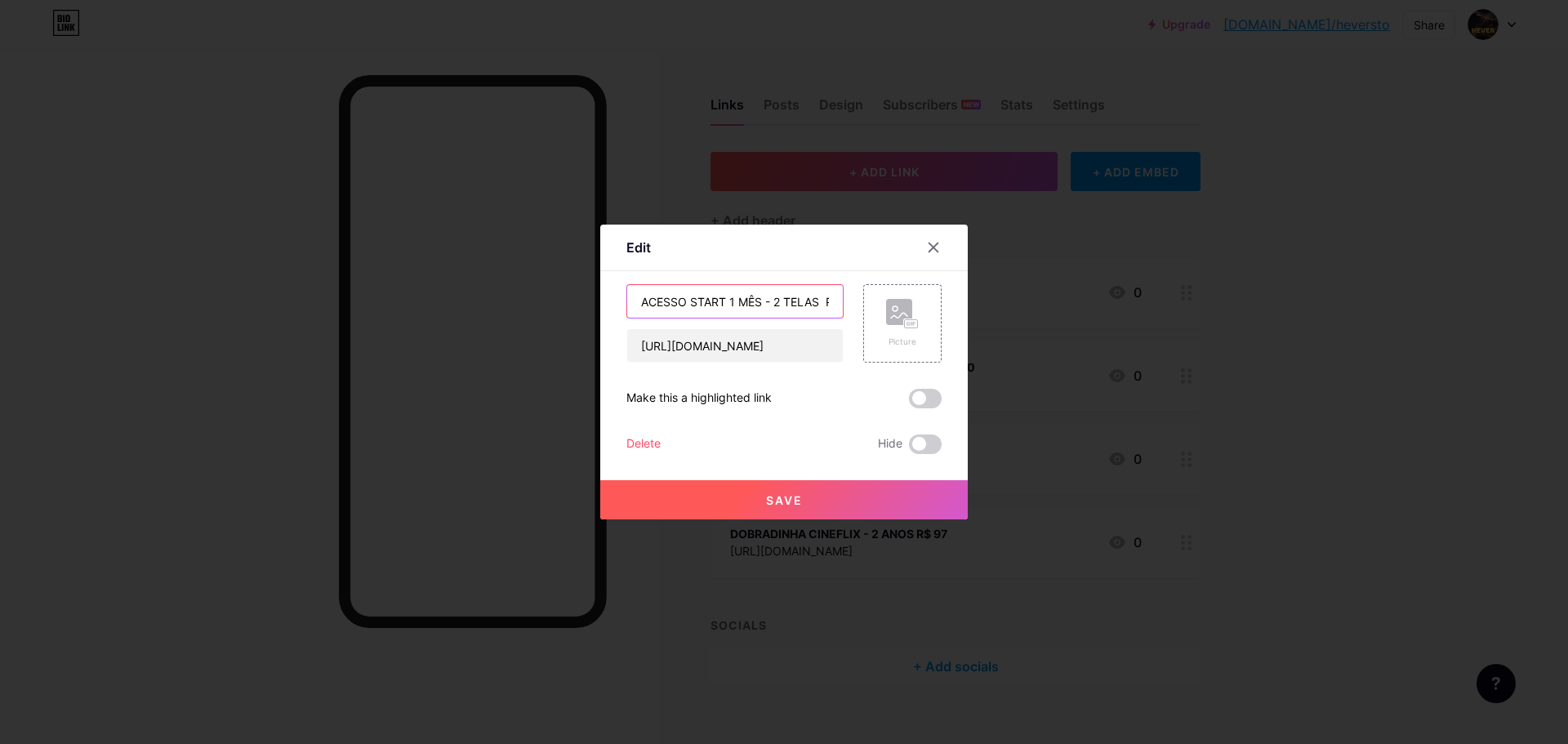
click at [816, 295] on input "ACESSO START 1 MÊS - 2 TELAS R$ 20,00" at bounding box center [735, 301] width 216 height 32
type input "ACESSO START 1 MÊS - 2 TELAS R$ 20,00"
click at [789, 497] on span "Save" at bounding box center [785, 501] width 37 height 14
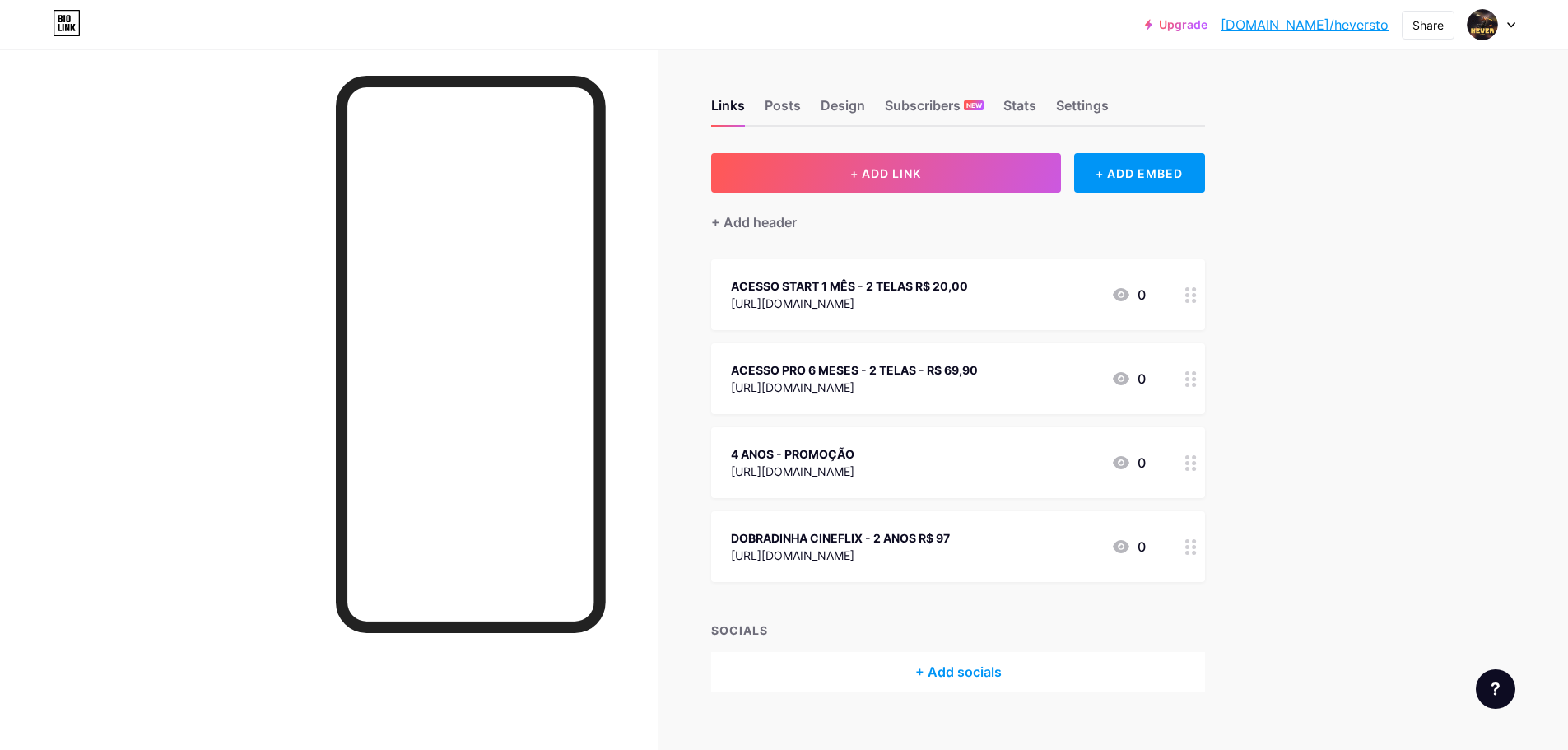
click at [870, 276] on div "ACESSO START 1 MÊS - 2 TELAS R$ 20,00 [URL][DOMAIN_NAME]" at bounding box center [850, 295] width 238 height 37
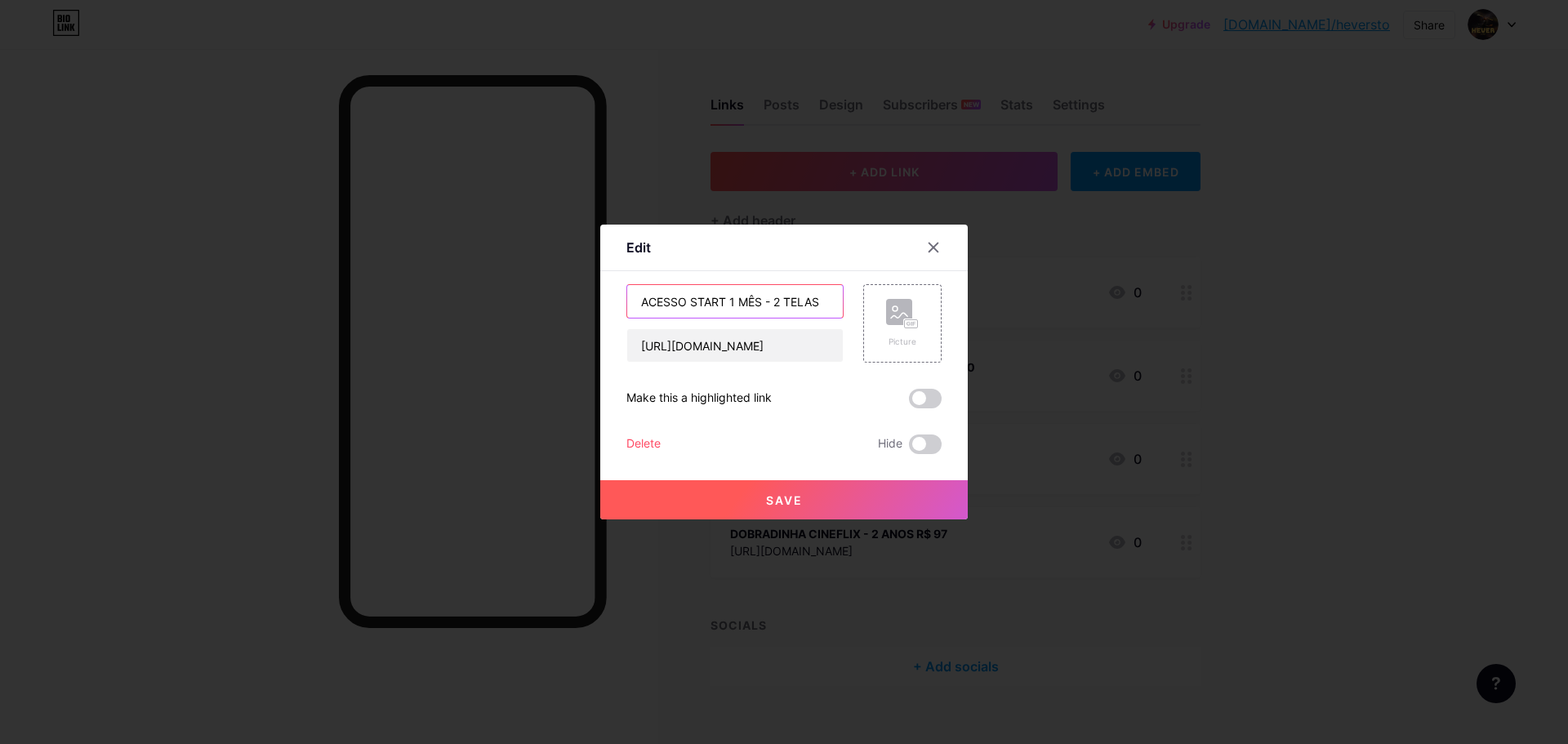
click at [814, 305] on input "ACESSO START 1 MÊS - 2 TELAS R$ 20,00" at bounding box center [735, 301] width 216 height 32
type input "ACESSO START 1 MÊS - 2 TELAS R$ 20,00"
click at [804, 487] on button "Save" at bounding box center [784, 500] width 368 height 39
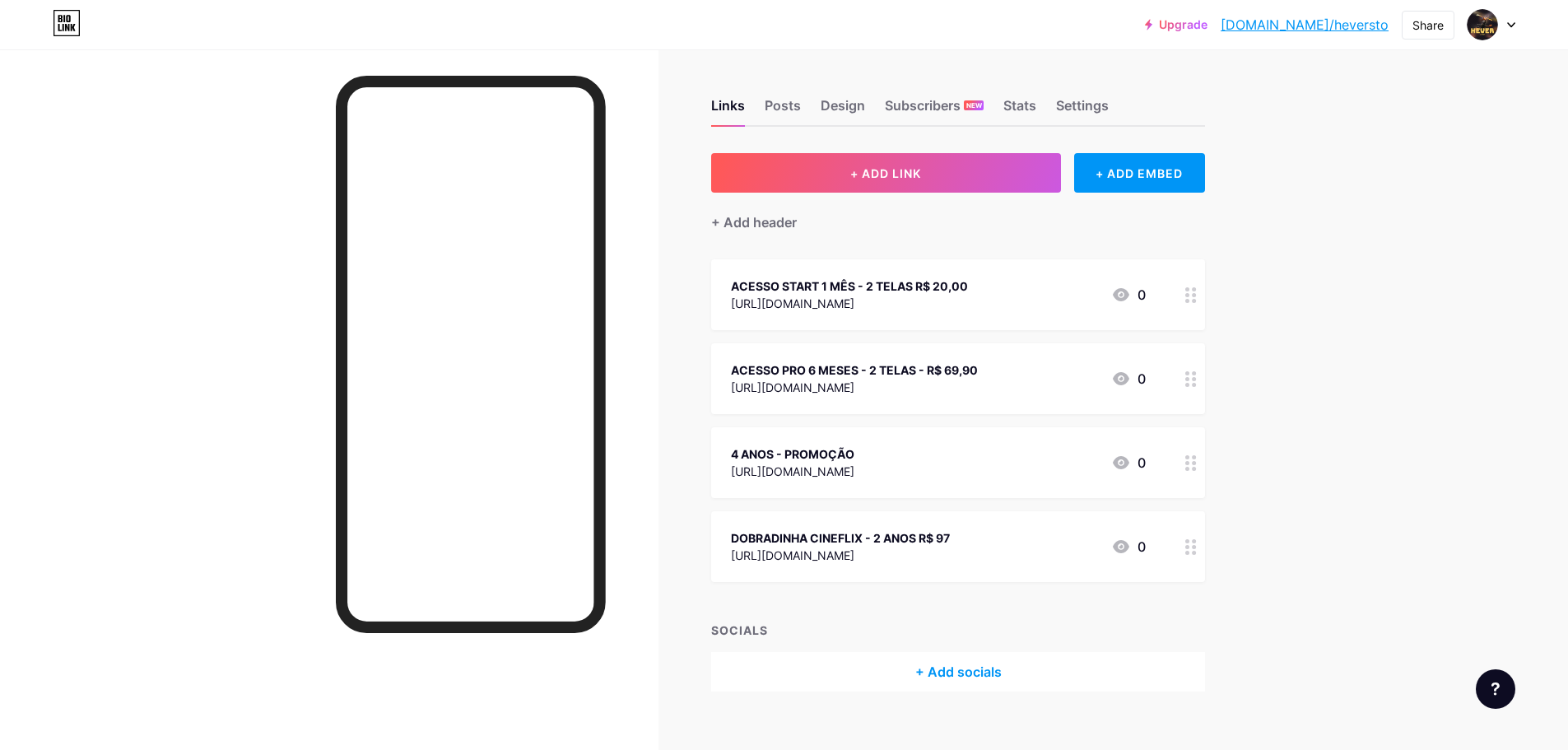
click at [869, 299] on div "[URL][DOMAIN_NAME]" at bounding box center [850, 304] width 238 height 18
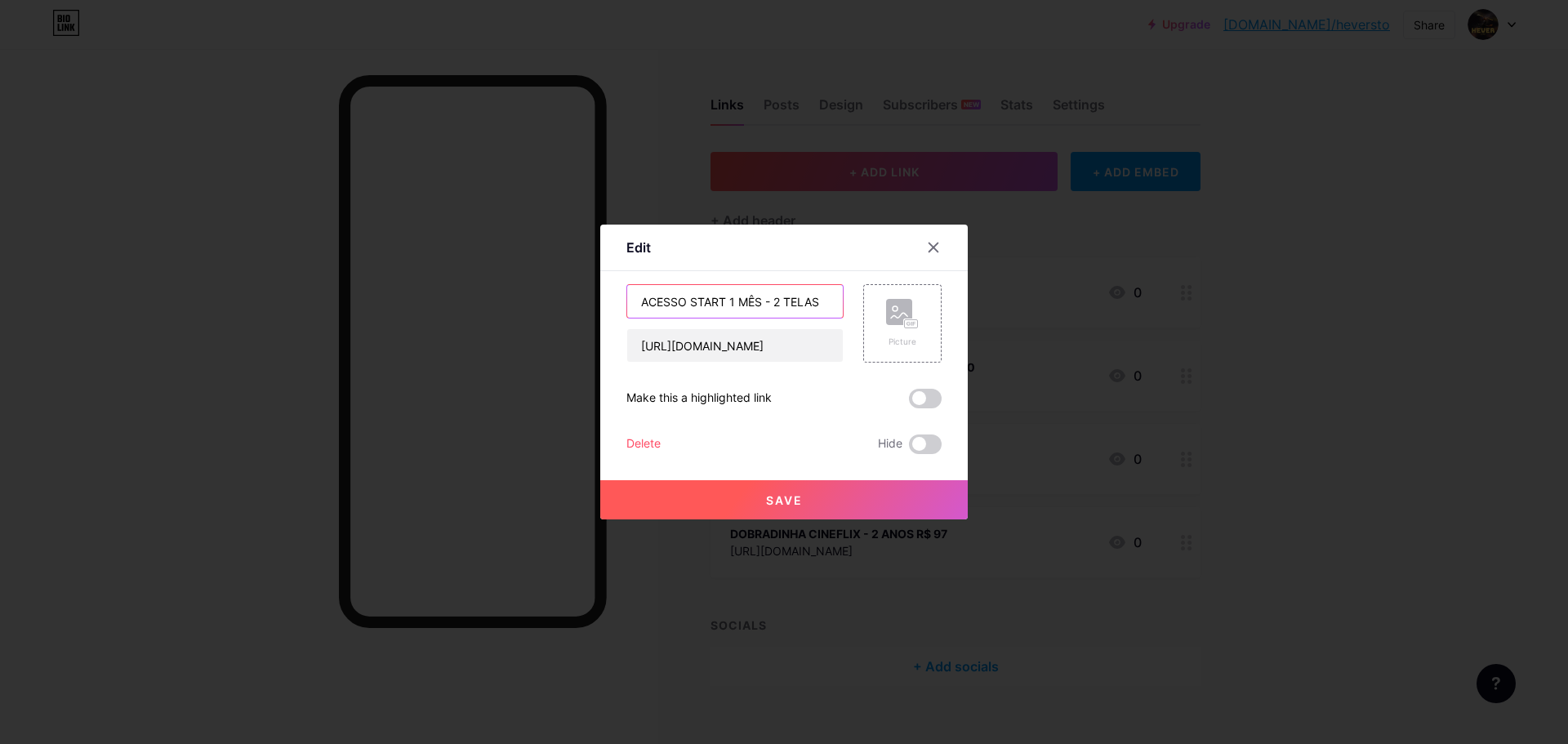
click at [811, 307] on input "ACESSO START 1 MÊS - 2 TELAS R$ 20,00" at bounding box center [735, 301] width 216 height 32
type input "ACESSO START 1 MÊS - 2 TELAS - R$ 20,00"
click at [838, 493] on button "Save" at bounding box center [784, 500] width 368 height 39
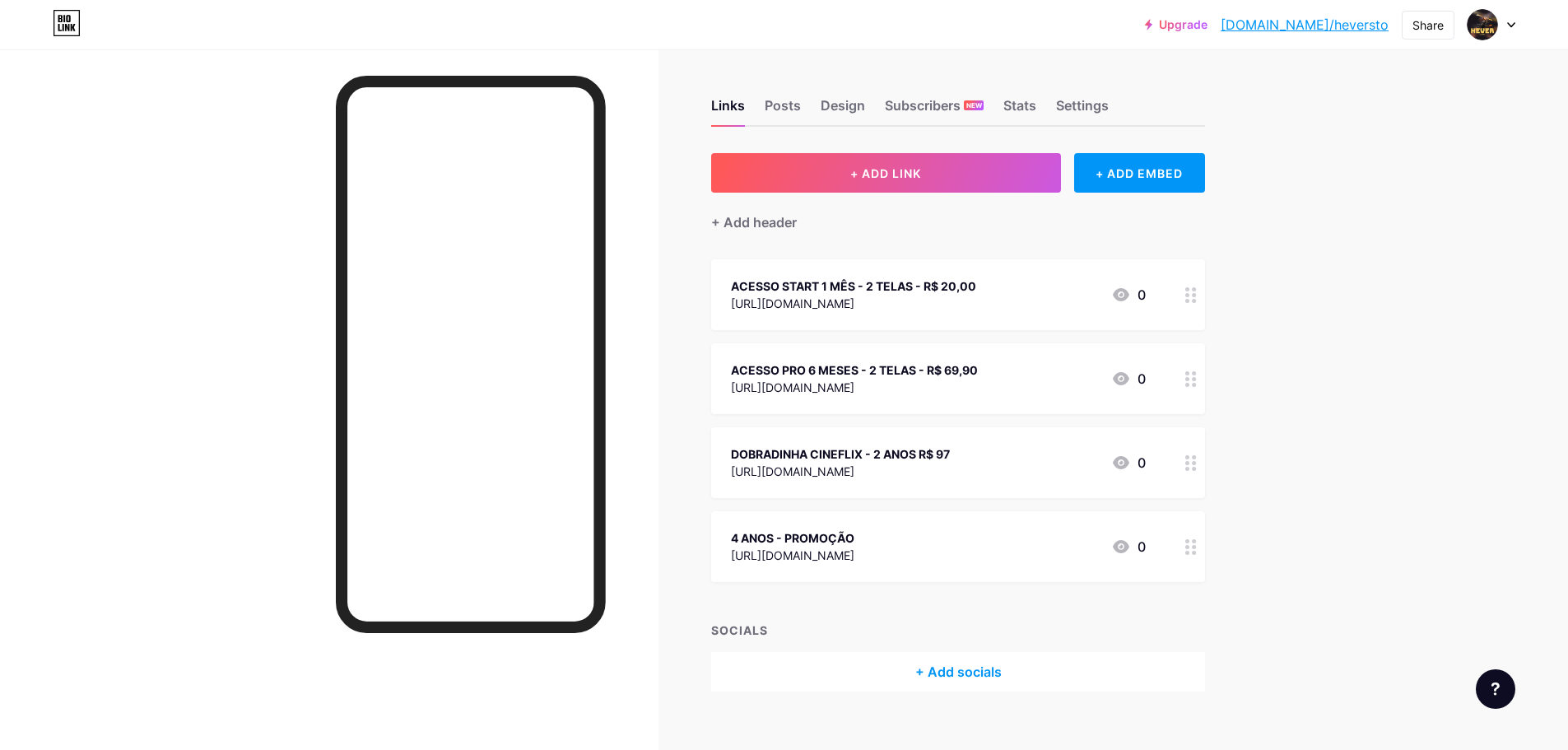
click at [862, 368] on div "ACESSO PRO 6 MESES - 2 TELAS - R$ 69,90" at bounding box center [854, 371] width 247 height 18
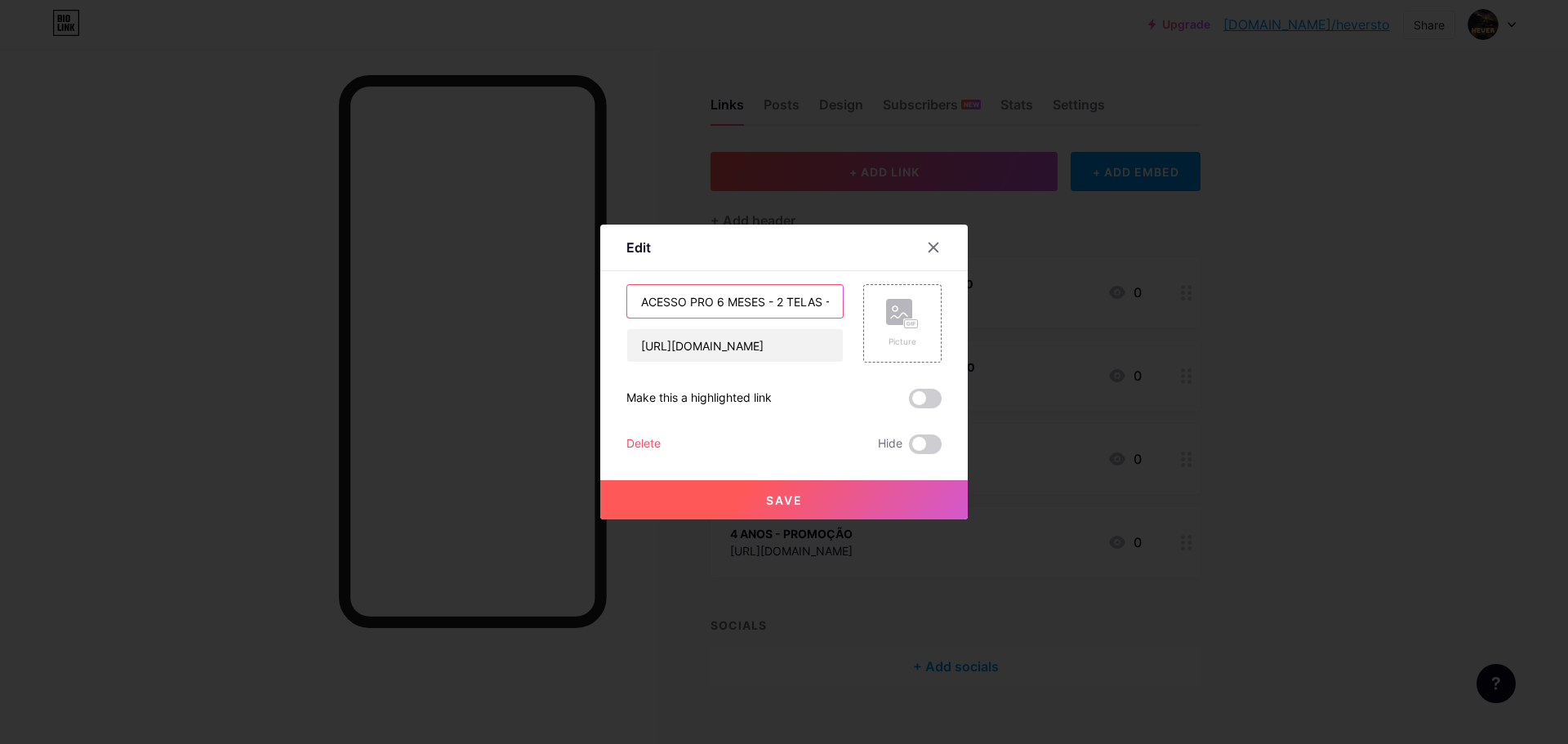
click at [746, 305] on input "ACESSO PRO 6 MESES - 2 TELAS - R$ 69,90" at bounding box center [735, 301] width 216 height 32
click at [927, 247] on icon at bounding box center [933, 246] width 13 height 13
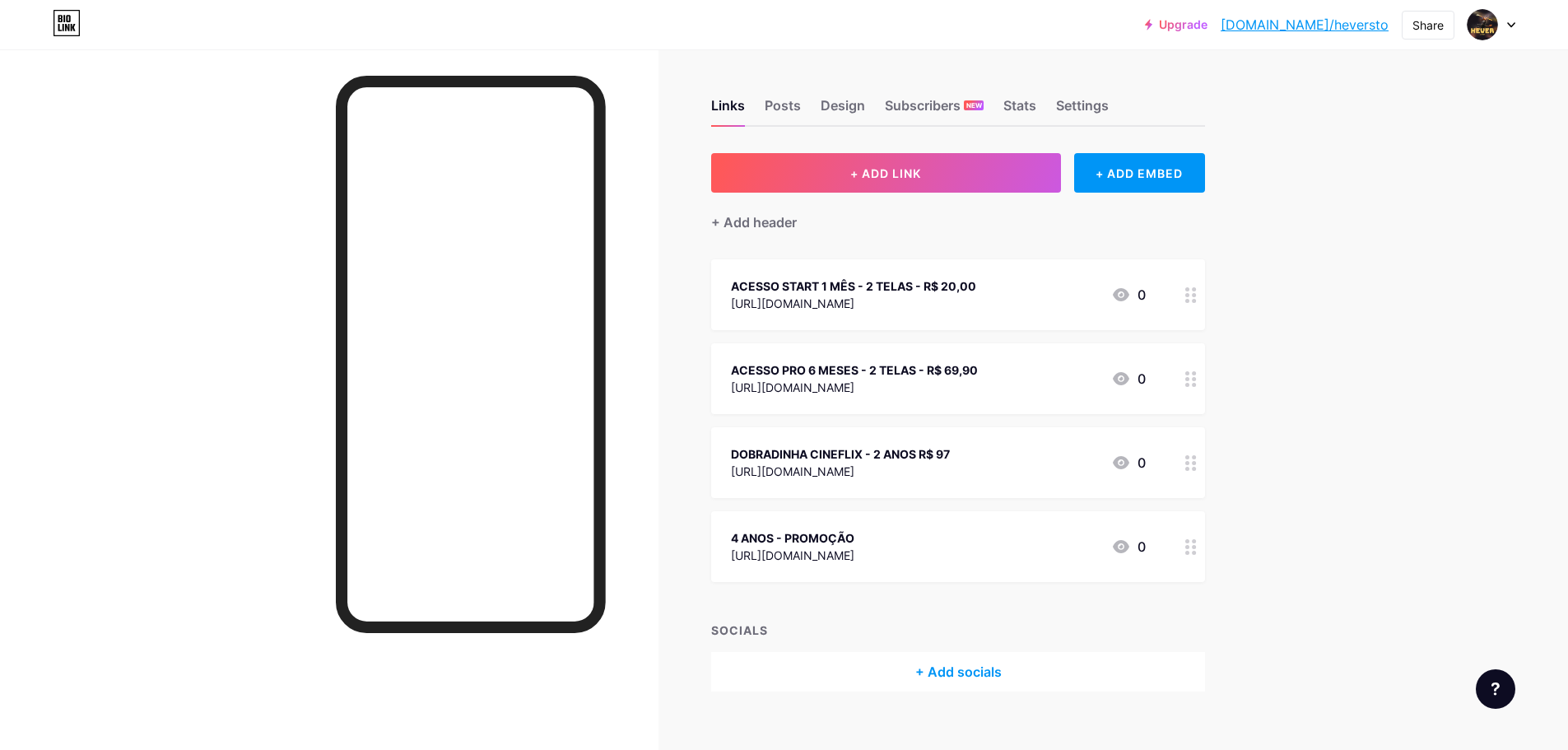
click at [913, 446] on div "DOBRADINHA CINEFLIX - 2 ANOS R$ 97" at bounding box center [841, 454] width 219 height 18
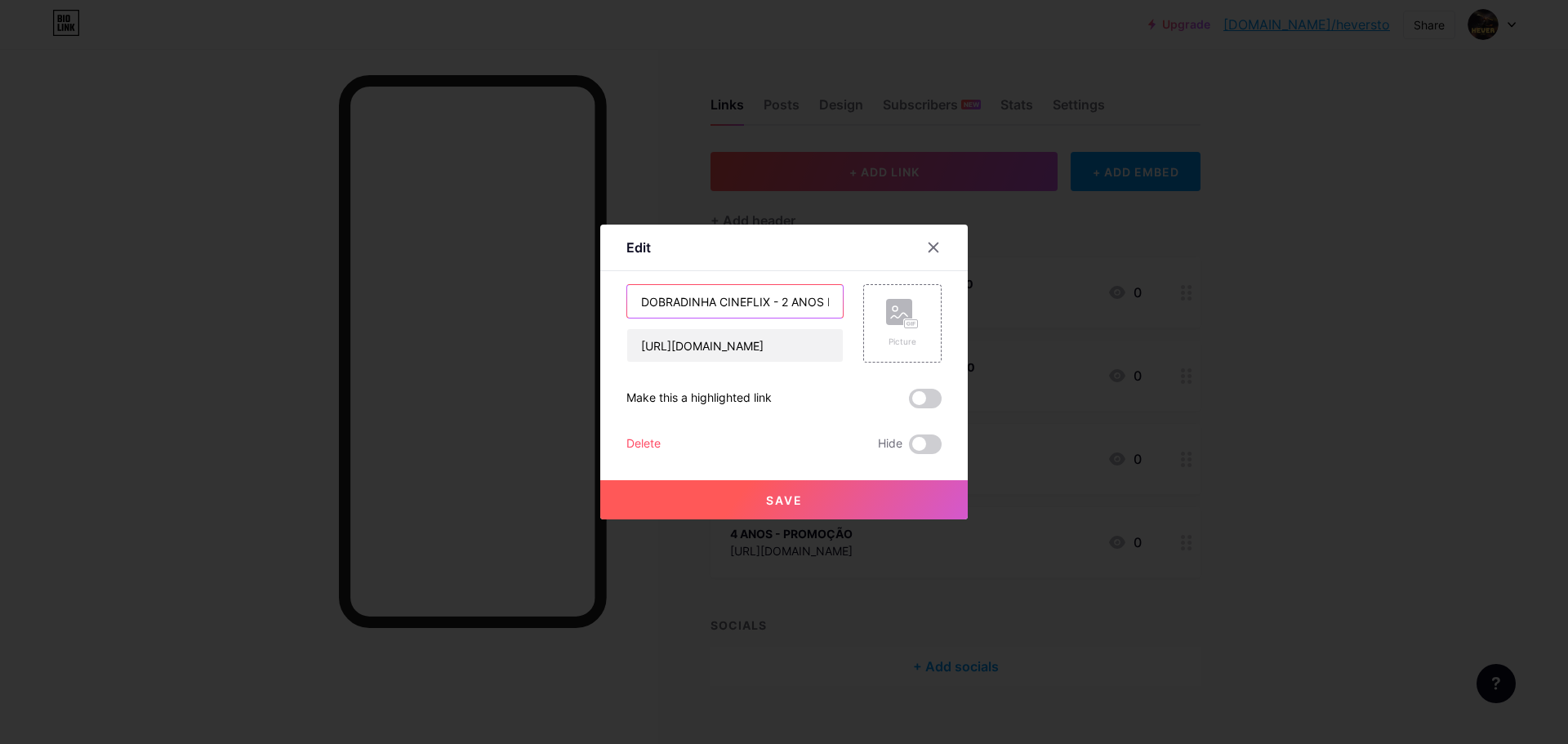
click at [721, 312] on input "DOBRADINHA CINEFLIX - 2 ANOS R$ 97" at bounding box center [735, 301] width 216 height 32
paste input "ACESSO PRO 6 MESES - 2 TELAS - R$ 69,90"
click at [693, 300] on input "ACESSO PRO 6 MESES - 2 TELAS - R$ 69,90" at bounding box center [735, 301] width 216 height 32
paste input "text"
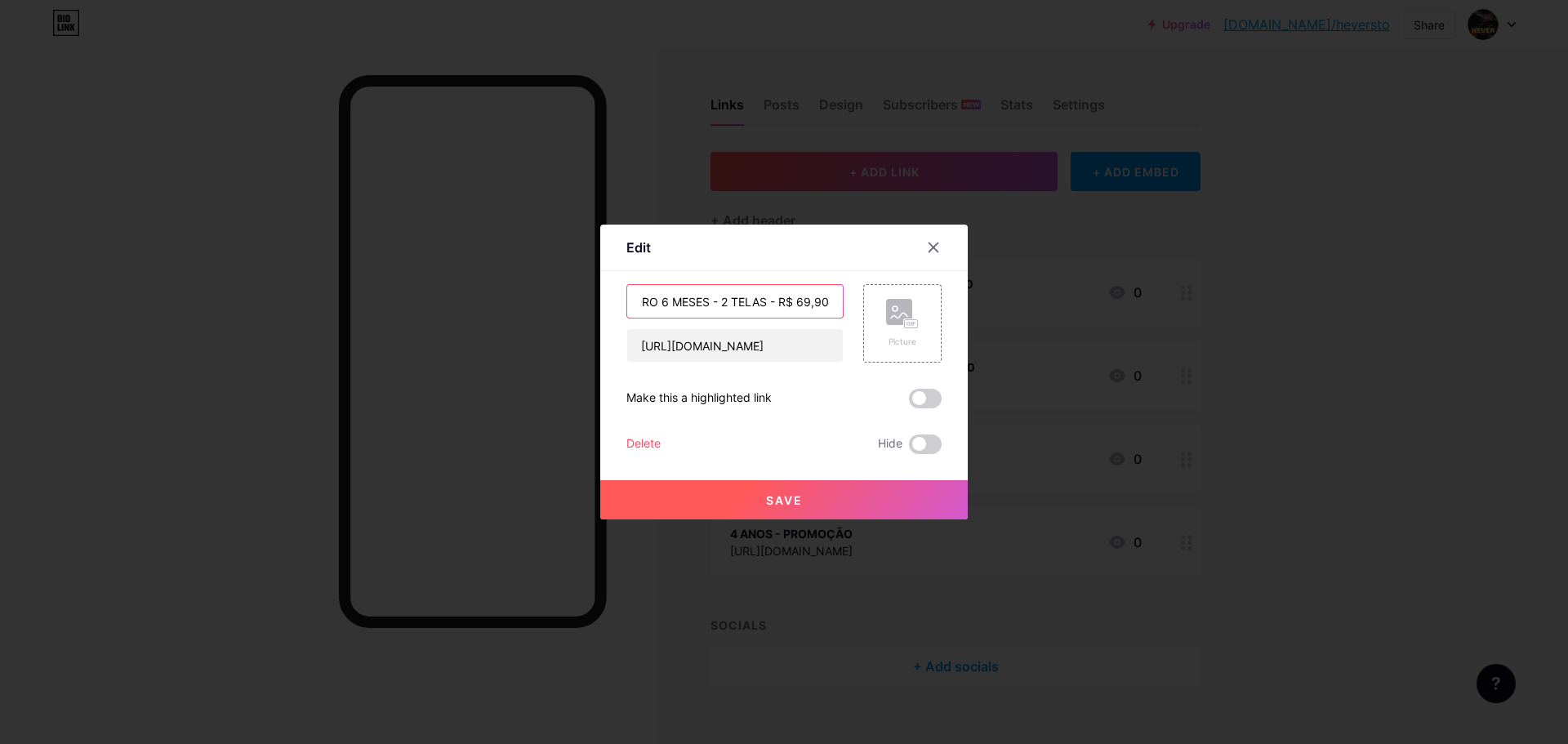
click at [643, 305] on input "ACESSO PRO 6 MESES - 2 TELAS - R$ 69,90" at bounding box center [735, 301] width 216 height 32
type input "ACESSO PRIME 2 ANOS - 2 TELAS - R$ 97,00 (PROMOÇÃO)"
click at [814, 496] on button "Save" at bounding box center [784, 500] width 368 height 39
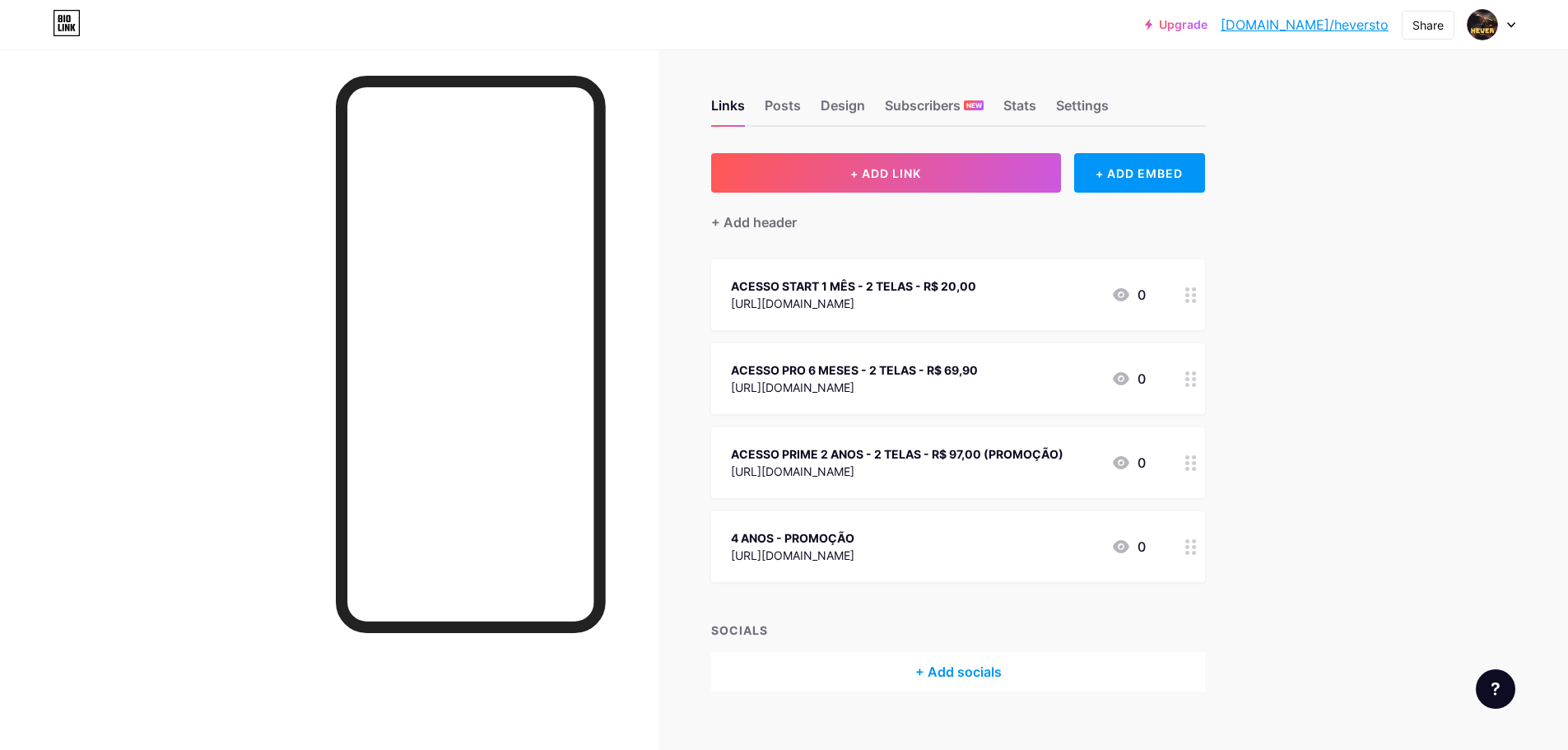
click at [931, 459] on div "ACESSO PRIME 2 ANOS - 2 TELAS - R$ 97,00 (PROMOÇÃO)" at bounding box center [897, 454] width 332 height 18
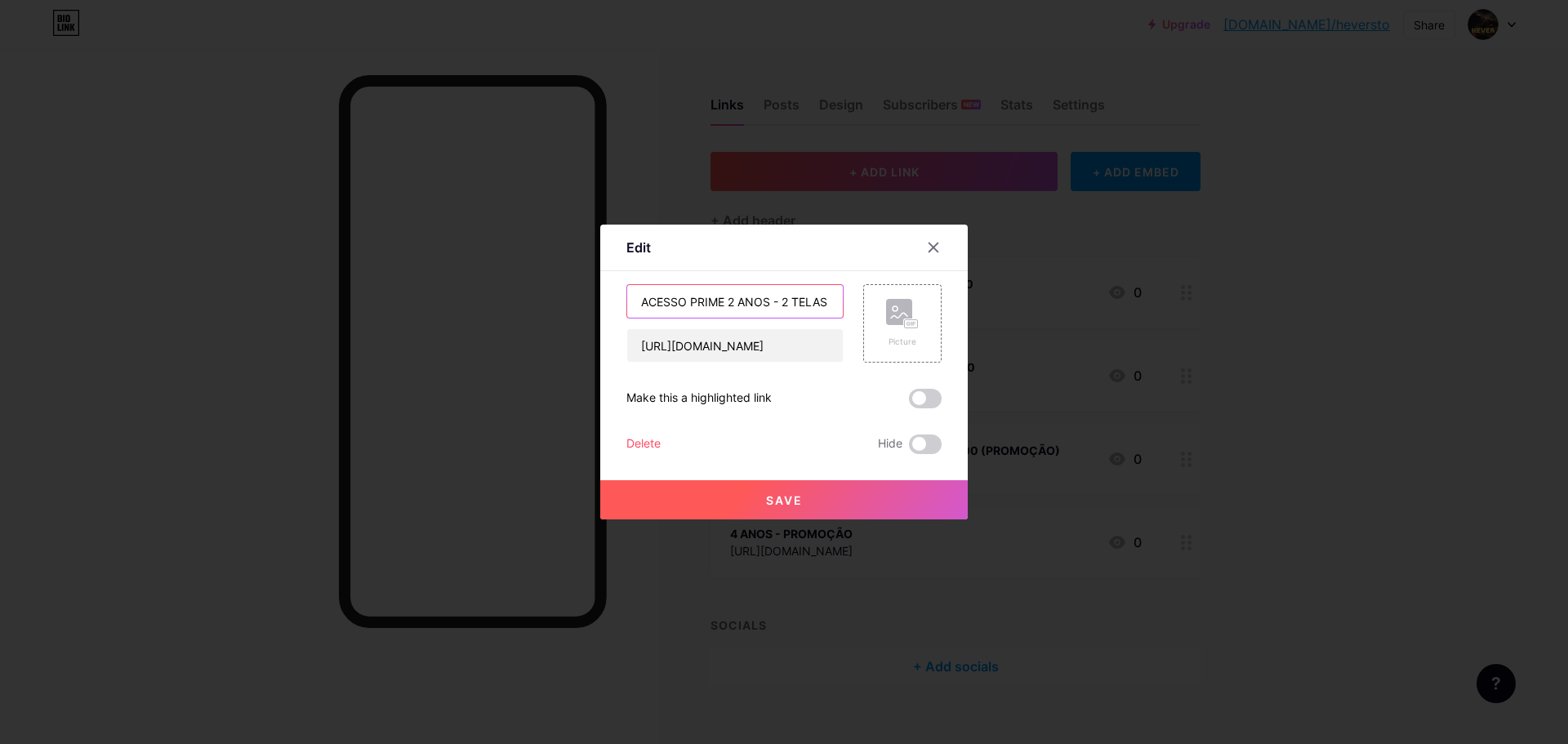
click at [766, 306] on input "ACESSO PRIME 2 ANOS - 2 TELAS - R$ 97,00 (PROMOÇÃO)" at bounding box center [735, 301] width 216 height 32
click at [930, 243] on icon at bounding box center [933, 246] width 13 height 13
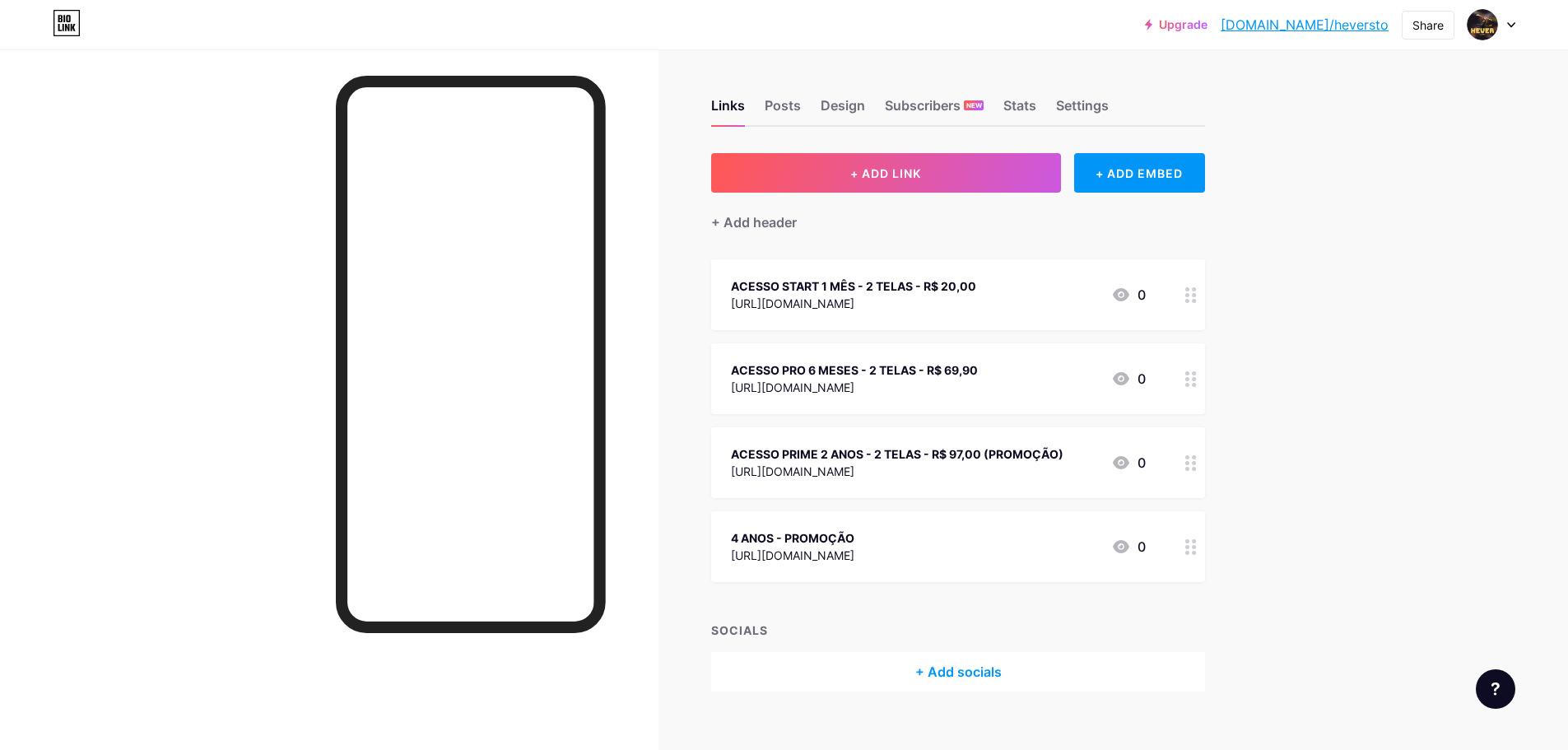
click at [854, 534] on div "4 ANOS - PROMOÇÃO" at bounding box center [792, 538] width 123 height 18
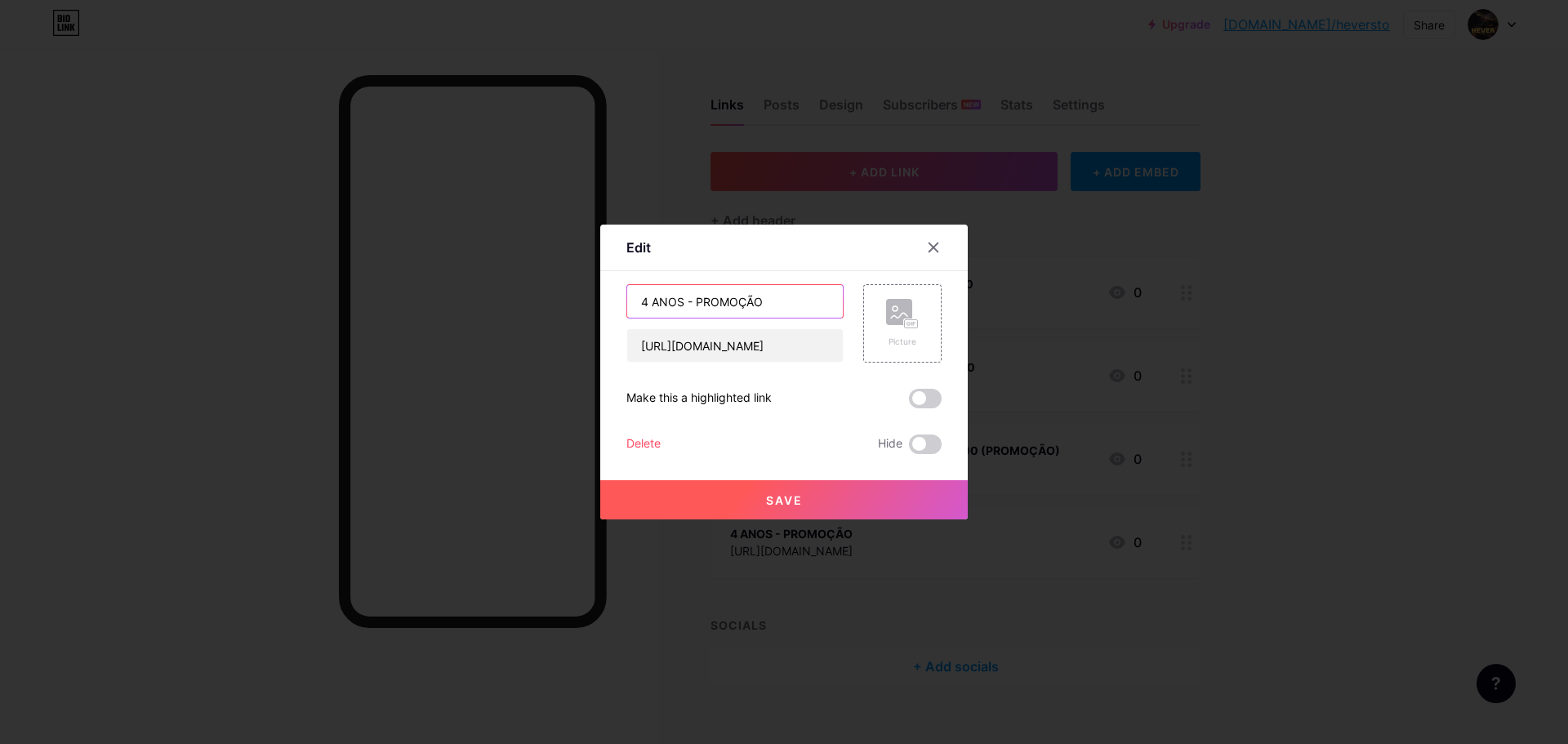
click at [758, 300] on input "4 ANOS - PROMOÇÃO" at bounding box center [735, 301] width 216 height 32
paste input "ACESSO PRIME 2 ANOS - 2 TELAS - R$ 97,00 (PROMOÇÃO)"
click at [644, 303] on input "ACESSO PRIME 2 ANOS - 2 TELAS - R$ 97,00 (PROMOÇÃO)" at bounding box center [735, 301] width 216 height 32
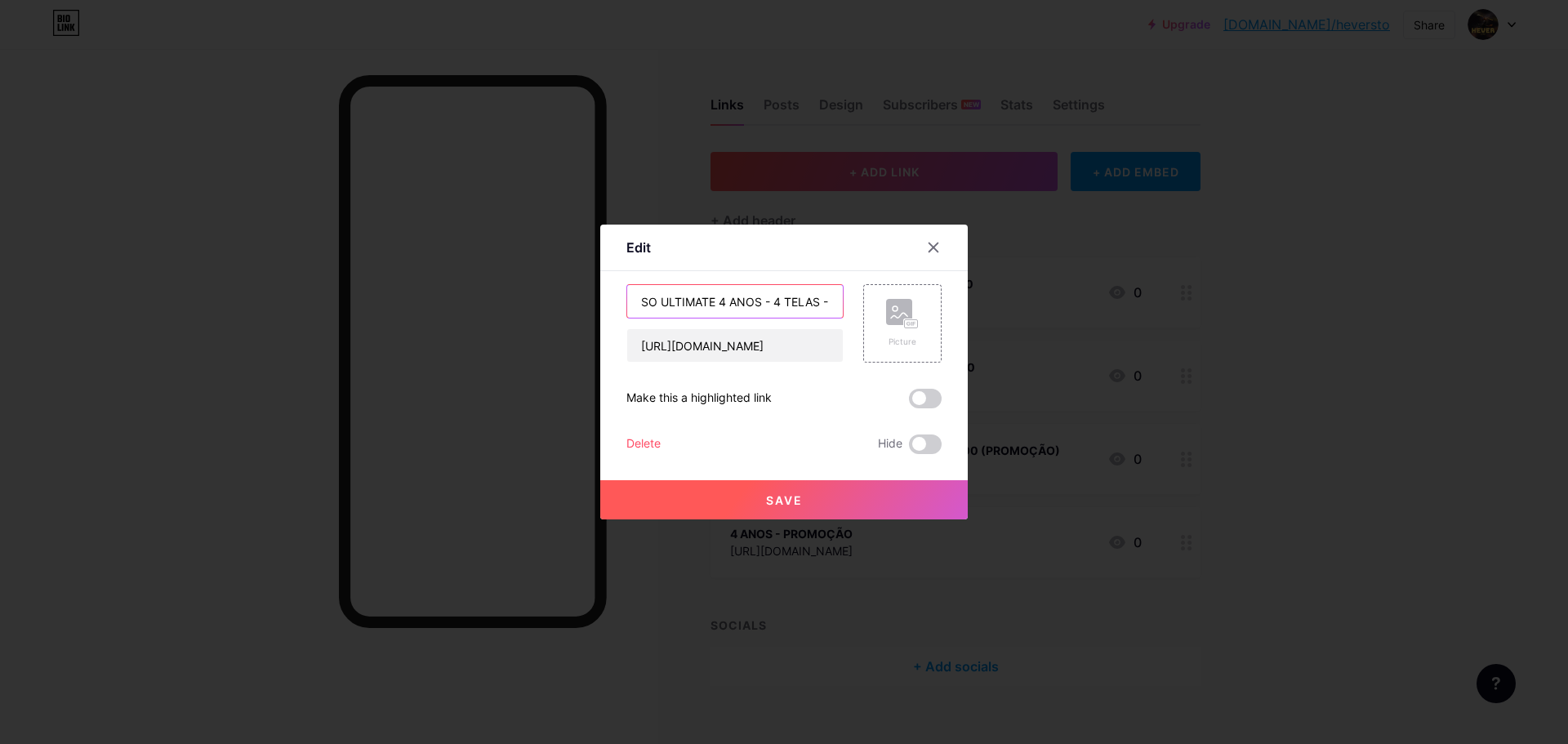
type input "ACESSO ULTIMATE 4 ANOS - 4 TELAS - R$ 149,90 (PROMOÇÃO)"
click at [834, 494] on button "Save" at bounding box center [784, 500] width 368 height 39
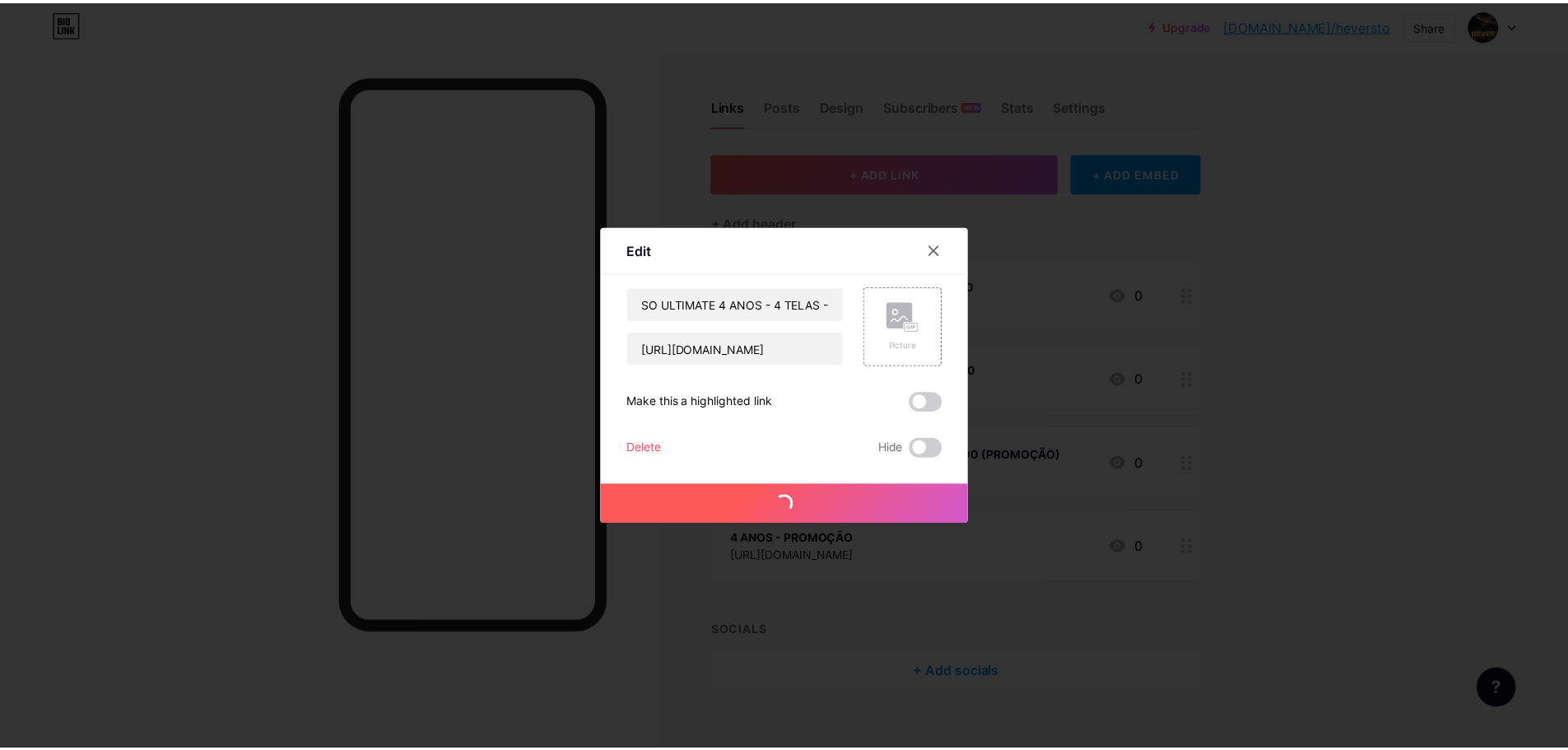
scroll to position [0, 0]
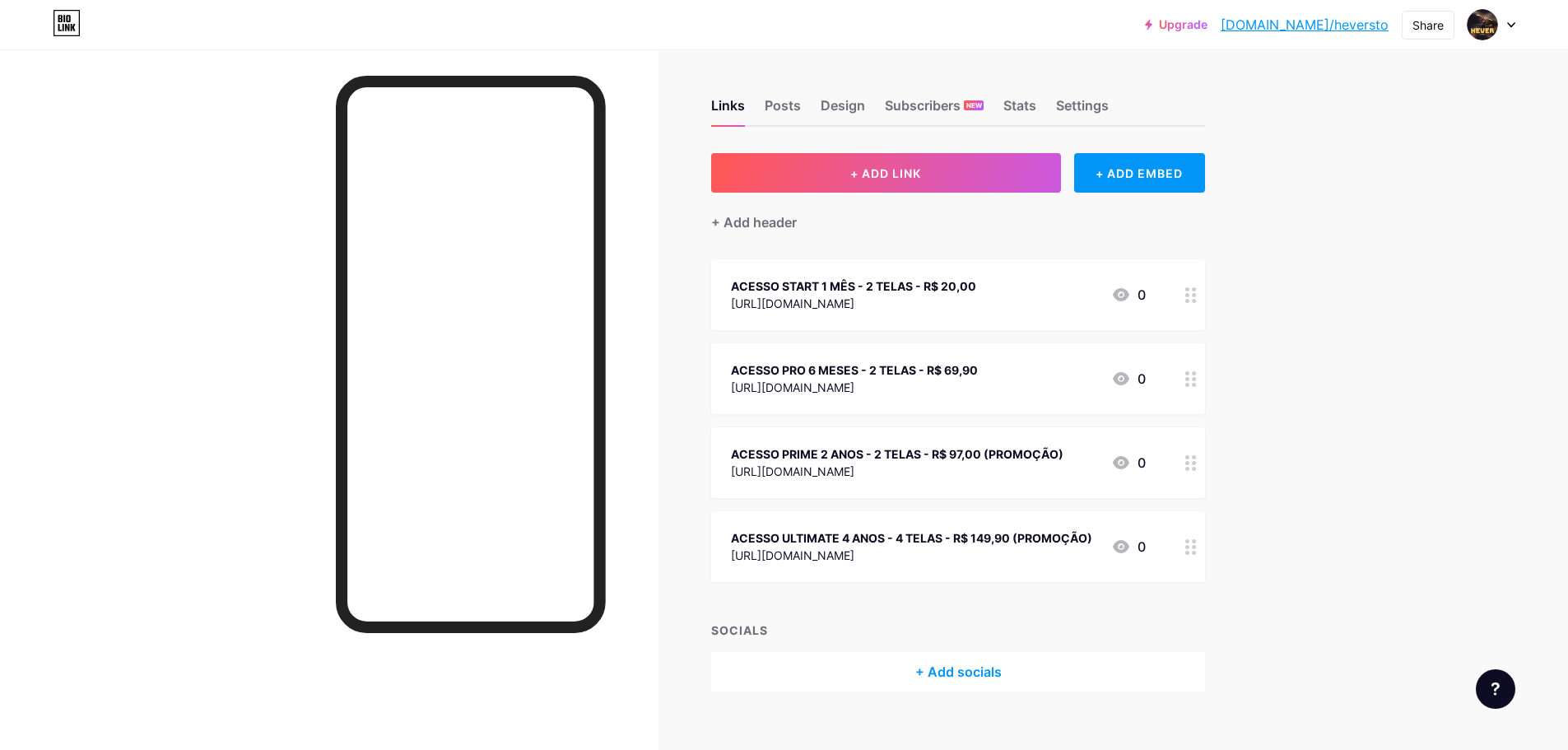
click at [836, 531] on div "ACESSO ULTIMATE 4 ANOS - 4 TELAS - R$ 149,90 (PROMOÇÃO)" at bounding box center [912, 538] width 362 height 18
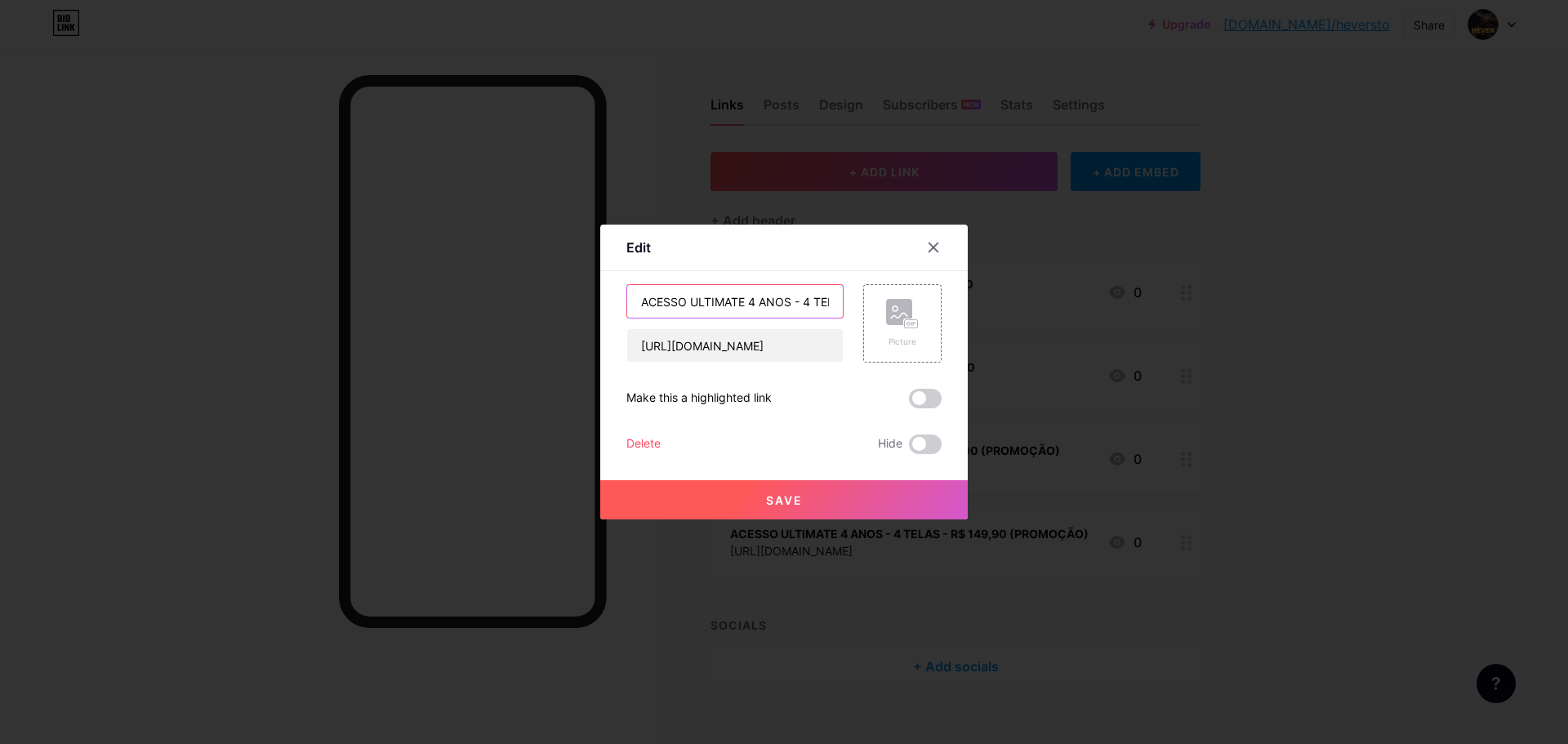
drag, startPoint x: 679, startPoint y: 305, endPoint x: 426, endPoint y: 285, distance: 253.8
click at [426, 285] on div "Edit Content YouTube Play YouTube video without leaving your page. ADD Vimeo Pl…" at bounding box center [784, 372] width 1568 height 744
type input "PLANO ULTIMATE 4 ANOS - 4 TELAS - R$ 149,90 (PROMOÇÃO)"
click at [822, 503] on button "Save" at bounding box center [784, 500] width 368 height 39
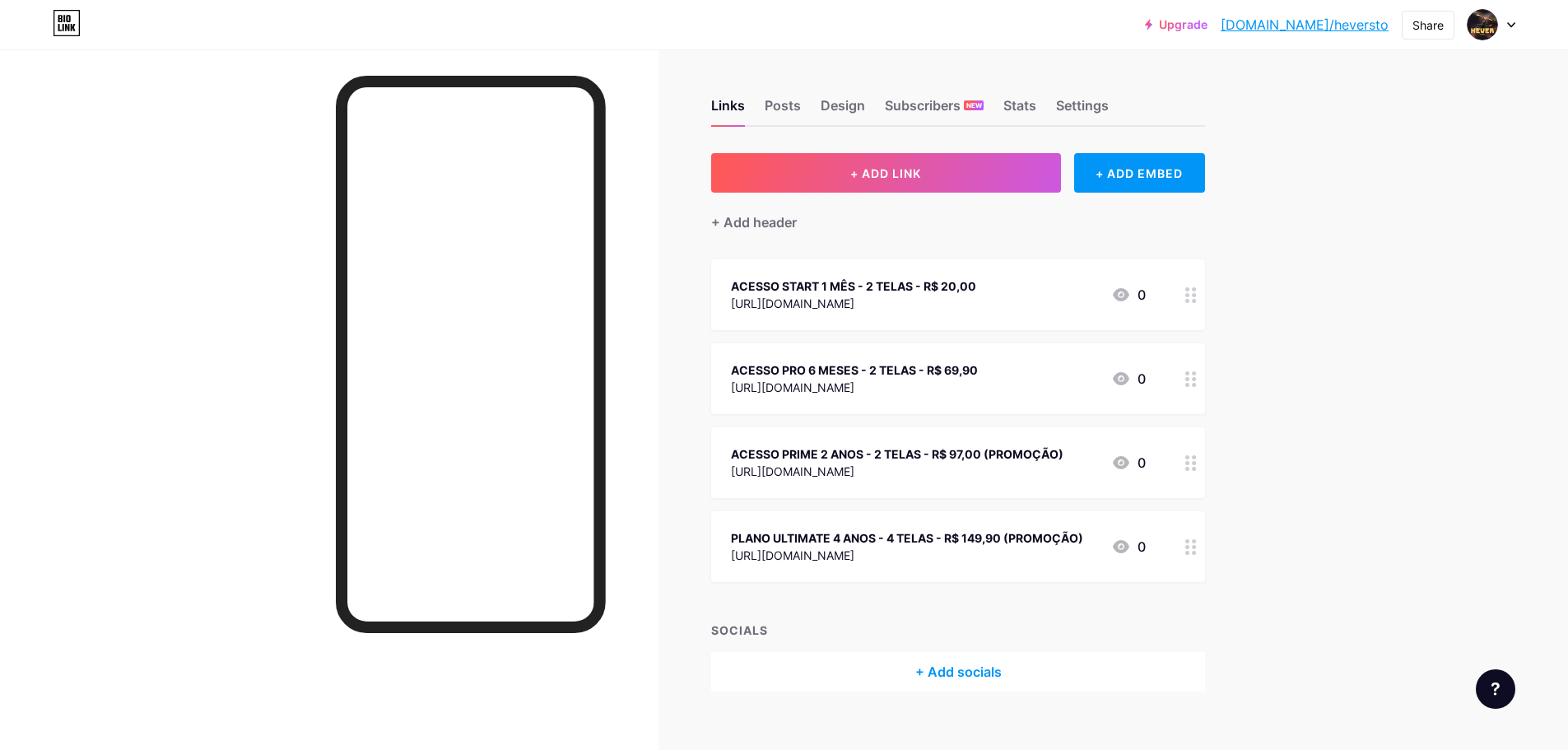
click at [789, 460] on div "ACESSO PRIME 2 ANOS - 2 TELAS - R$ 97,00 (PROMOÇÃO)" at bounding box center [897, 454] width 332 height 18
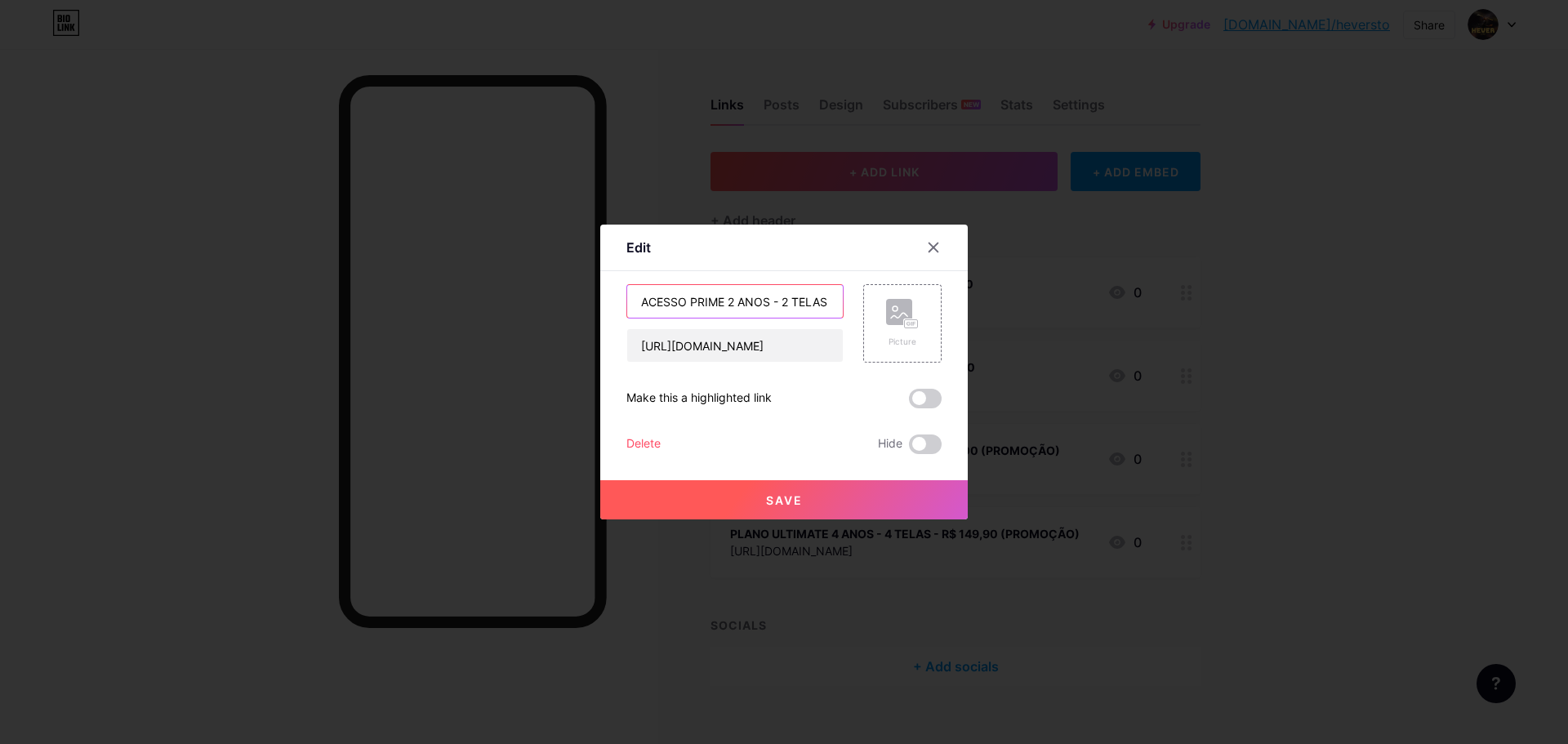
drag, startPoint x: 680, startPoint y: 302, endPoint x: 503, endPoint y: 288, distance: 177.6
click at [503, 288] on div "Edit Content YouTube Play YouTube video without leaving your page. ADD Vimeo Pl…" at bounding box center [784, 372] width 1568 height 744
type input "PLANO PRIME 2 ANOS - 2 TELAS - R$ 97,00 (PROMOÇÃO)"
click at [791, 490] on button "Save" at bounding box center [784, 500] width 368 height 39
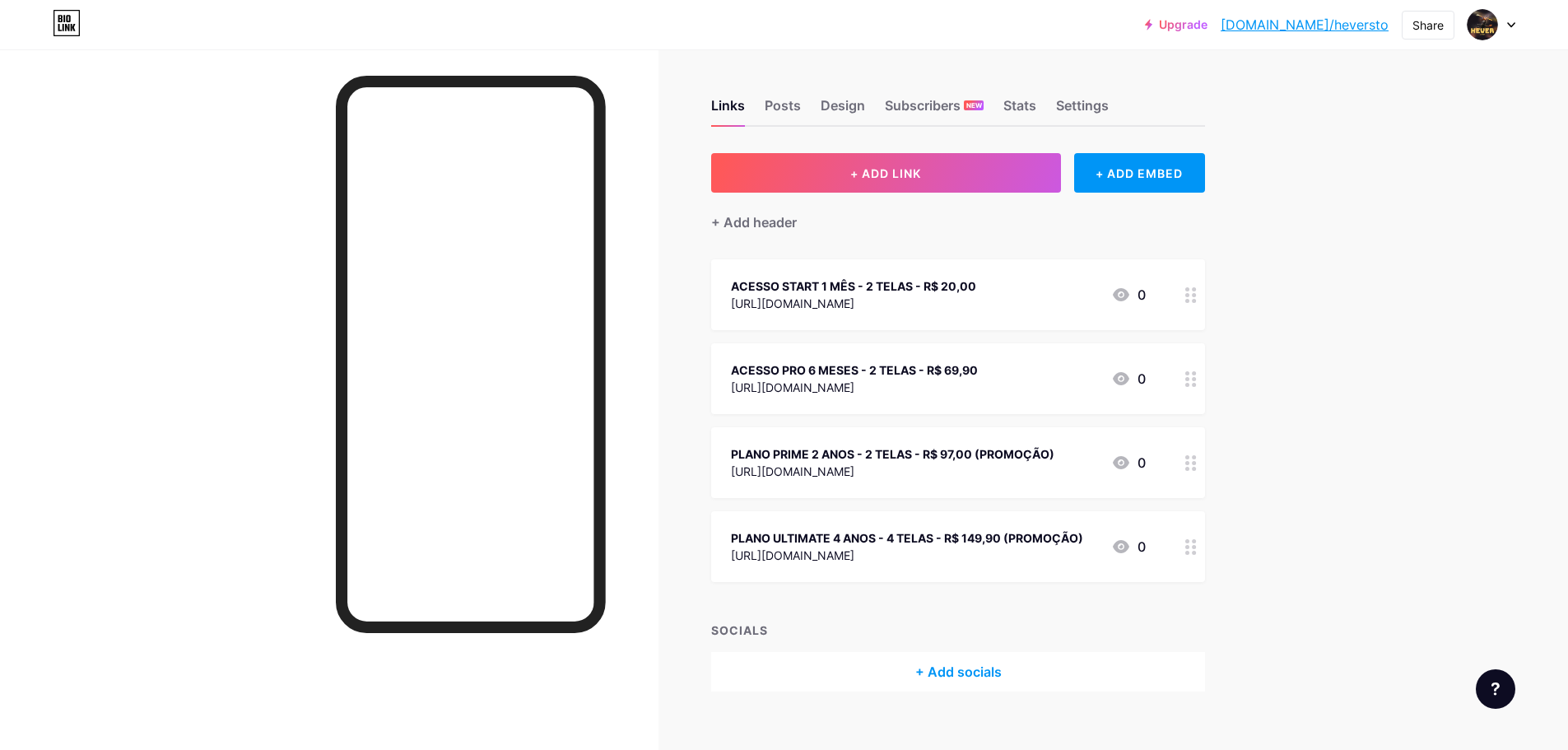
click at [790, 375] on div "ACESSO PRO 6 MESES - 2 TELAS - R$ 69,90" at bounding box center [854, 371] width 247 height 18
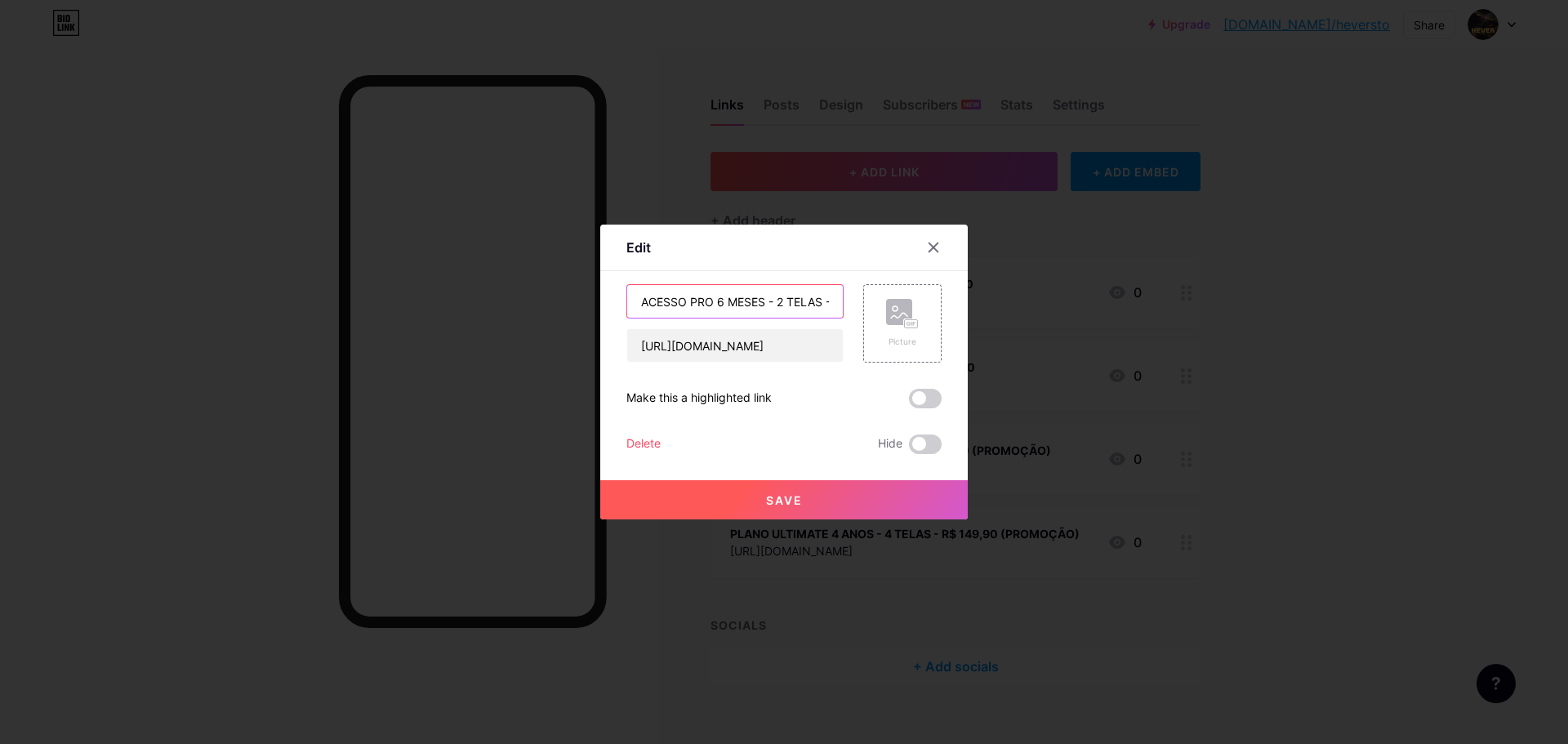
drag, startPoint x: 678, startPoint y: 302, endPoint x: 441, endPoint y: 285, distance: 237.6
click at [441, 285] on div "Edit Content YouTube Play YouTube video without leaving your page. ADD Vimeo Pl…" at bounding box center [784, 372] width 1568 height 744
type input "PLANO PRO+ 6 MESES - 2 TELAS - R$ 69,90"
click at [766, 503] on span "Save" at bounding box center [785, 501] width 37 height 14
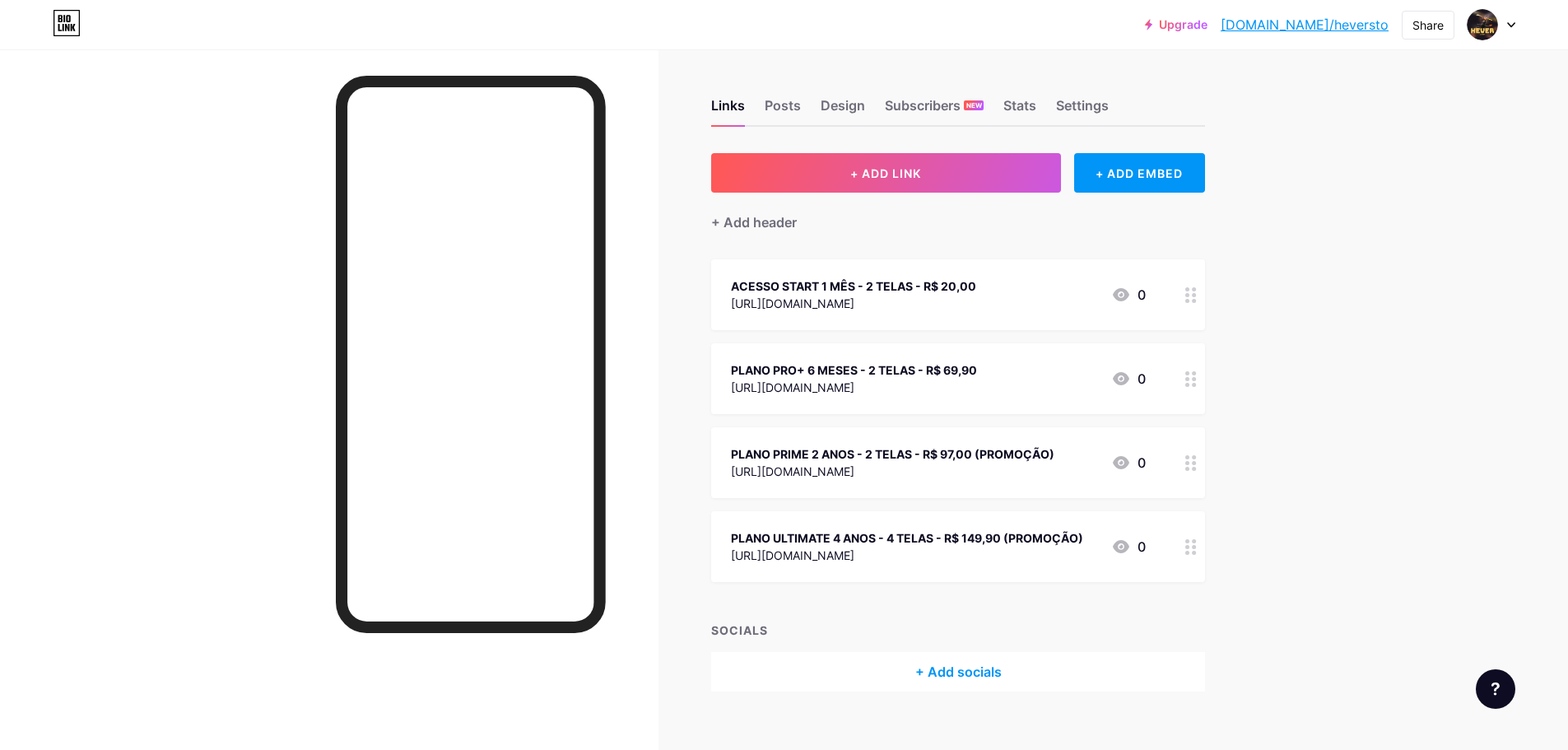
click at [795, 292] on div "ACESSO START 1 MÊS - 2 TELAS - R$ 20,00" at bounding box center [853, 287] width 245 height 18
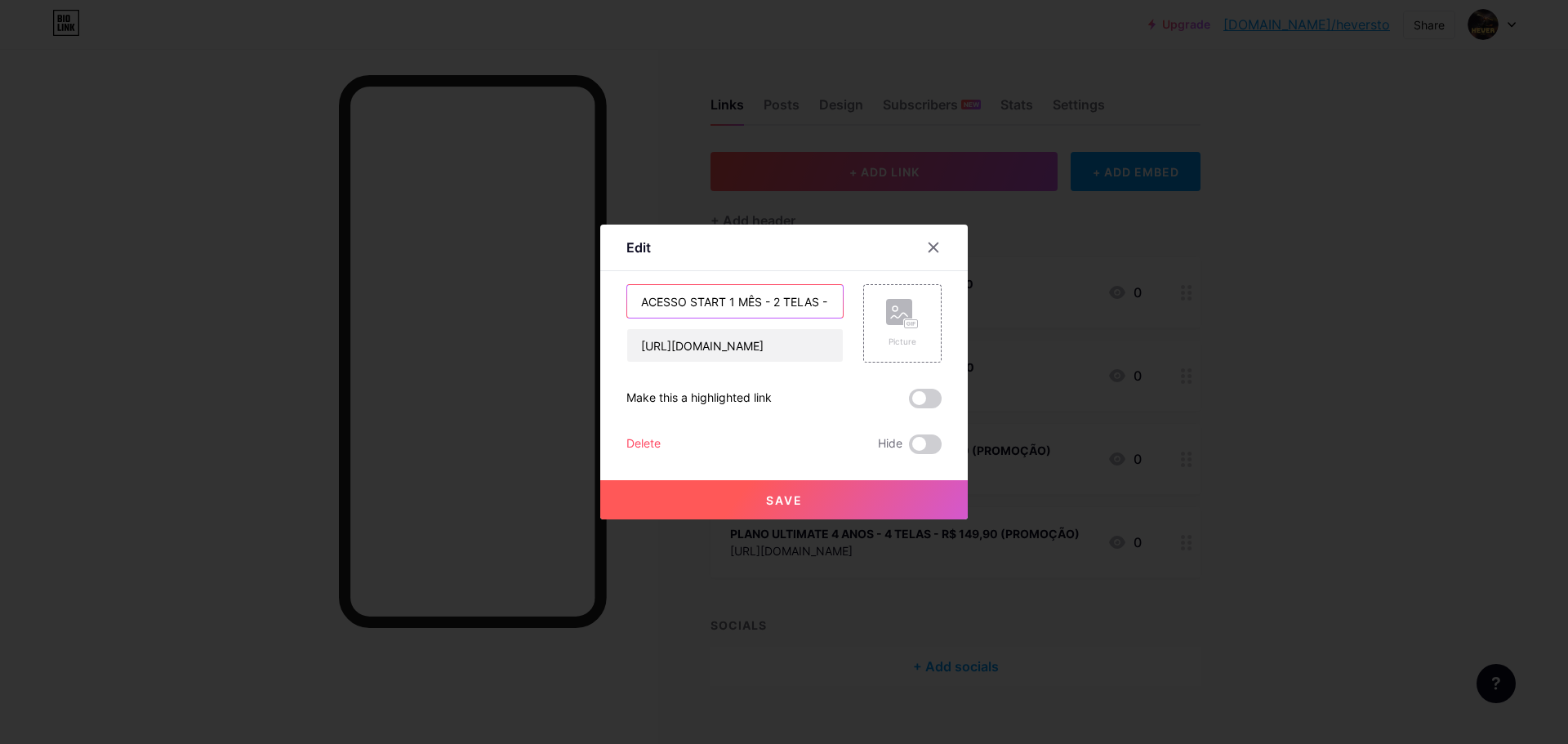
drag, startPoint x: 679, startPoint y: 302, endPoint x: 367, endPoint y: 292, distance: 312.2
click at [368, 293] on div "Edit Content YouTube Play YouTube video without leaving your page. ADD Vimeo Pl…" at bounding box center [784, 372] width 1568 height 744
type input "PLANO START 1 MÊS - 2 TELAS - R$ 20,00"
click at [724, 506] on button "Save" at bounding box center [784, 500] width 368 height 39
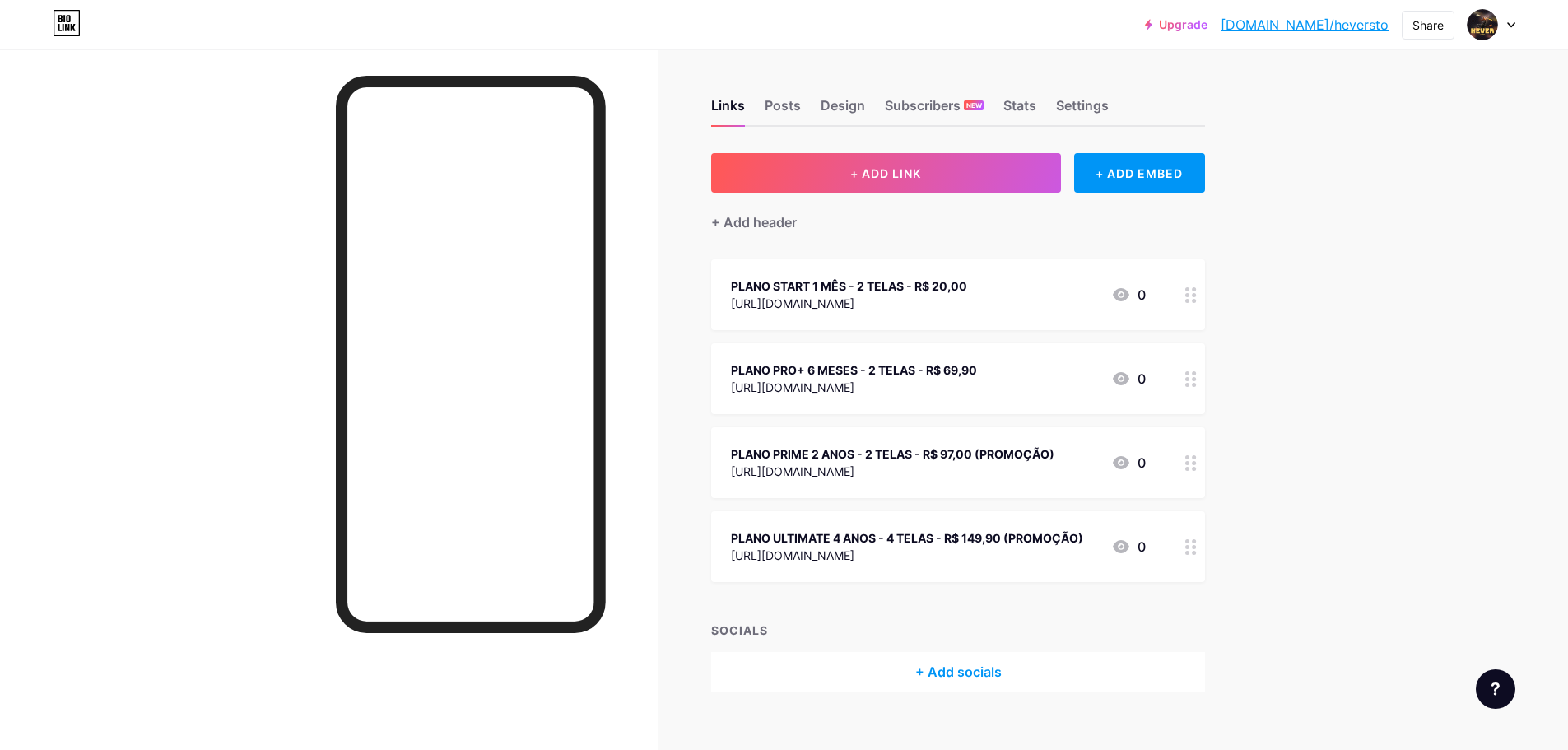
click at [883, 462] on div "[URL][DOMAIN_NAME]" at bounding box center [893, 471] width 323 height 18
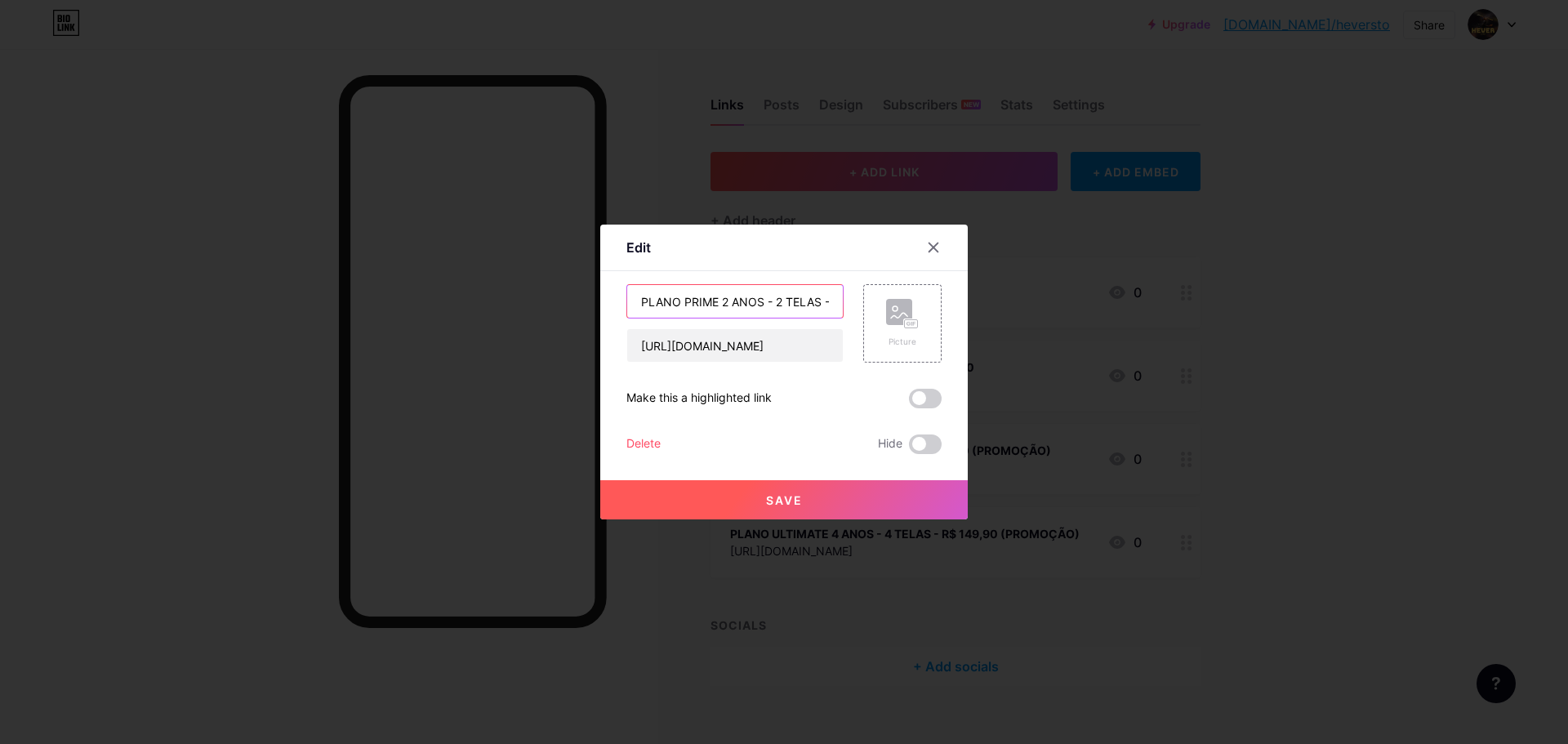
click at [718, 299] on input "PLANO PRIME 2 ANOS - 2 TELAS - R$ 97,00 (PROMOÇÃO)" at bounding box center [735, 301] width 216 height 32
click at [775, 304] on input "PLANO PRIME 2 ANOS - 2 TELAS - R$ 97,00 (PROMOÇÃO)" at bounding box center [735, 301] width 216 height 32
type input "PLANO PRIME 2 ANOS - 4 TELAS - R$ 97,00 (PROMOÇÃO)"
click at [806, 508] on button "Save" at bounding box center [784, 500] width 368 height 39
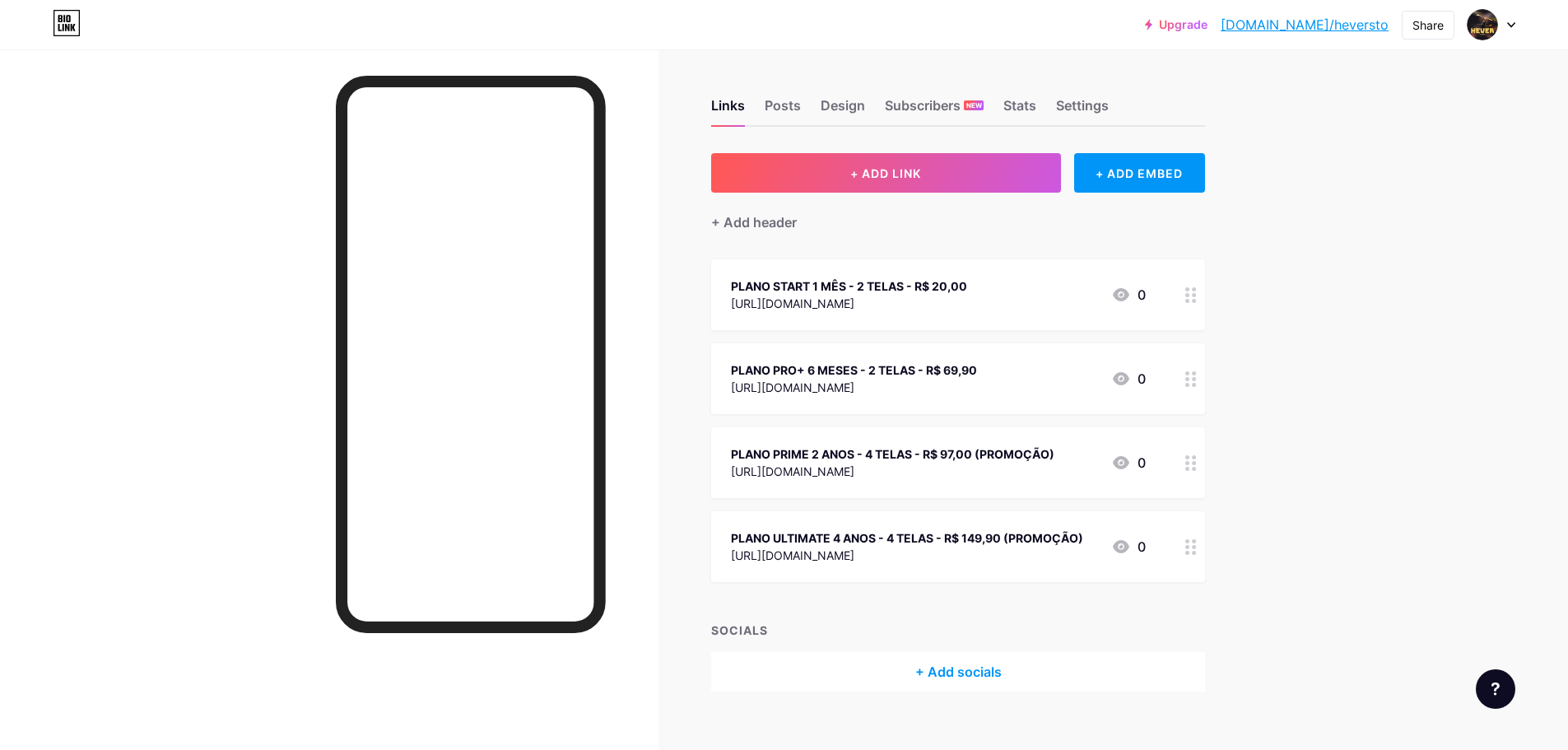
click at [1053, 662] on div "+ Add socials" at bounding box center [958, 672] width 494 height 39
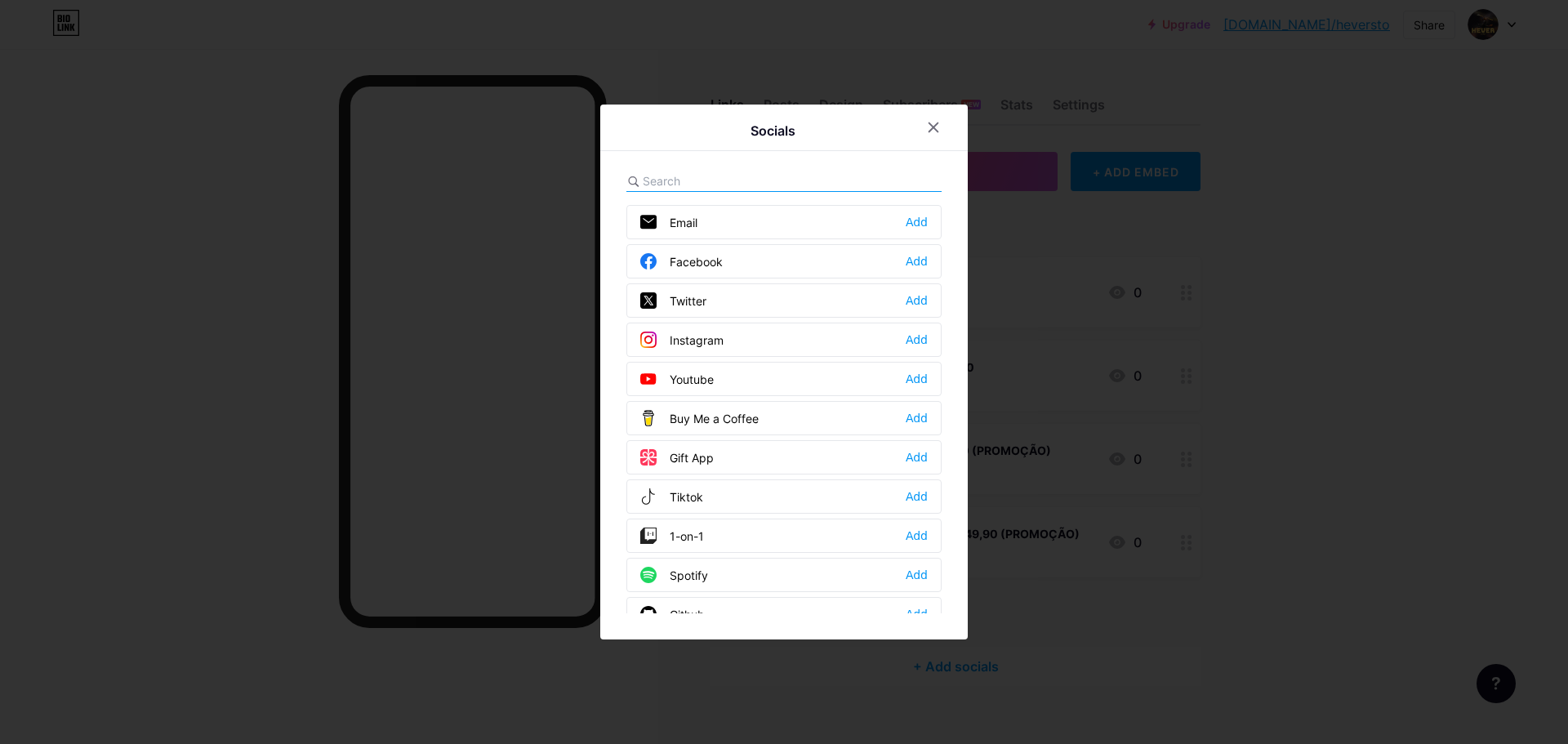
click at [797, 490] on div "Tiktok Add" at bounding box center [784, 496] width 315 height 34
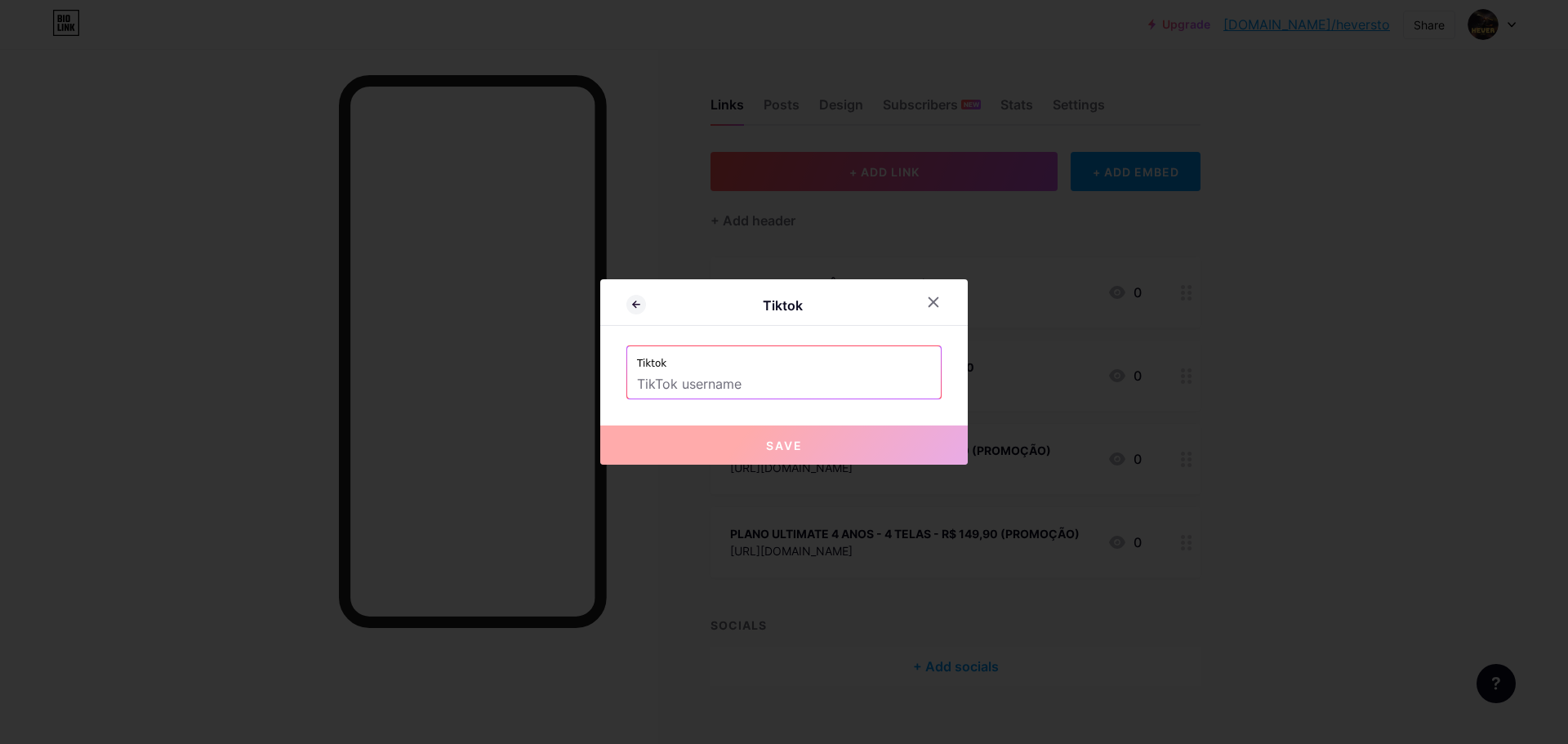
click at [790, 374] on input "text" at bounding box center [784, 384] width 294 height 27
paste input "heverartgamesyt"
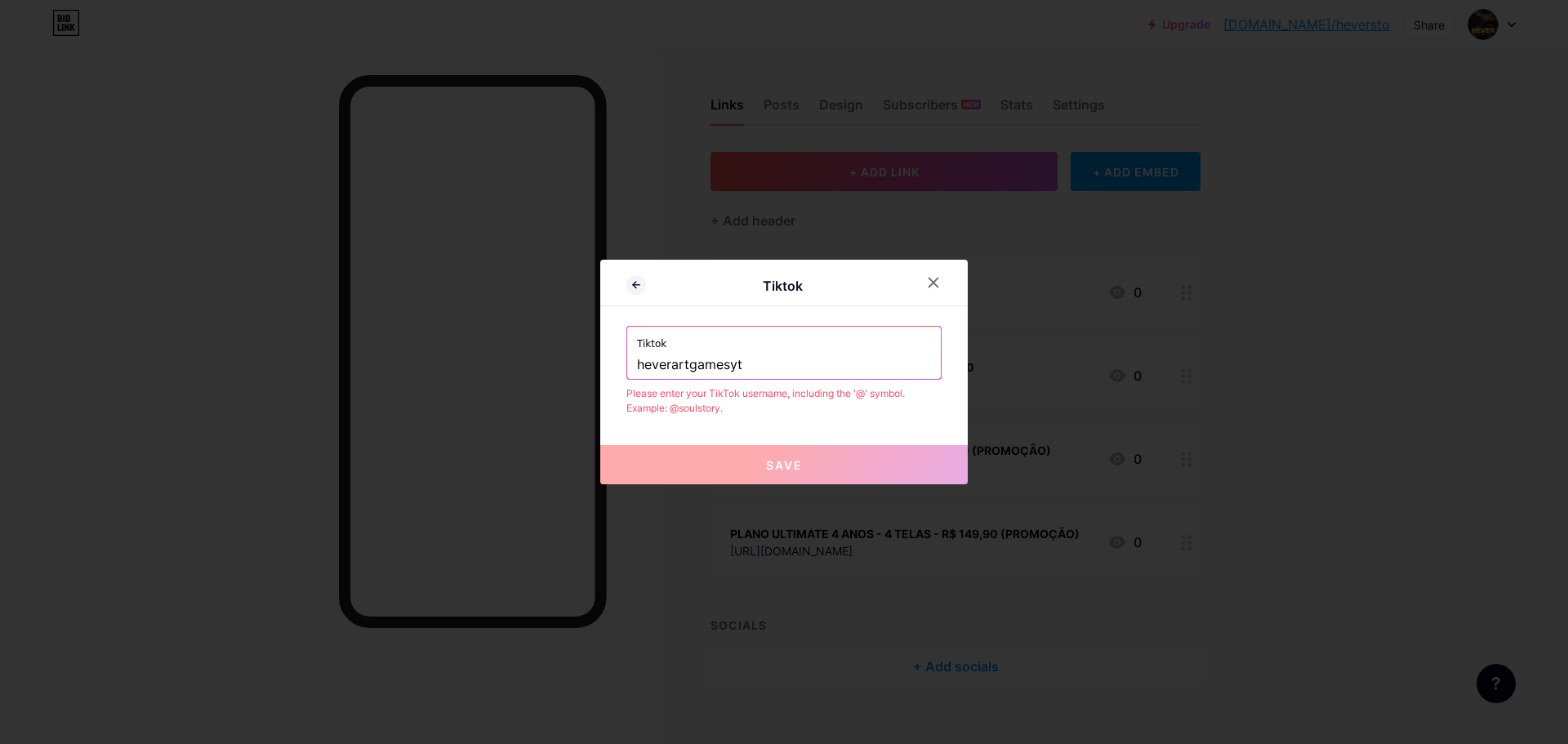
click at [629, 365] on div "Tiktok heverartgamesyt" at bounding box center [784, 352] width 314 height 52
click at [637, 372] on input "heverartgamesyt" at bounding box center [784, 365] width 294 height 27
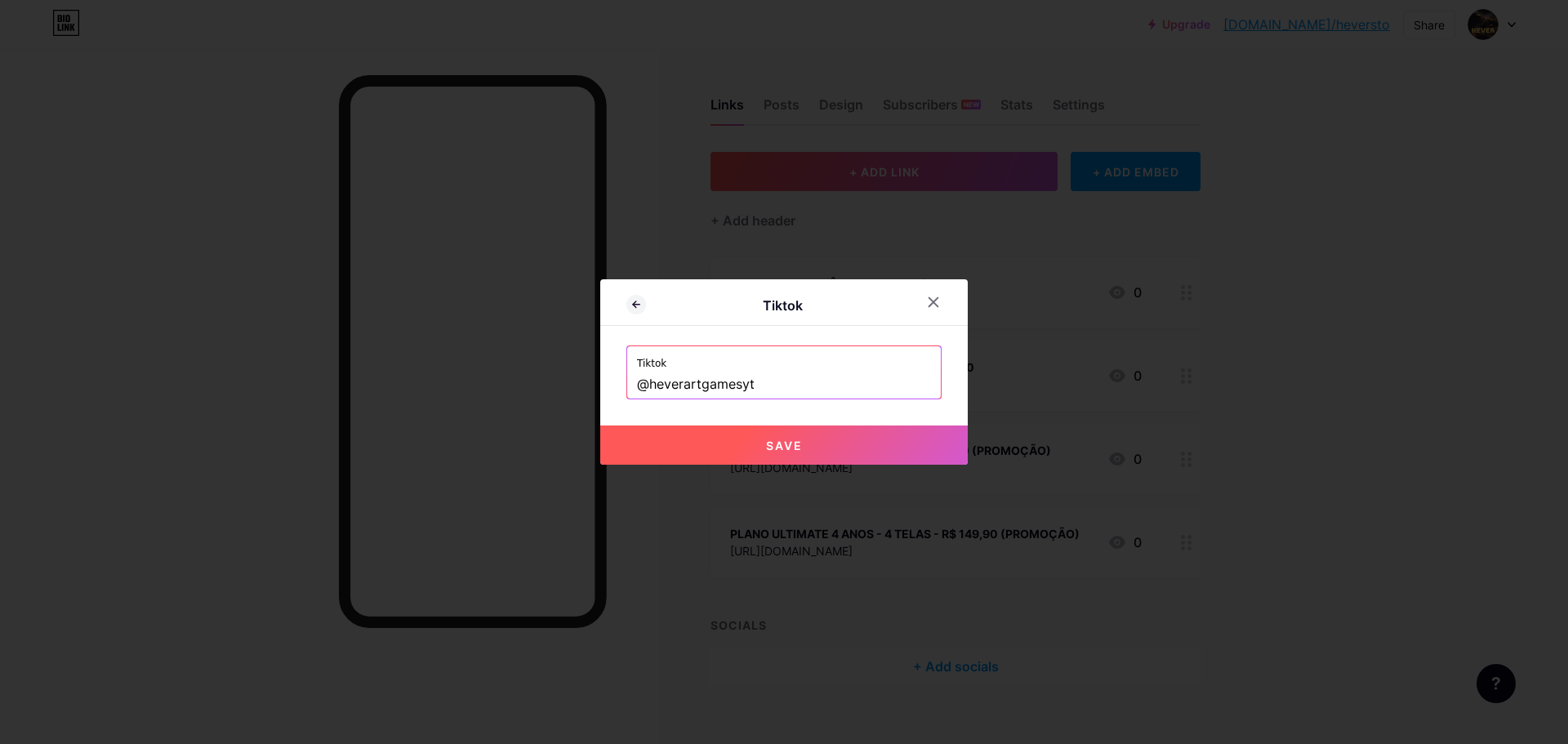
click at [811, 450] on button "Save" at bounding box center [784, 445] width 368 height 39
type input "[URL][DOMAIN_NAME]"
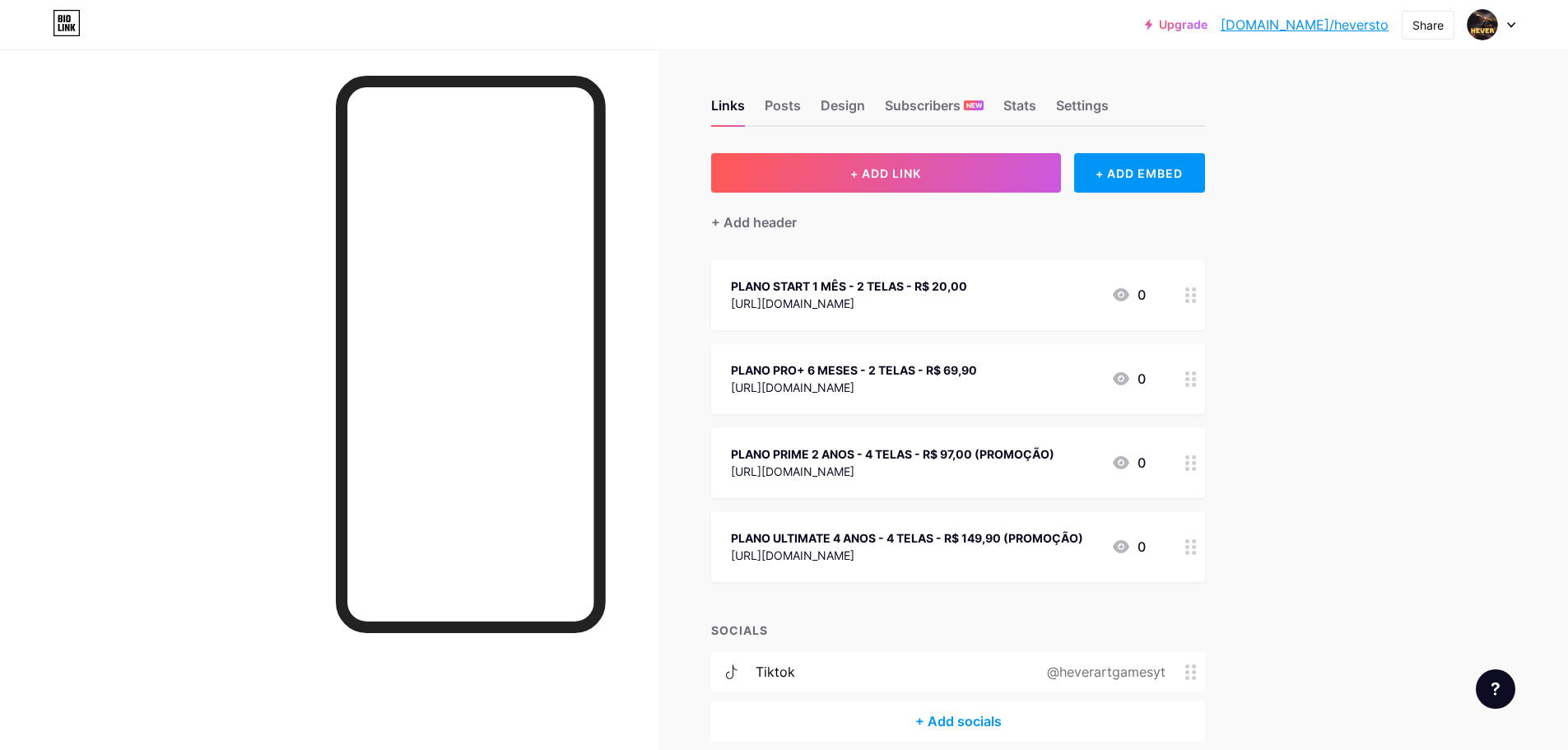
scroll to position [73, 0]
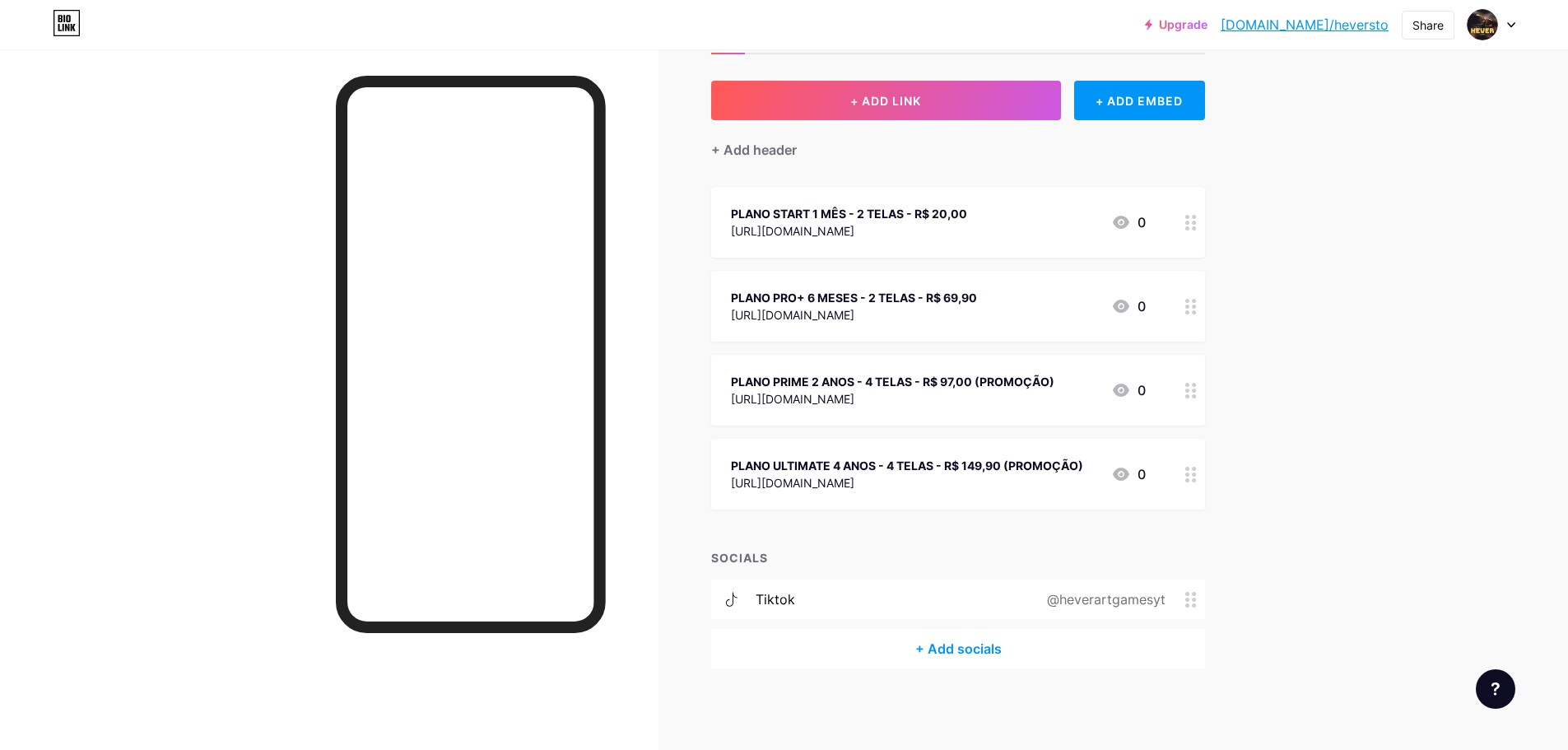
click at [985, 648] on div "+ Add socials" at bounding box center [958, 648] width 494 height 39
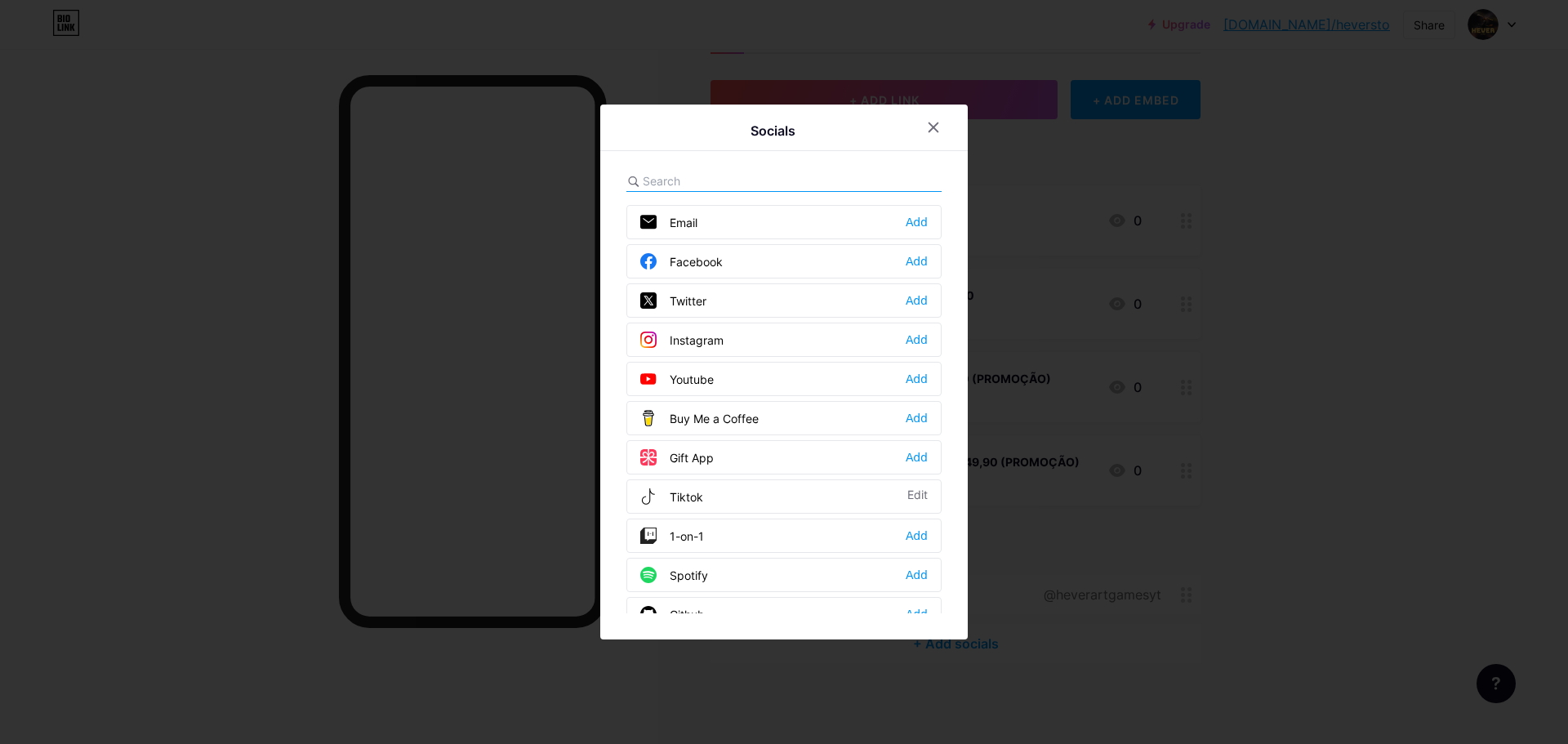
click at [725, 341] on div "Instagram Add" at bounding box center [784, 339] width 315 height 34
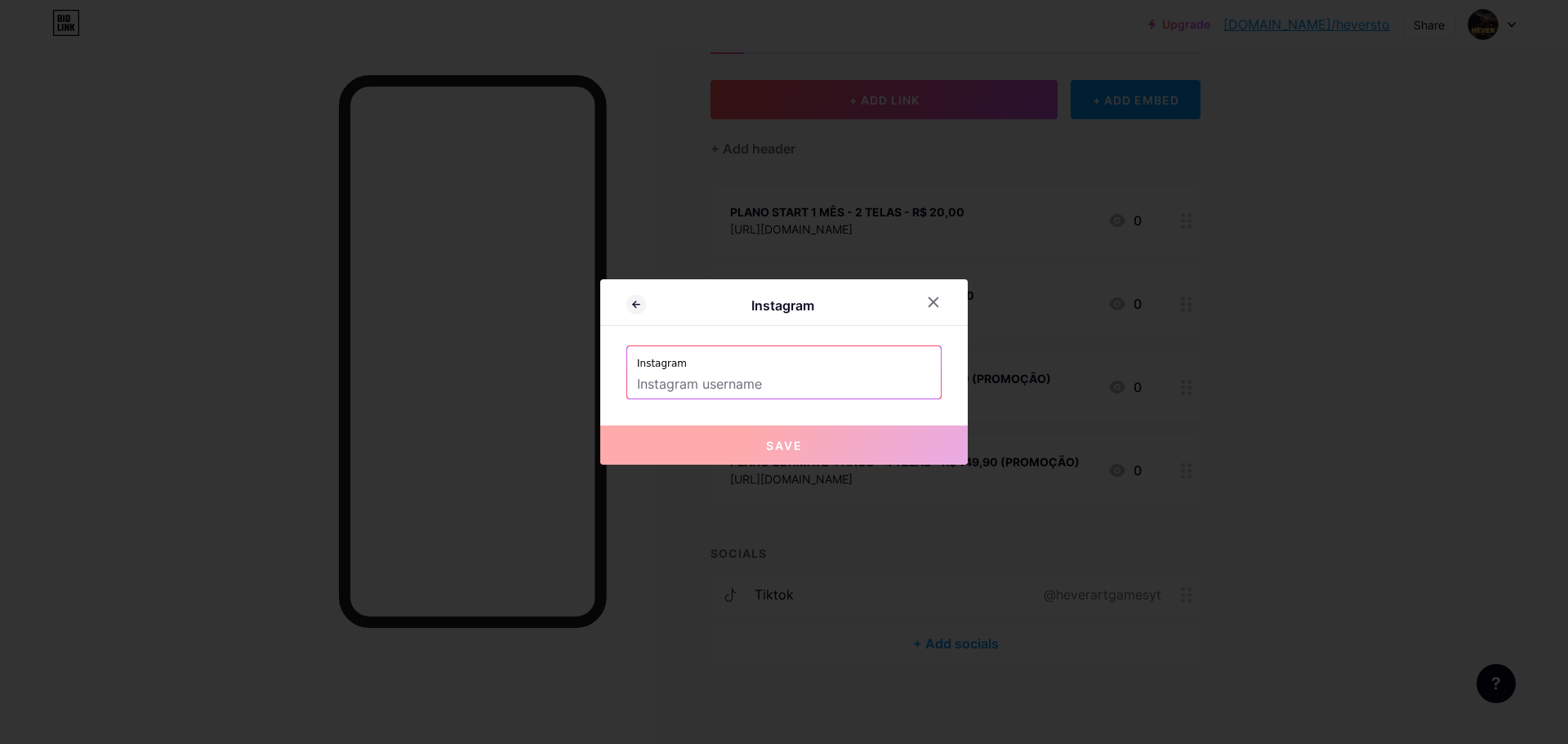
click at [729, 384] on input "text" at bounding box center [784, 384] width 294 height 27
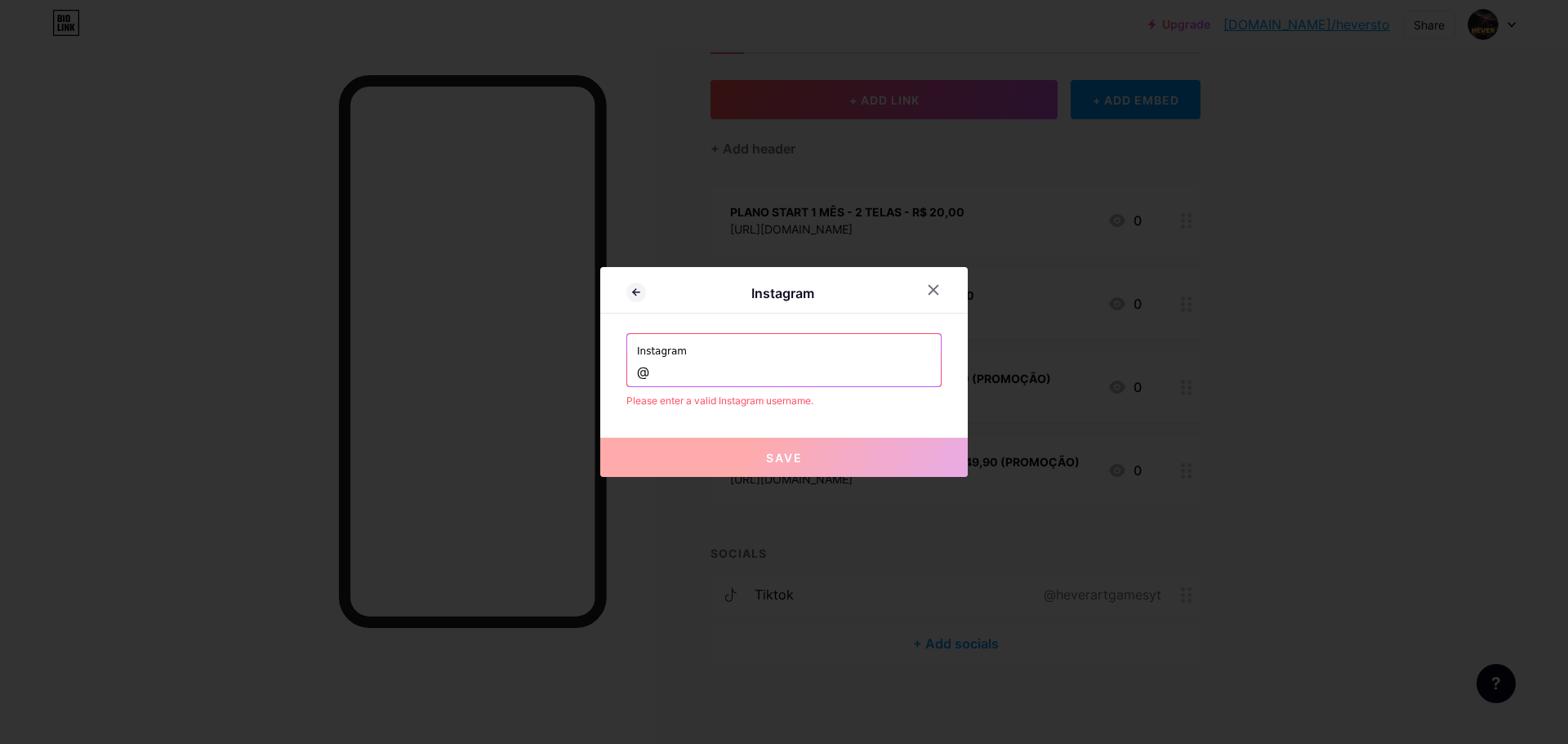
paste input "heverartgamesyt"
click at [800, 366] on input "@heverartgamesyt" at bounding box center [784, 372] width 294 height 27
type input "@heverartgamesyt"
click at [789, 459] on span "Save" at bounding box center [785, 458] width 37 height 14
click at [776, 459] on span "Save" at bounding box center [785, 458] width 37 height 14
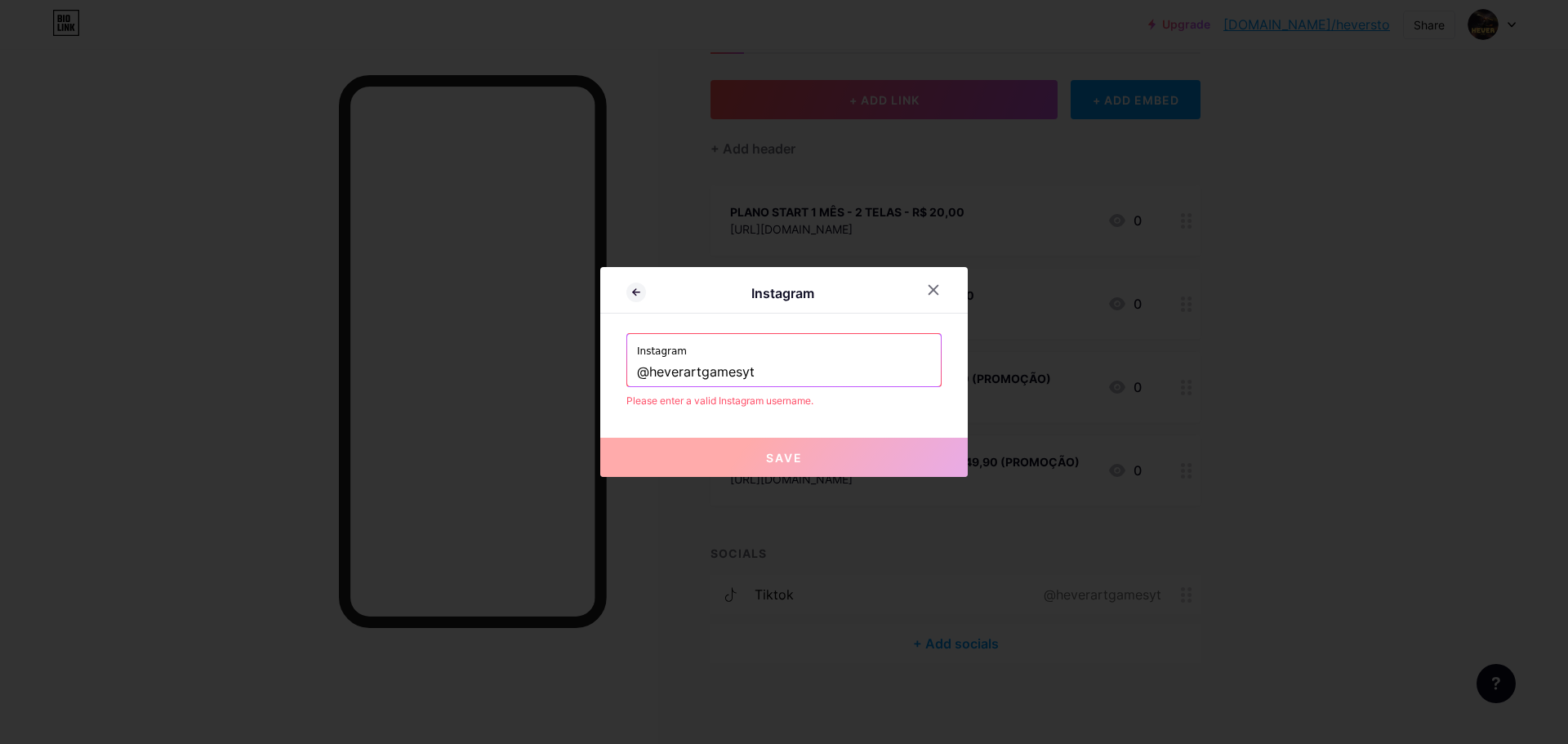
click at [766, 374] on input "@heverartgamesyt" at bounding box center [784, 372] width 294 height 27
drag, startPoint x: 759, startPoint y: 371, endPoint x: 551, endPoint y: 363, distance: 208.2
click at [551, 363] on div "Instagram Instagram @heverartgamesyt Please enter a valid Instagram username. S…" at bounding box center [784, 372] width 1568 height 744
paste input "text"
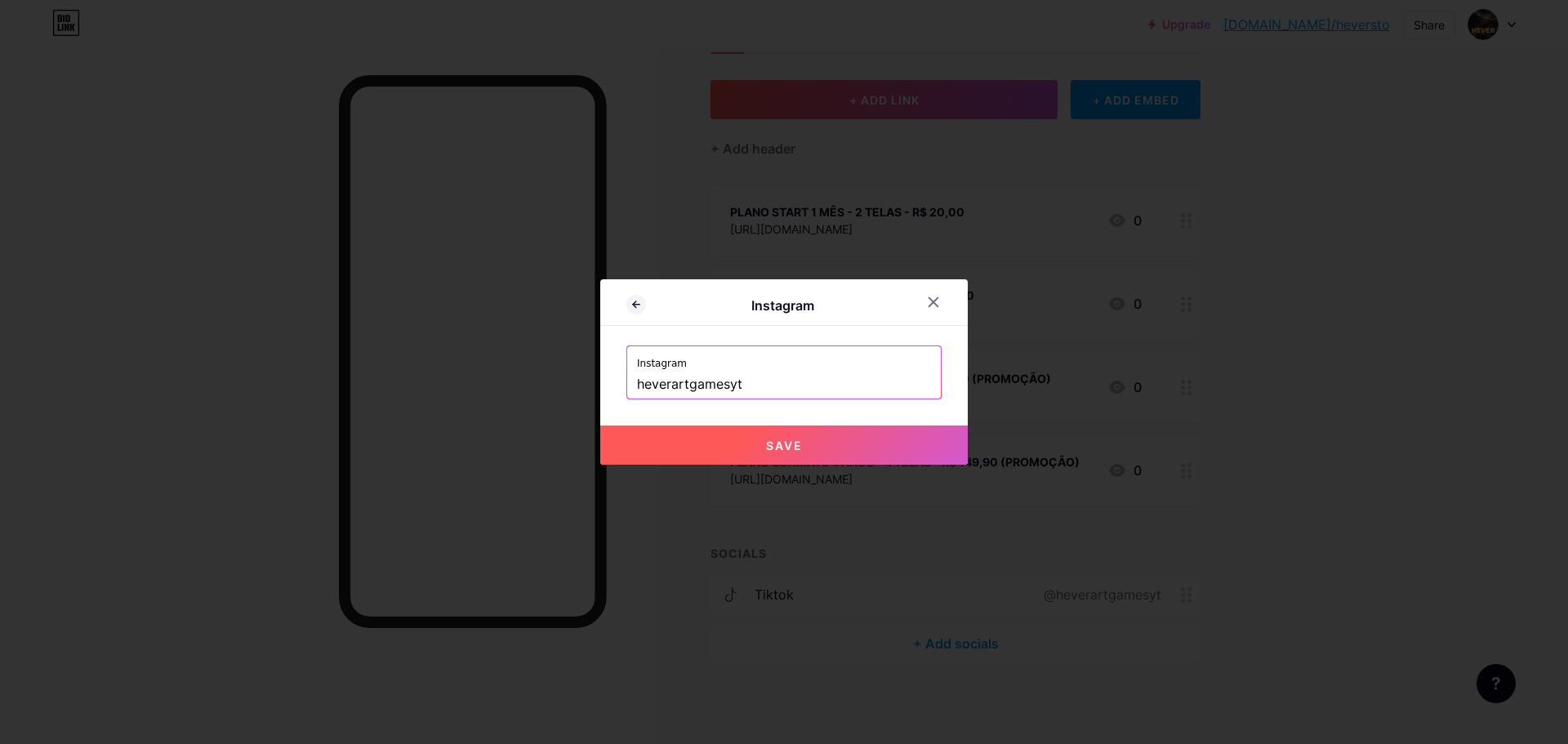
click at [786, 448] on span "Save" at bounding box center [785, 446] width 37 height 14
type input "[URL][DOMAIN_NAME]"
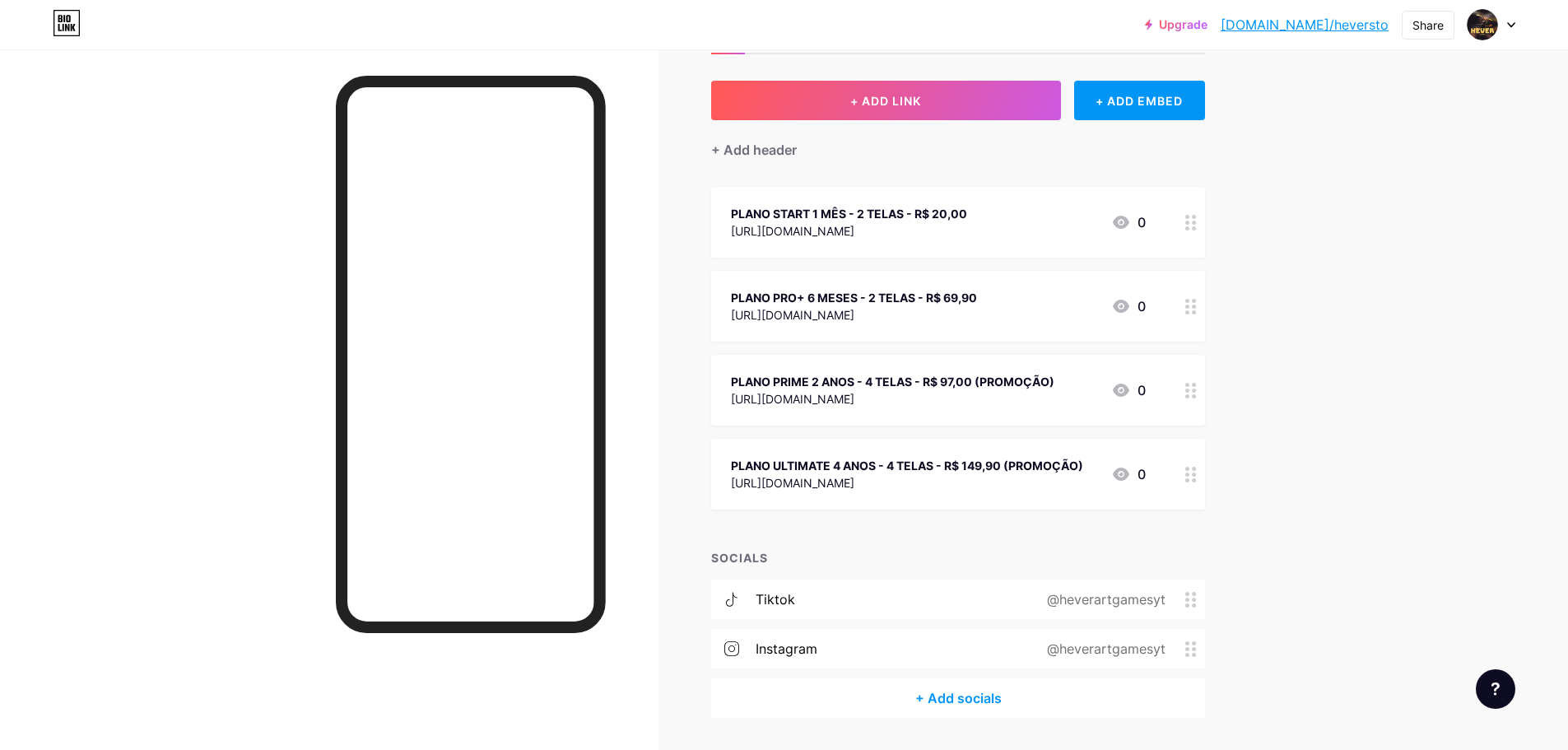
scroll to position [122, 0]
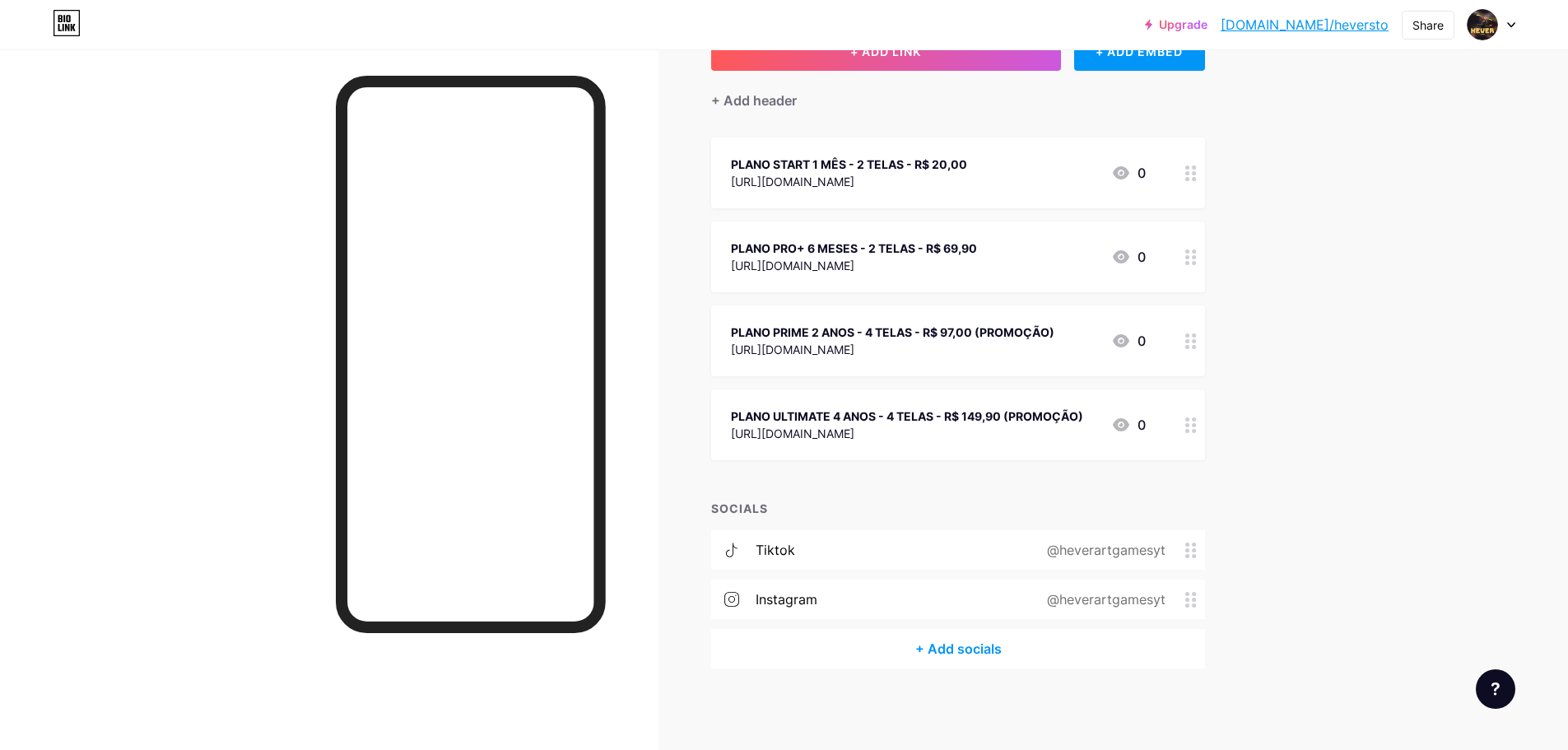
click at [995, 644] on div "+ Add socials" at bounding box center [958, 648] width 494 height 39
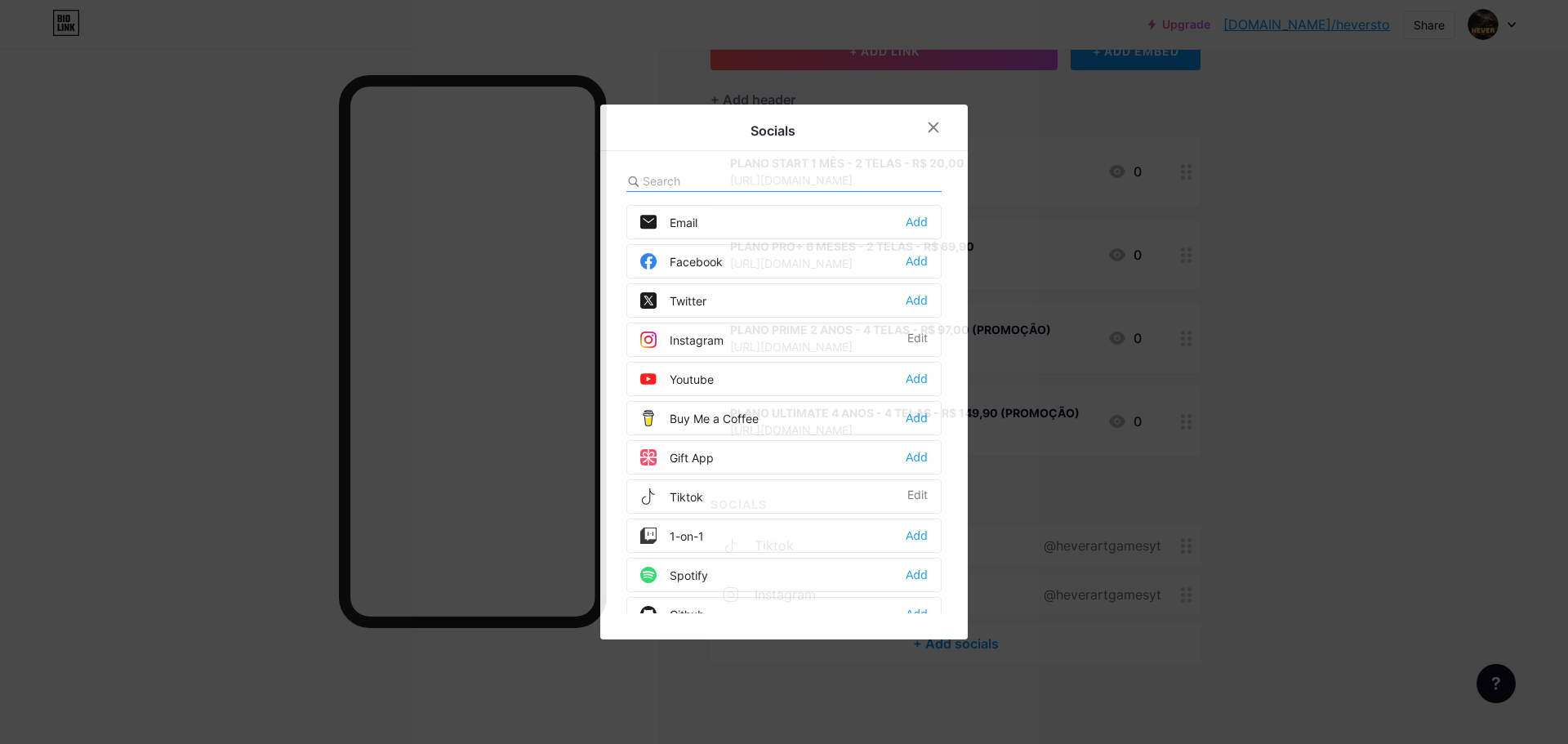
click at [779, 378] on div "Youtube Add" at bounding box center [784, 378] width 315 height 34
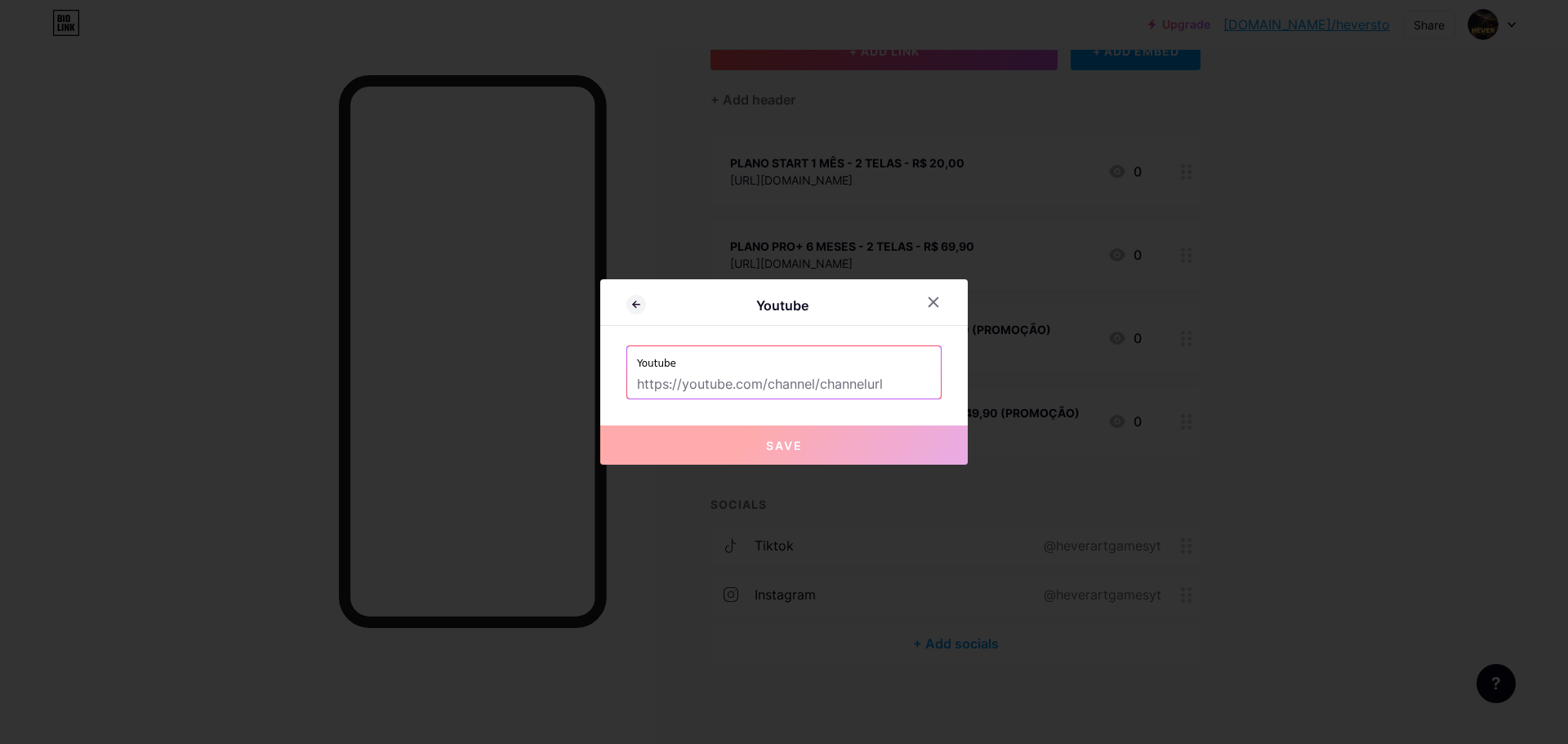
click at [779, 378] on input "text" at bounding box center [784, 384] width 294 height 27
paste input "[URL][DOMAIN_NAME]"
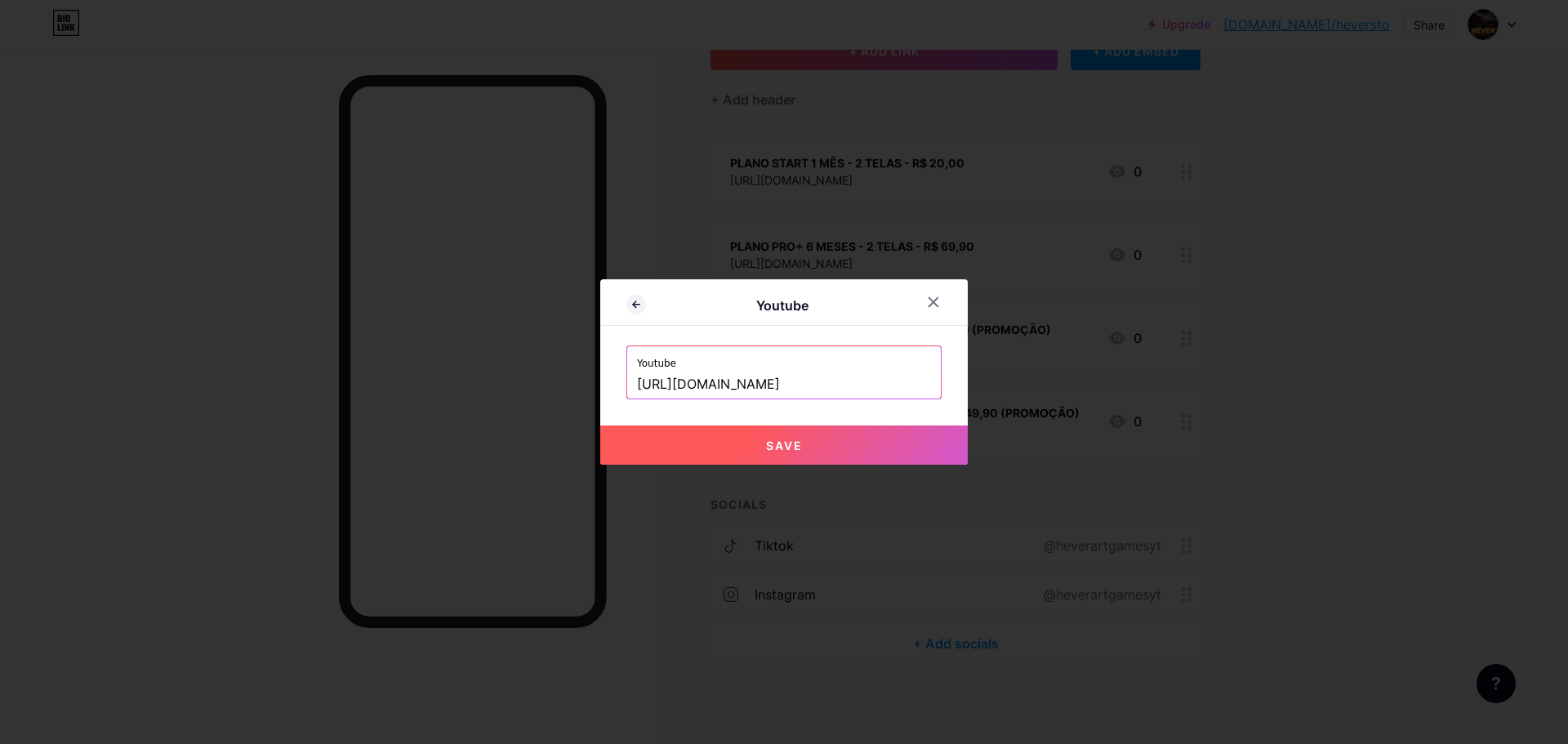
type input "[URL][DOMAIN_NAME]"
click at [846, 433] on button "Save" at bounding box center [784, 445] width 368 height 39
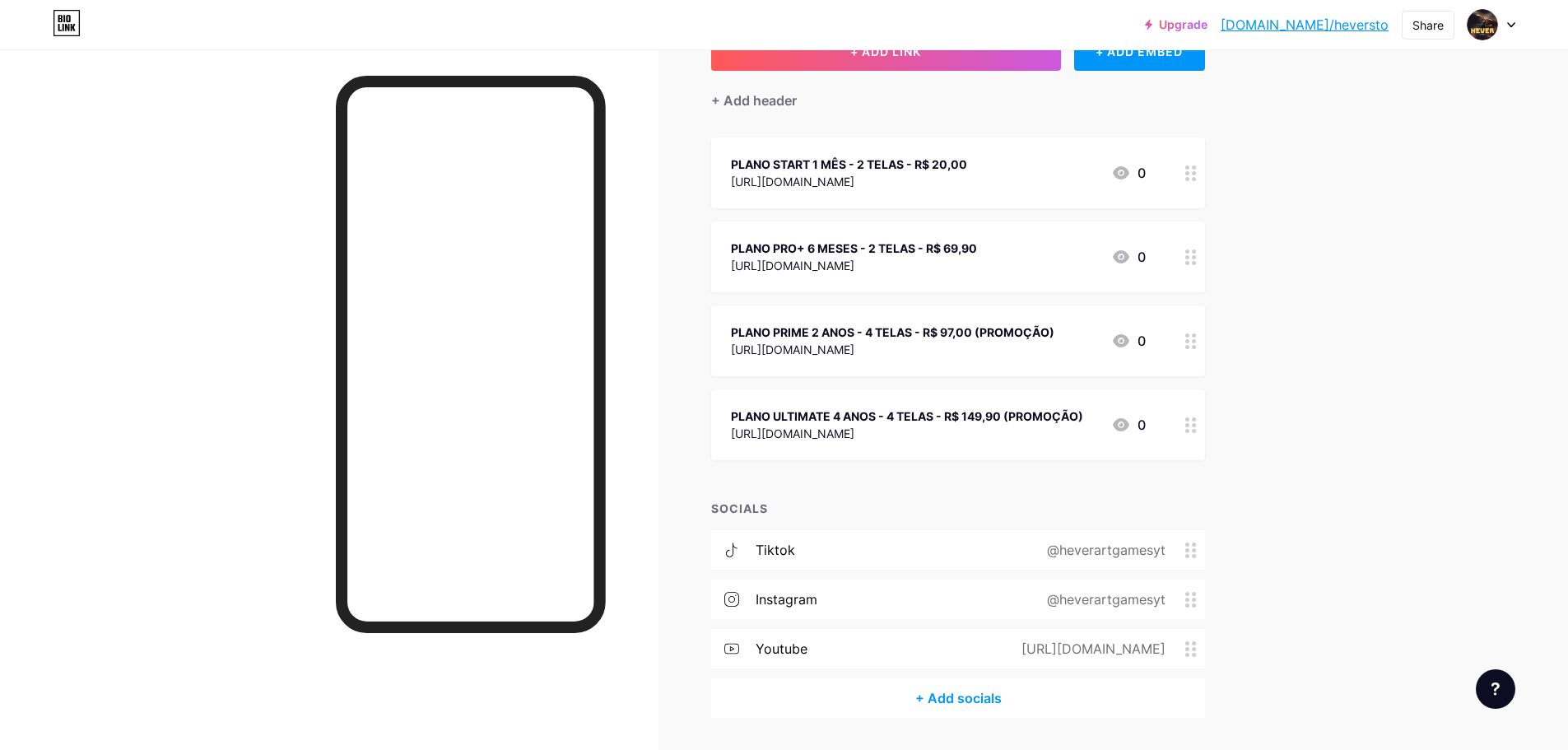
scroll to position [0, 0]
